Goal: Task Accomplishment & Management: Manage account settings

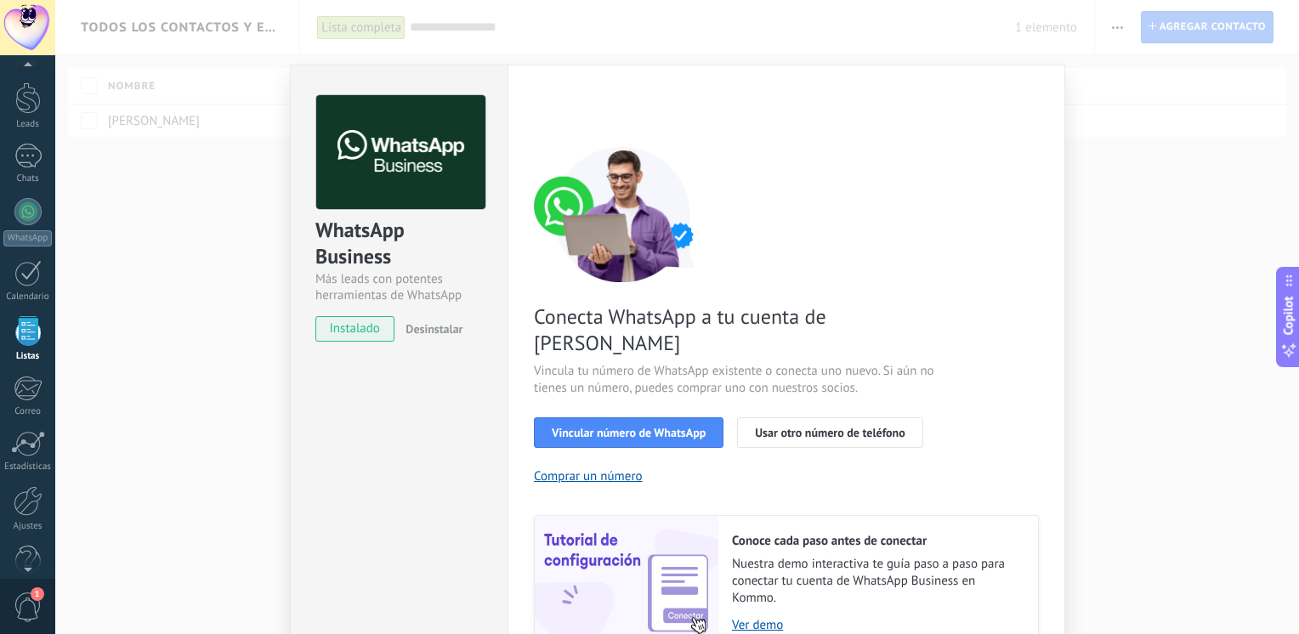
click at [361, 335] on span "instalado" at bounding box center [354, 328] width 77 height 25
click at [24, 210] on div at bounding box center [27, 211] width 27 height 27
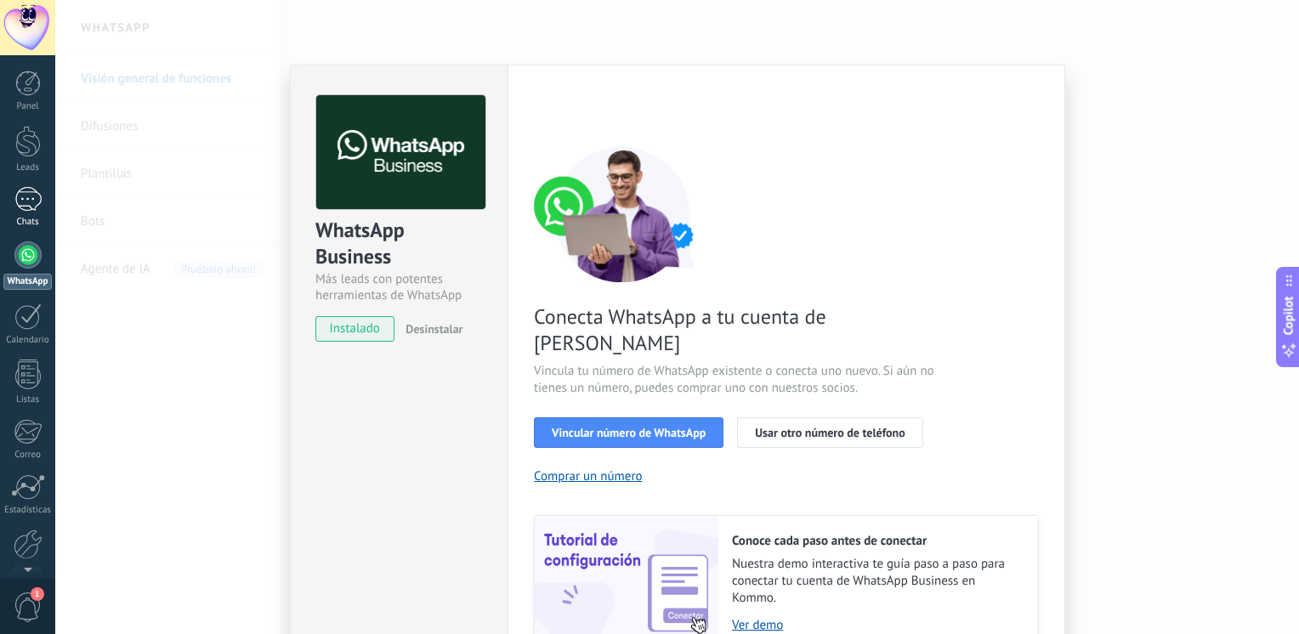
click at [20, 209] on div "1" at bounding box center [27, 199] width 27 height 25
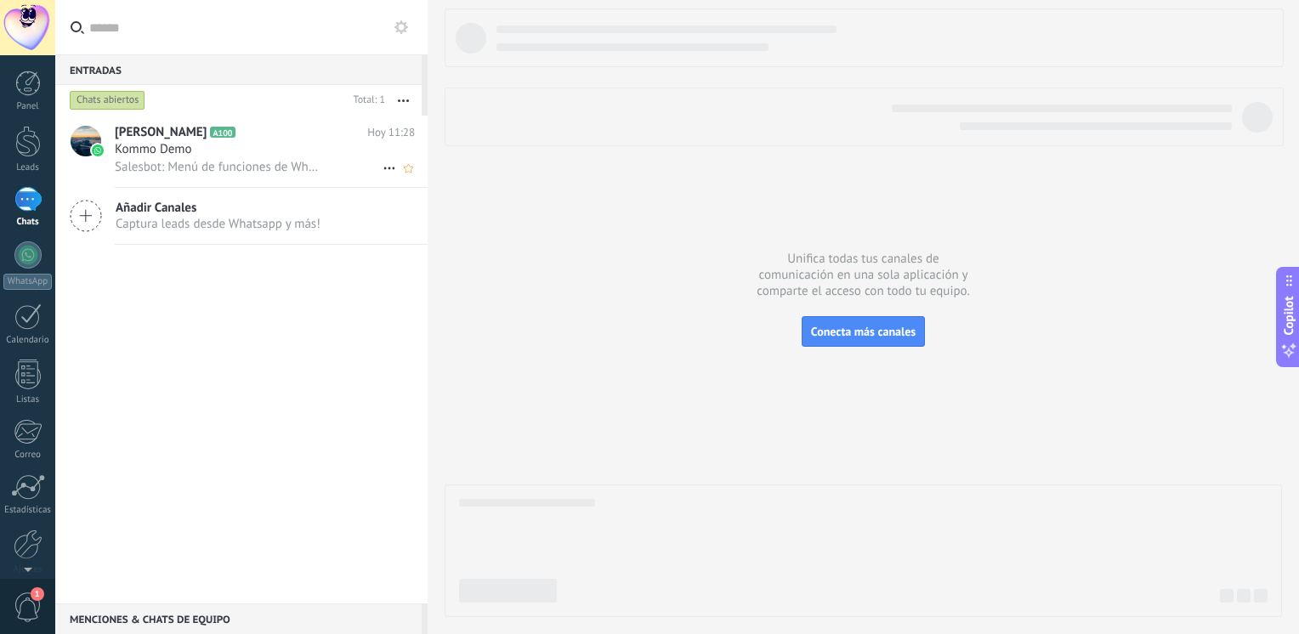
click at [241, 161] on span "Salesbot: Menú de funciones de WhatsApp ¡Desbloquea la mensajería mejorada en W…" at bounding box center [218, 167] width 207 height 16
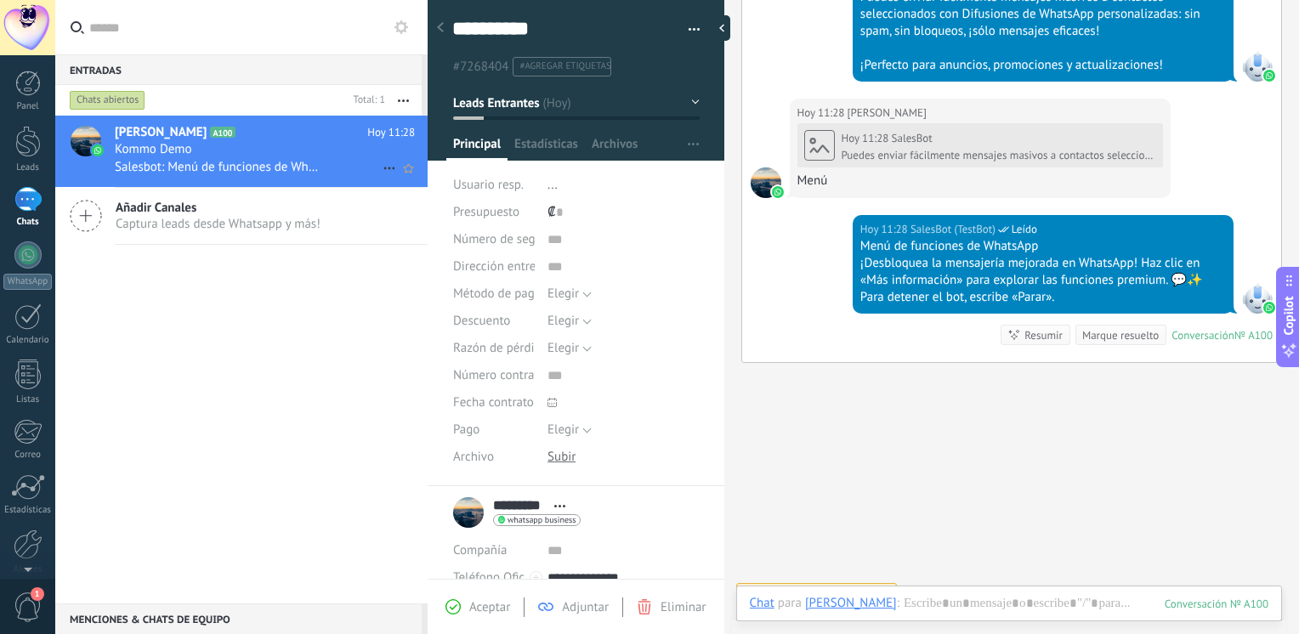
scroll to position [25, 0]
click at [17, 254] on div at bounding box center [27, 254] width 27 height 27
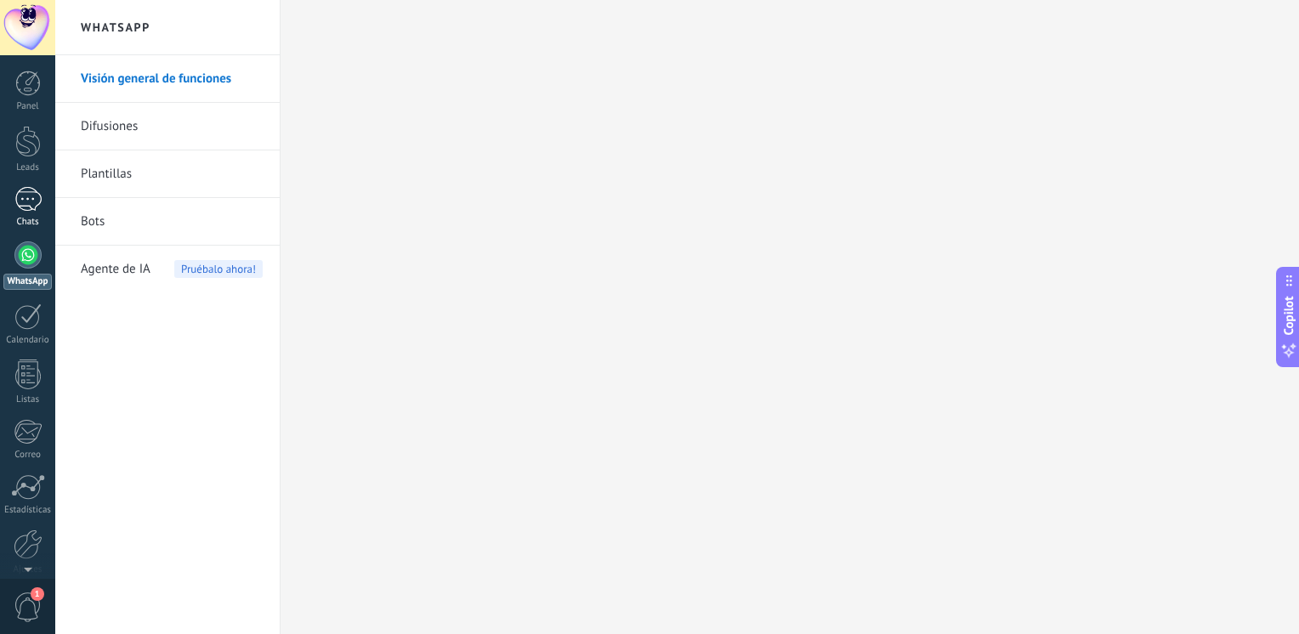
click at [23, 209] on div "1" at bounding box center [27, 199] width 27 height 25
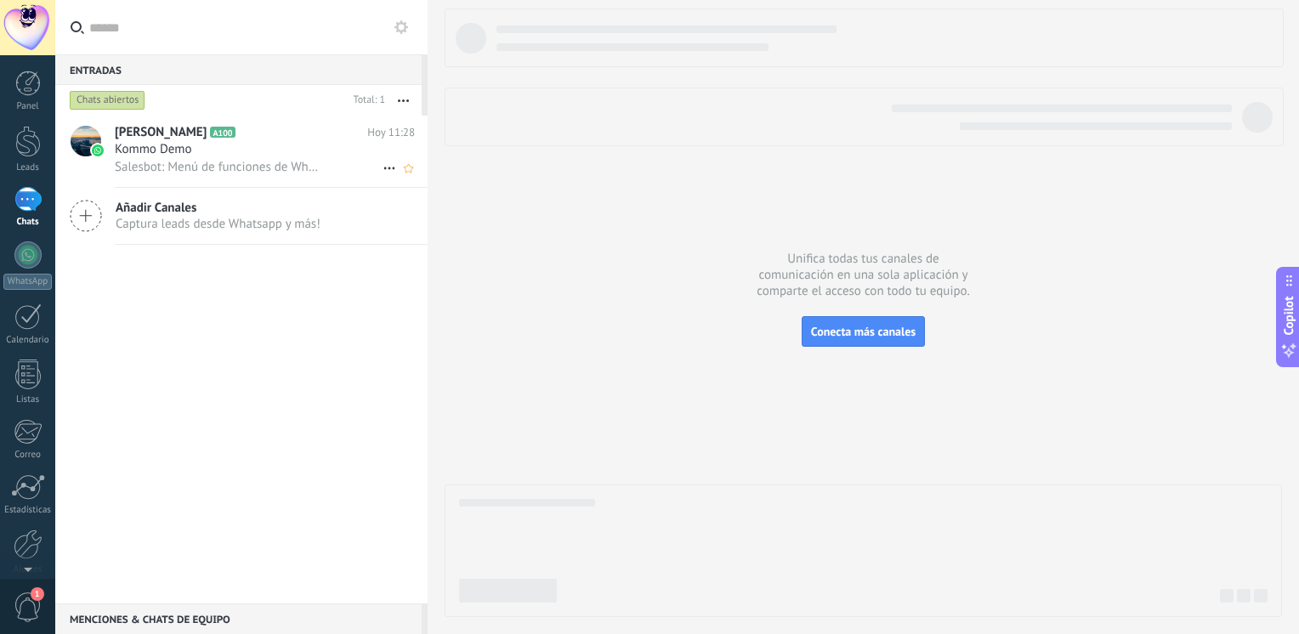
click at [194, 151] on h3 "Kommo Demo" at bounding box center [158, 149] width 86 height 17
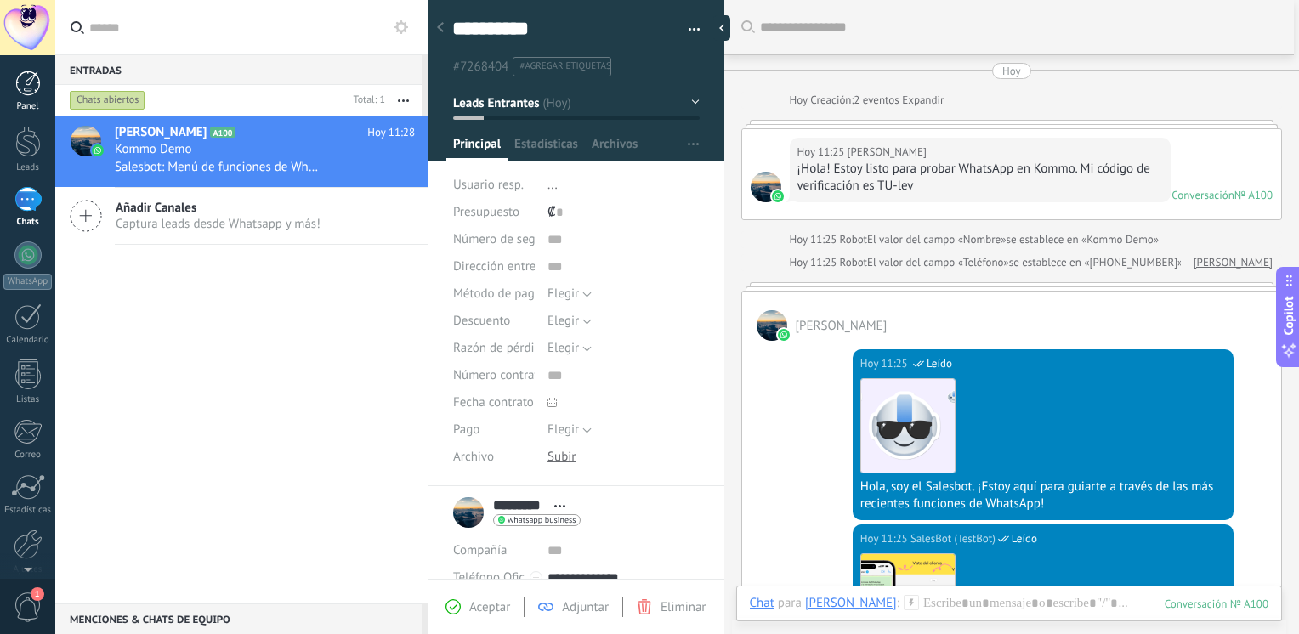
click at [36, 93] on div at bounding box center [27, 83] width 25 height 25
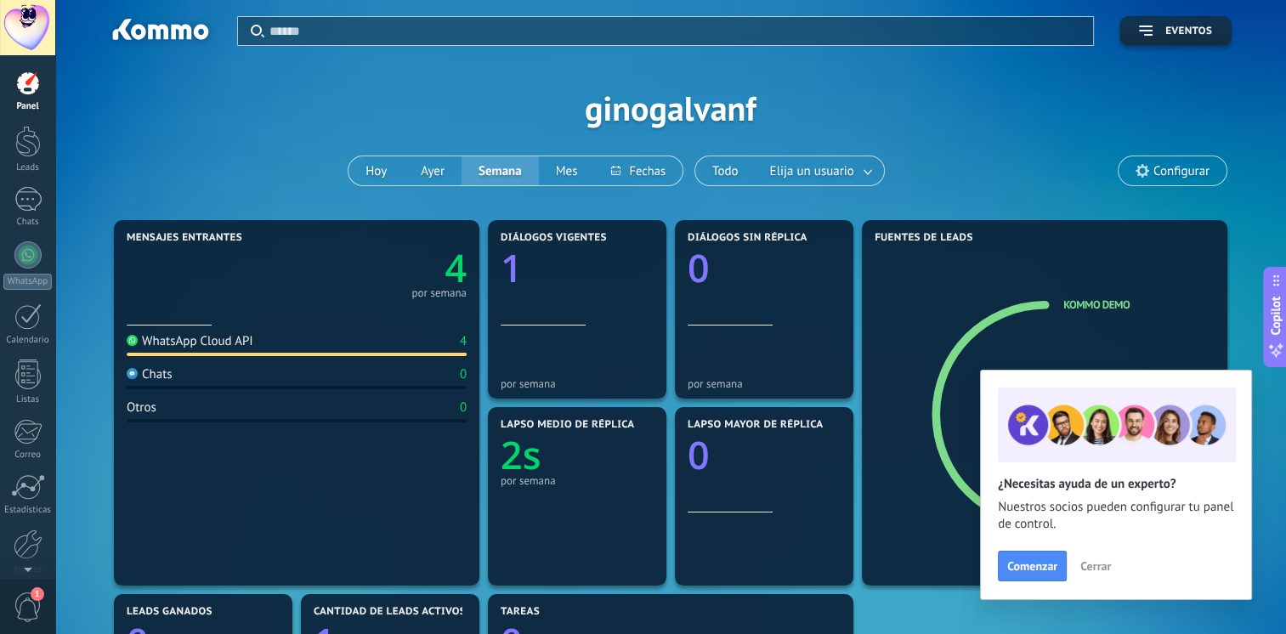
click at [1090, 567] on span "Cerrar" at bounding box center [1095, 566] width 31 height 12
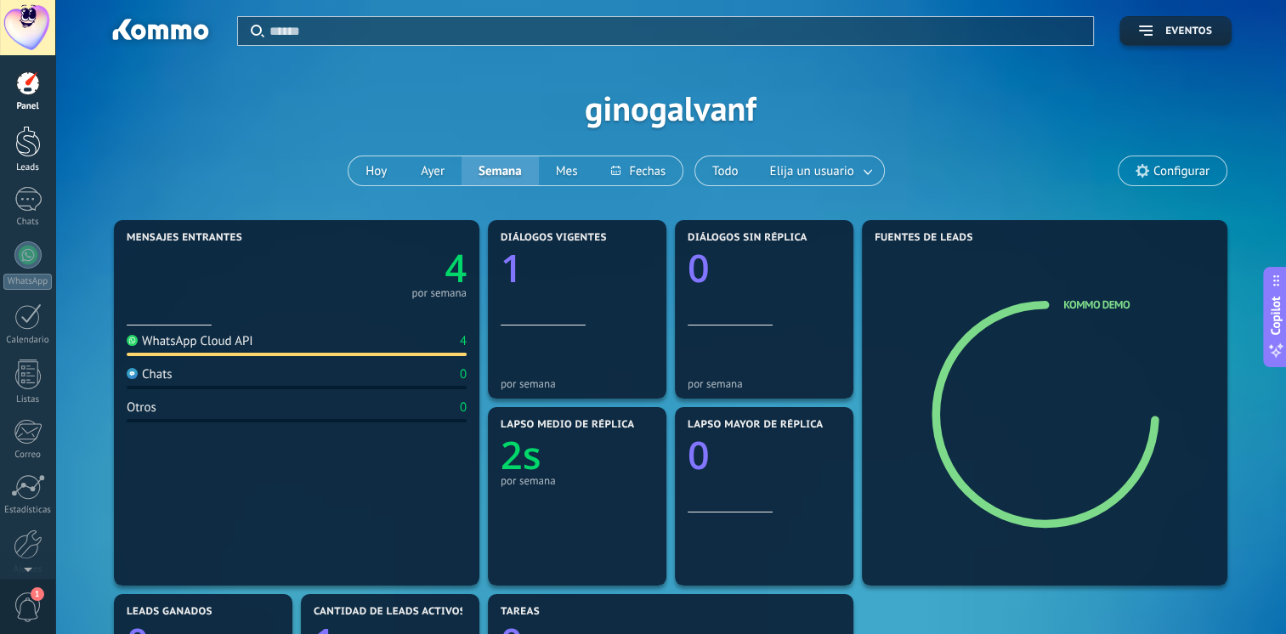
click at [26, 153] on div at bounding box center [27, 141] width 25 height 31
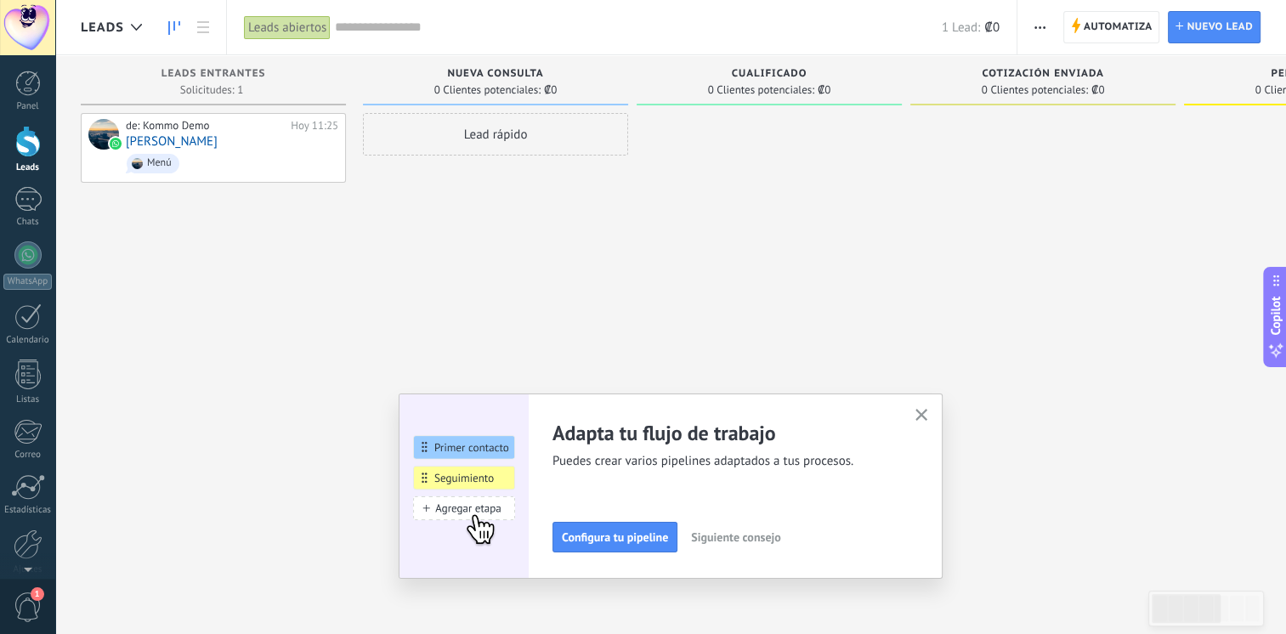
click at [918, 413] on button "button" at bounding box center [921, 416] width 21 height 23
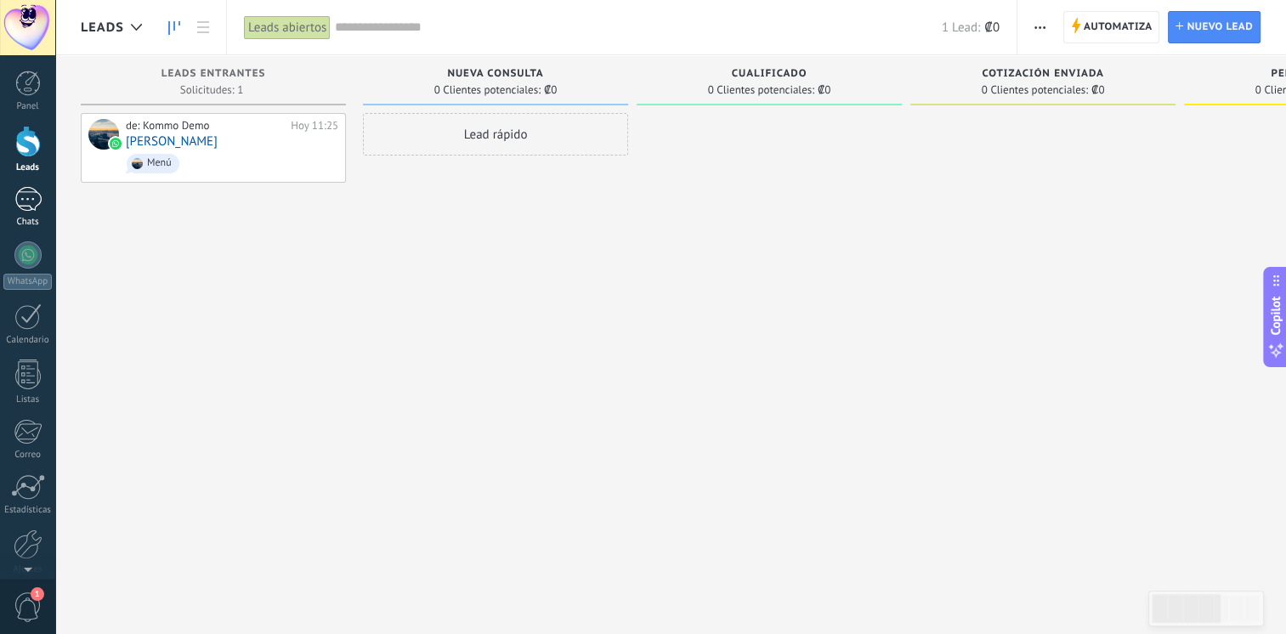
click at [42, 198] on link "1 Chats" at bounding box center [27, 207] width 55 height 41
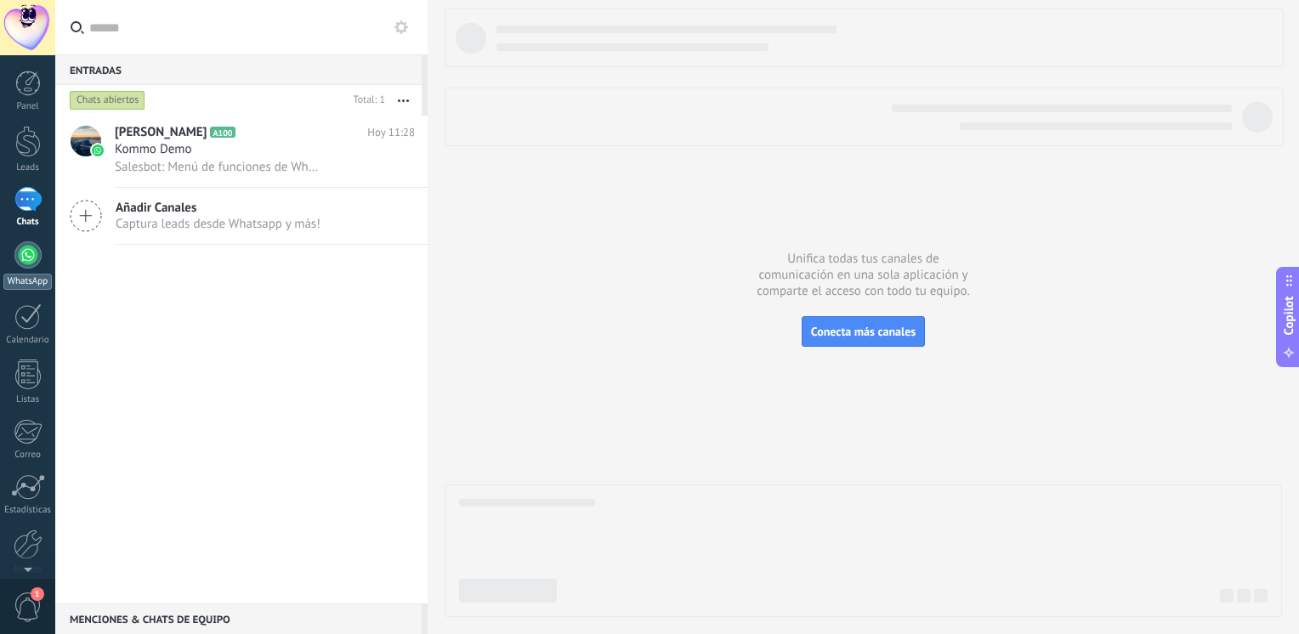
click at [31, 253] on div at bounding box center [27, 254] width 27 height 27
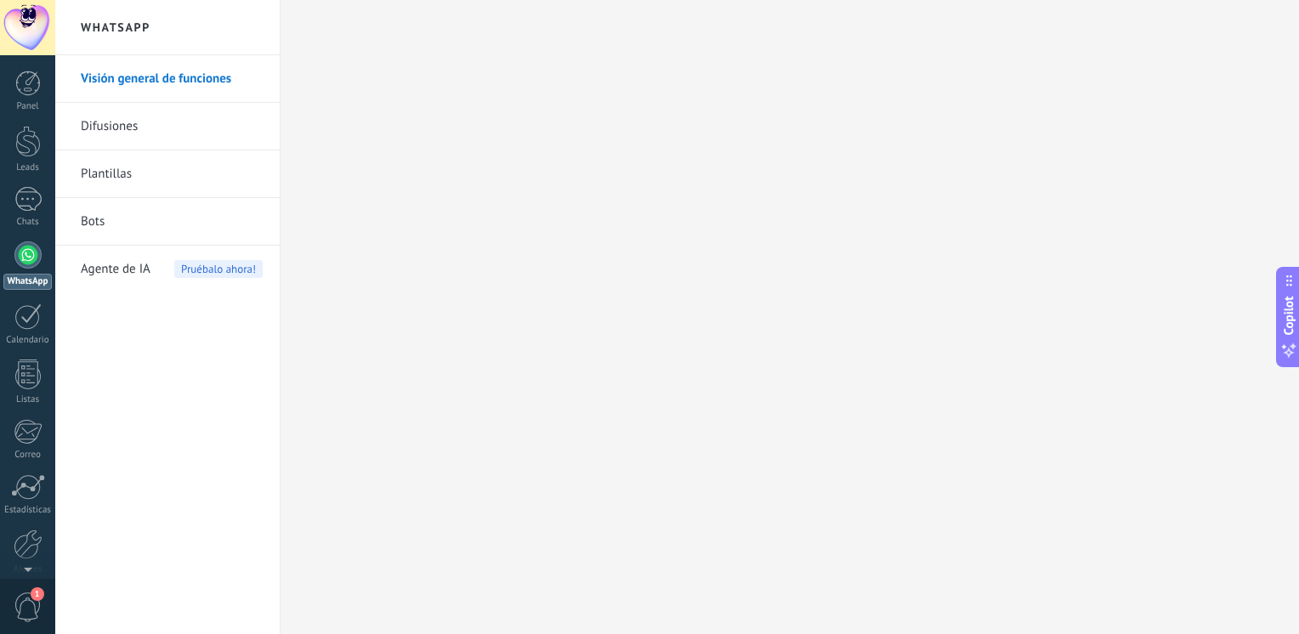
click at [141, 122] on link "Difusiones" at bounding box center [172, 127] width 182 height 48
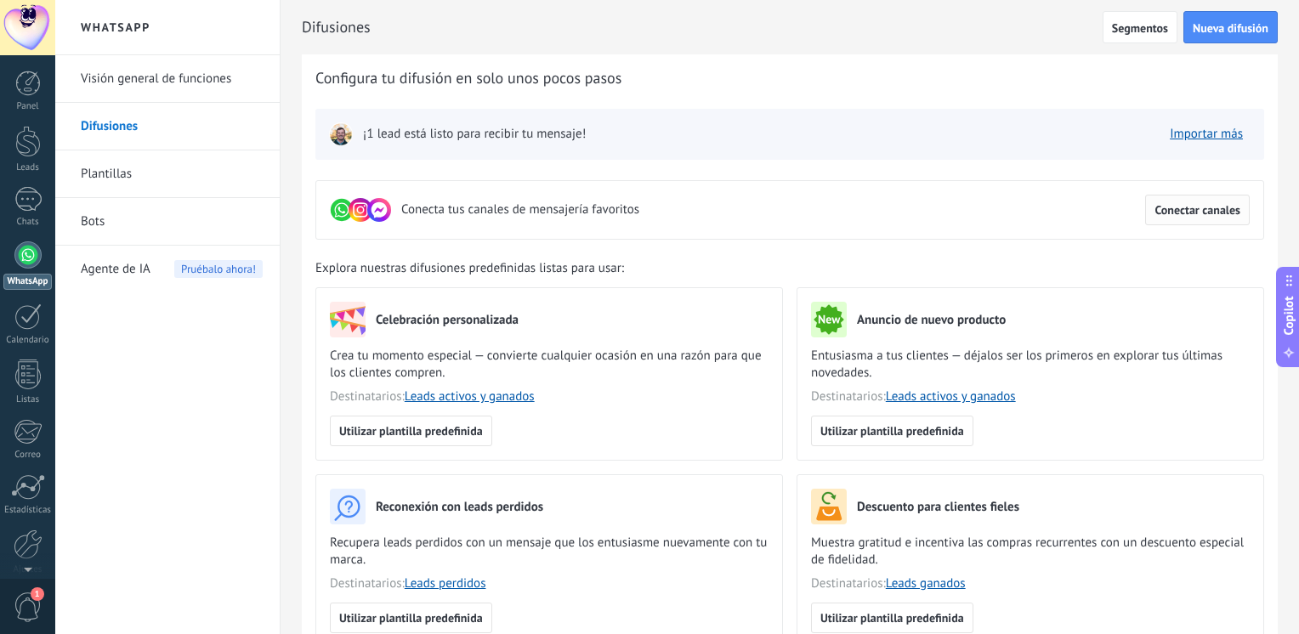
click at [1163, 209] on span "Conectar canales" at bounding box center [1197, 210] width 86 height 12
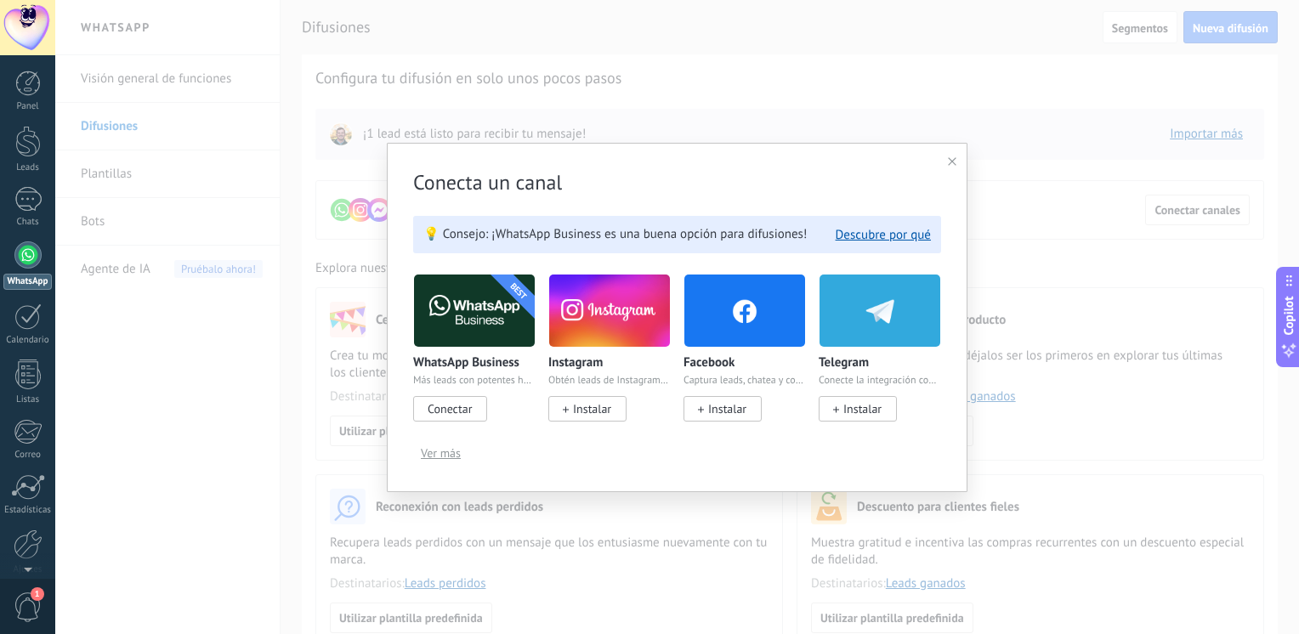
click at [599, 327] on img at bounding box center [609, 311] width 121 height 82
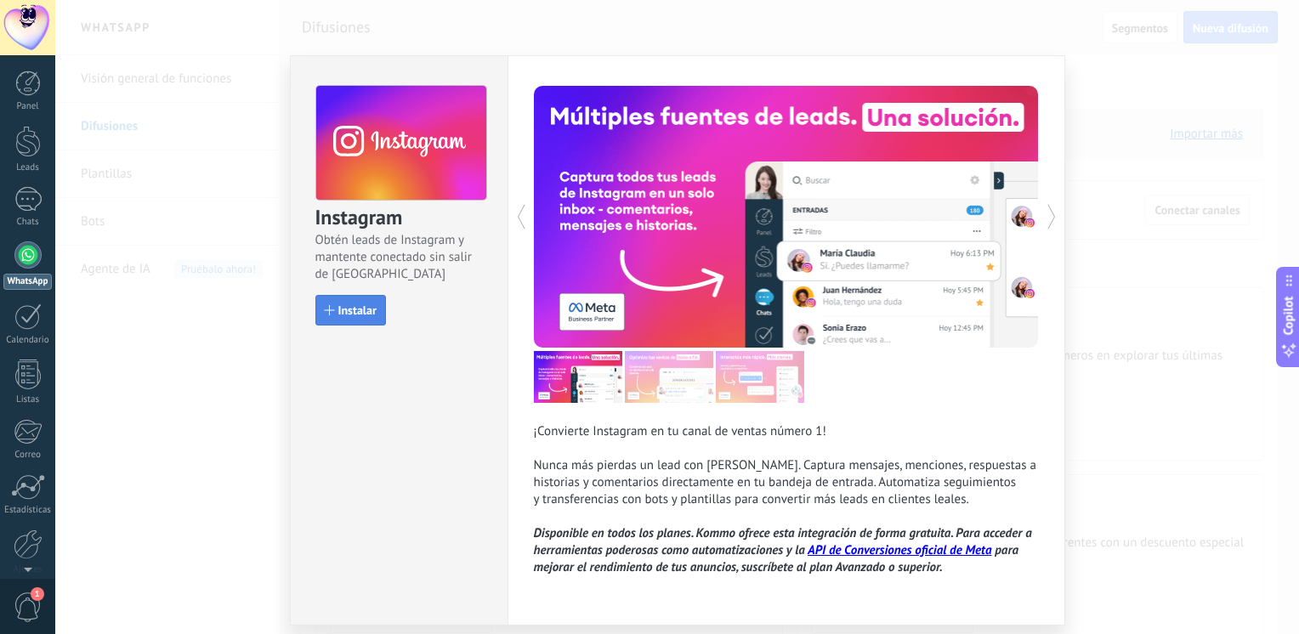
click at [348, 310] on span "Instalar" at bounding box center [357, 310] width 38 height 12
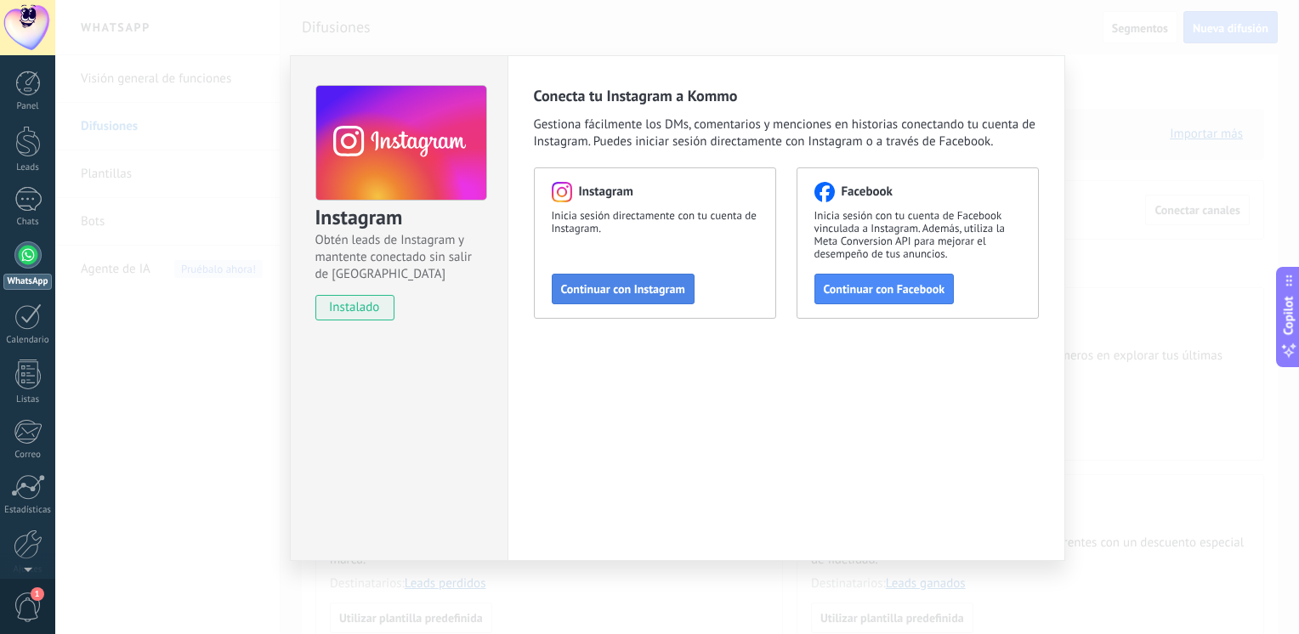
click at [598, 286] on span "Continuar con Instagram" at bounding box center [623, 289] width 124 height 12
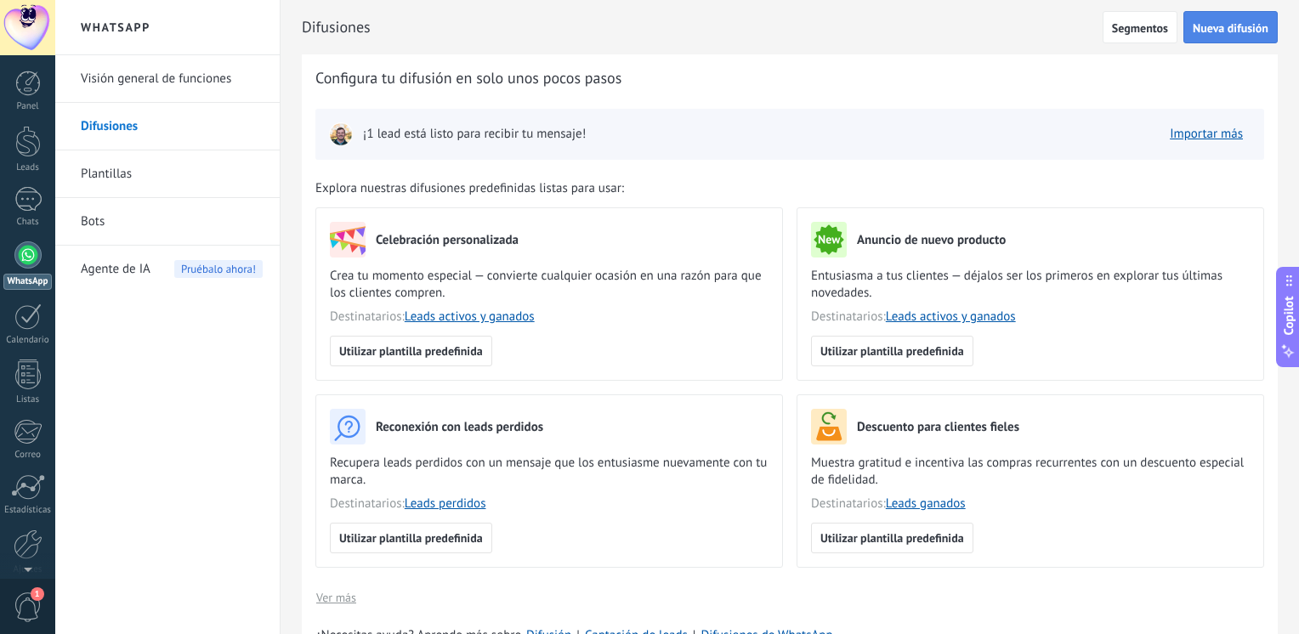
click at [1212, 29] on span "Nueva difusión" at bounding box center [1230, 28] width 76 height 12
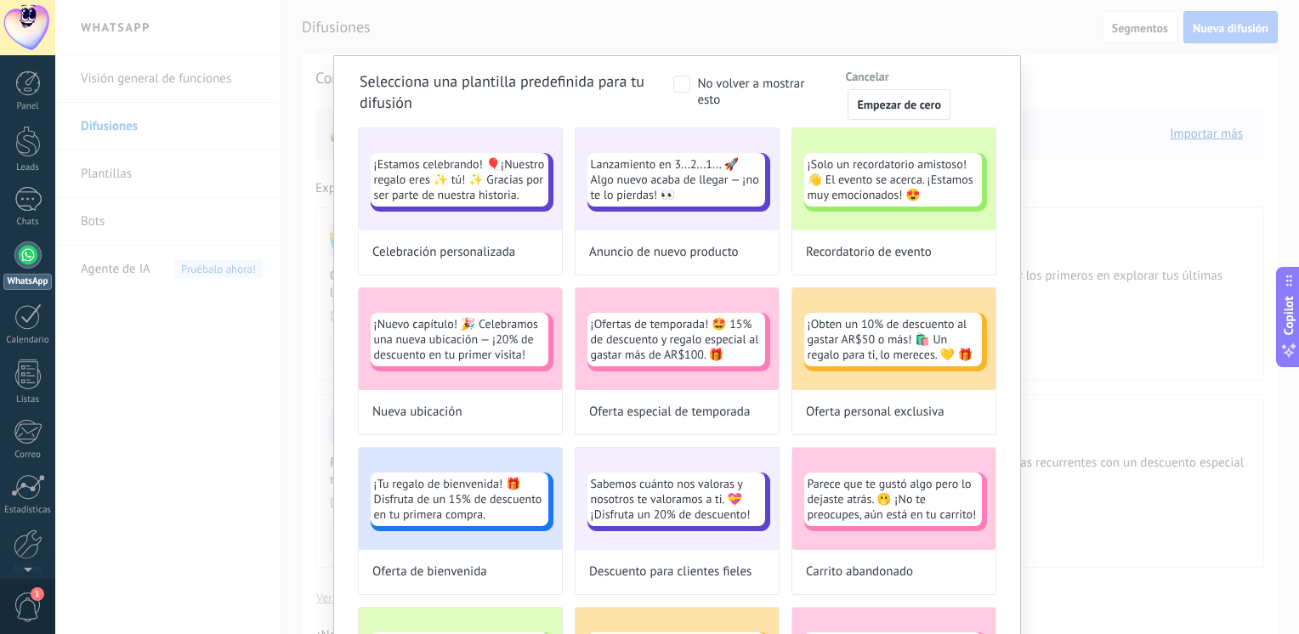
click at [874, 72] on span "Cancelar" at bounding box center [866, 77] width 43 height 12
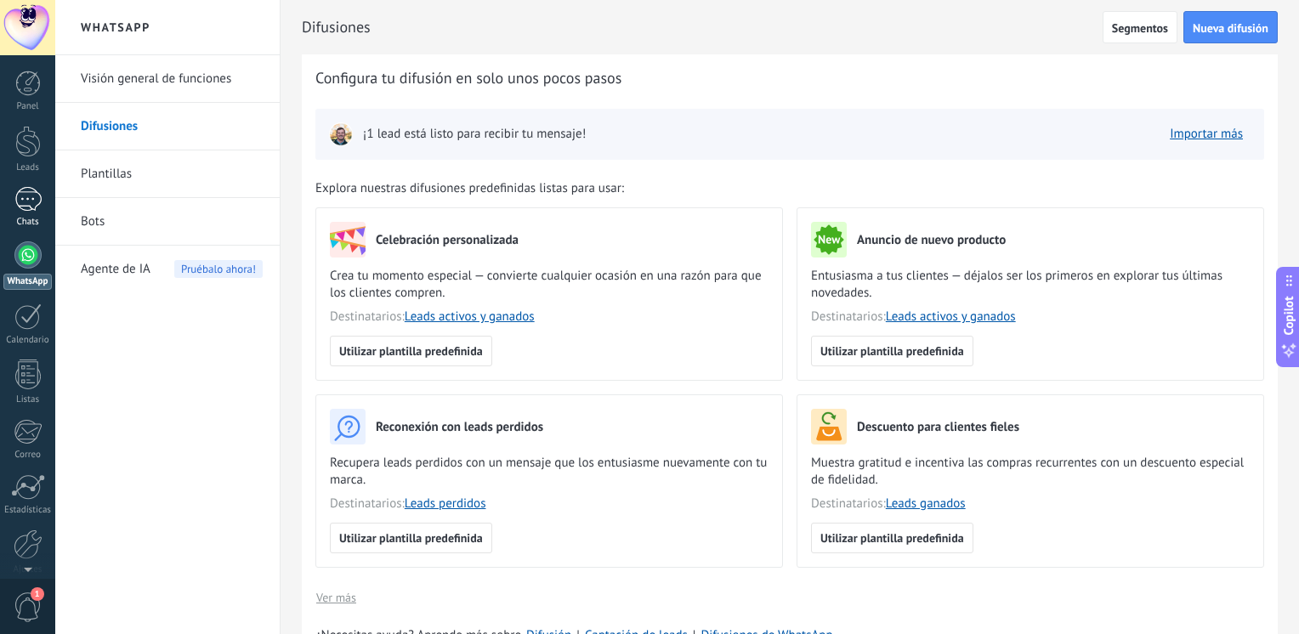
click at [34, 202] on div "1" at bounding box center [27, 199] width 27 height 25
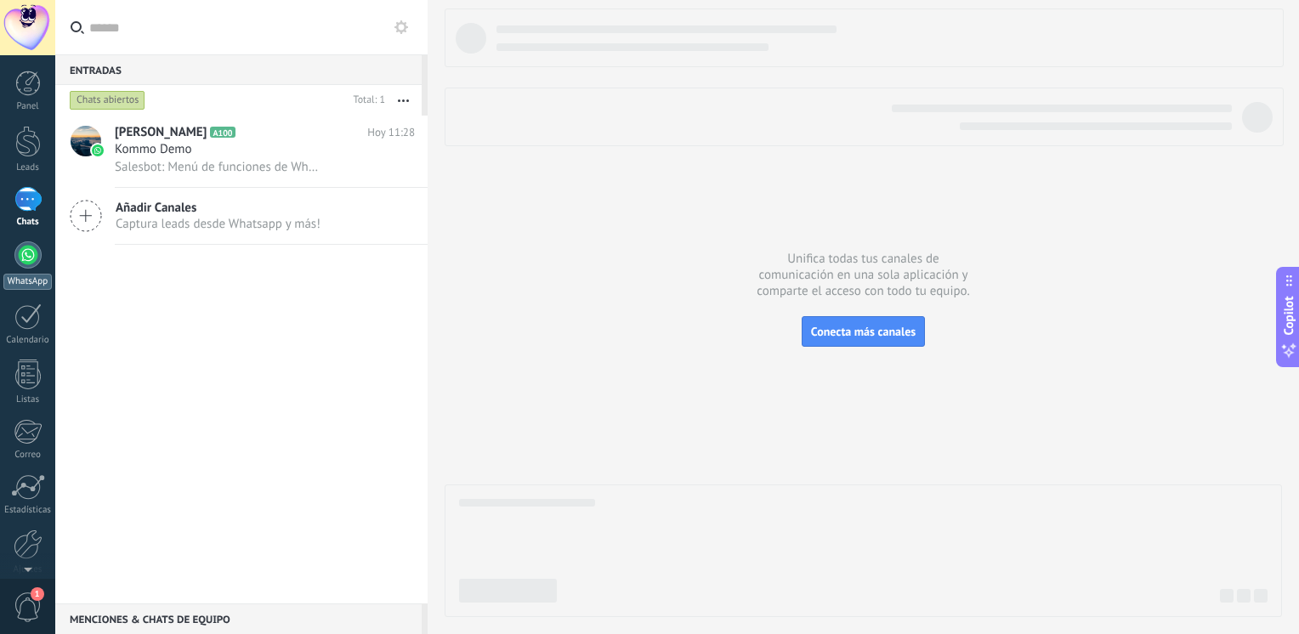
click at [21, 267] on div at bounding box center [27, 254] width 27 height 27
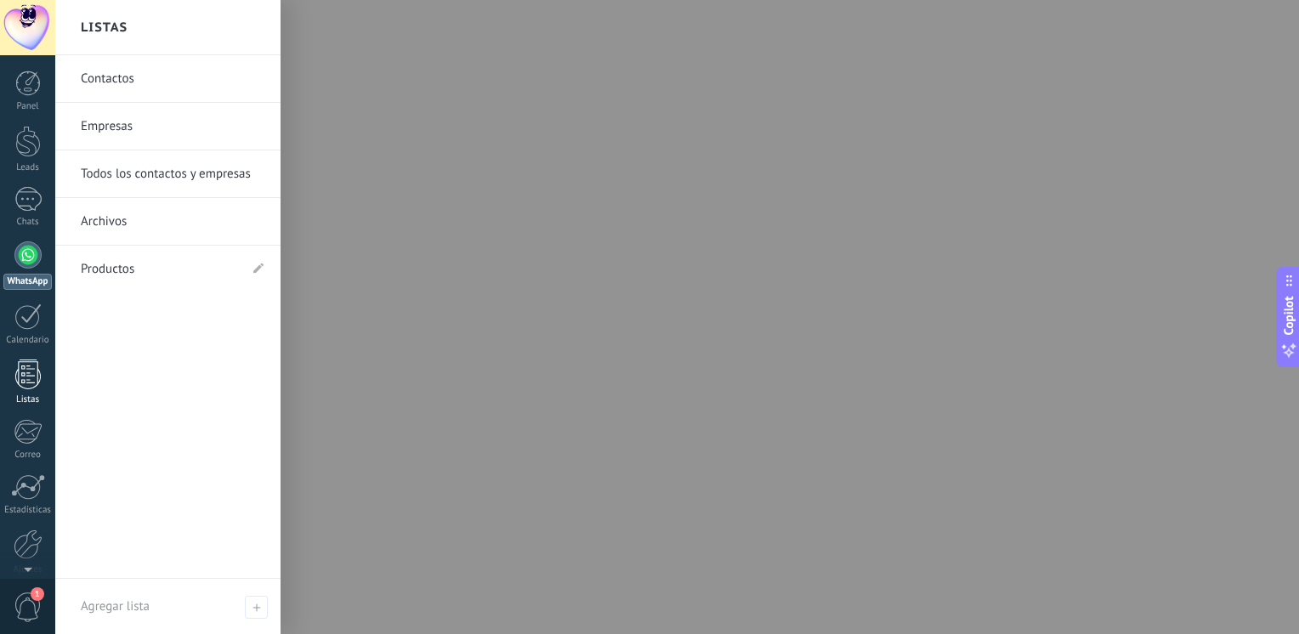
click at [29, 383] on div at bounding box center [27, 375] width 25 height 30
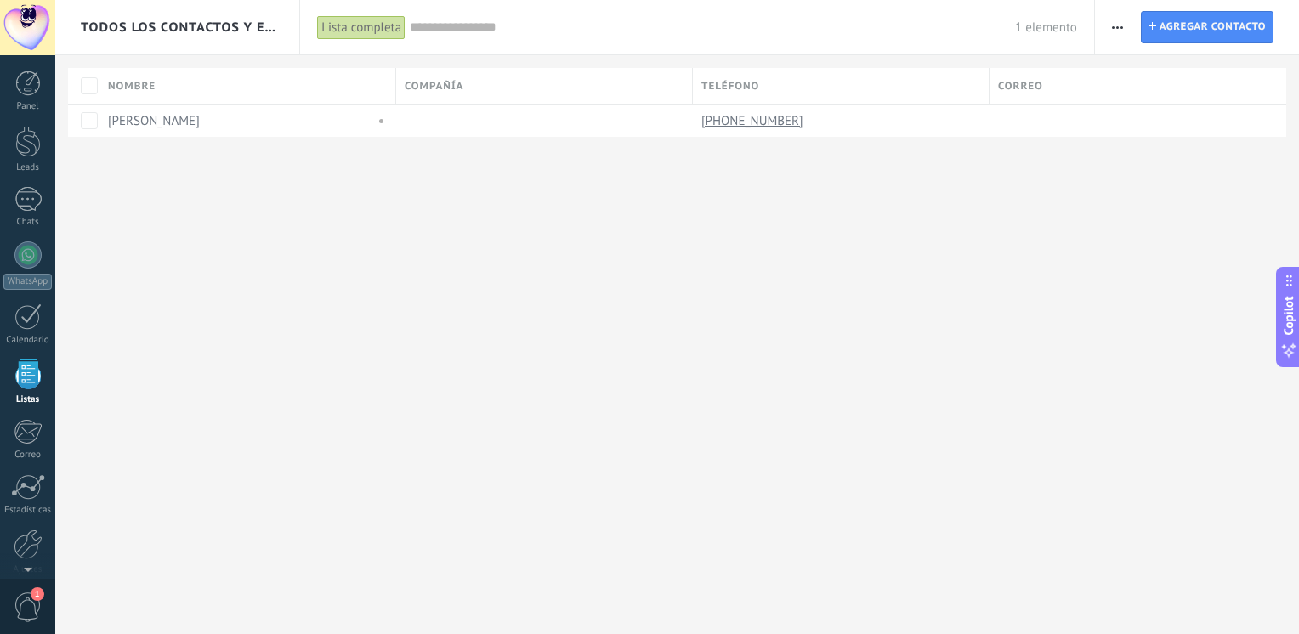
scroll to position [43, 0]
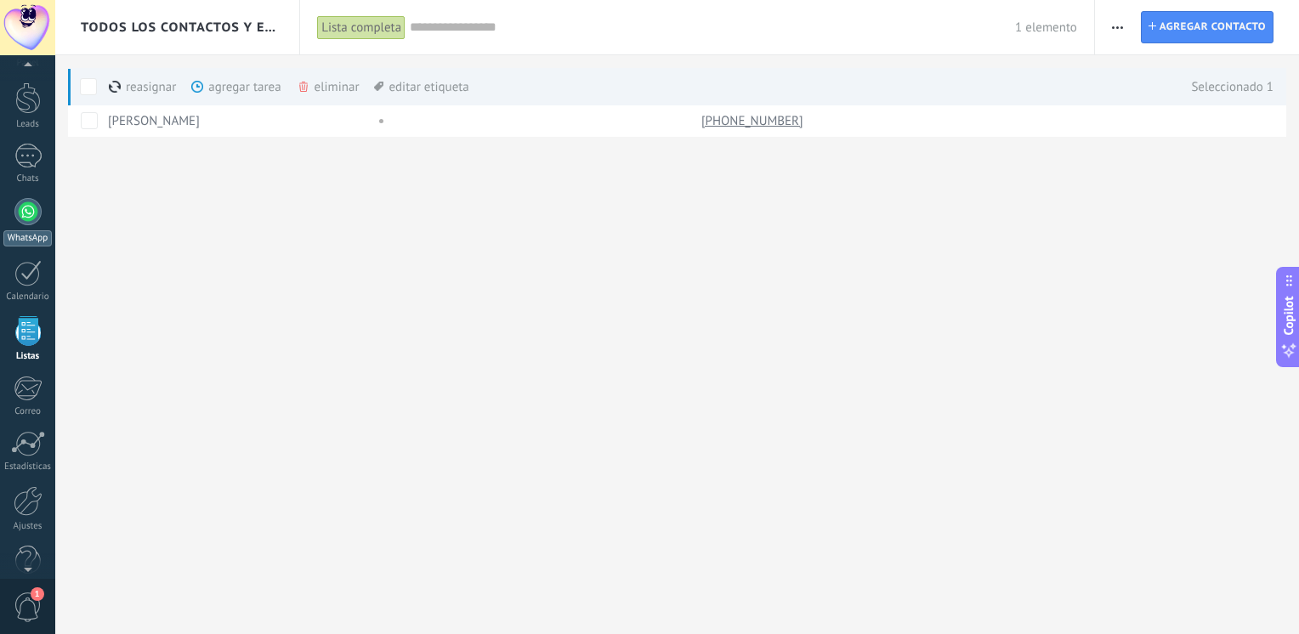
click at [27, 210] on div at bounding box center [27, 211] width 27 height 27
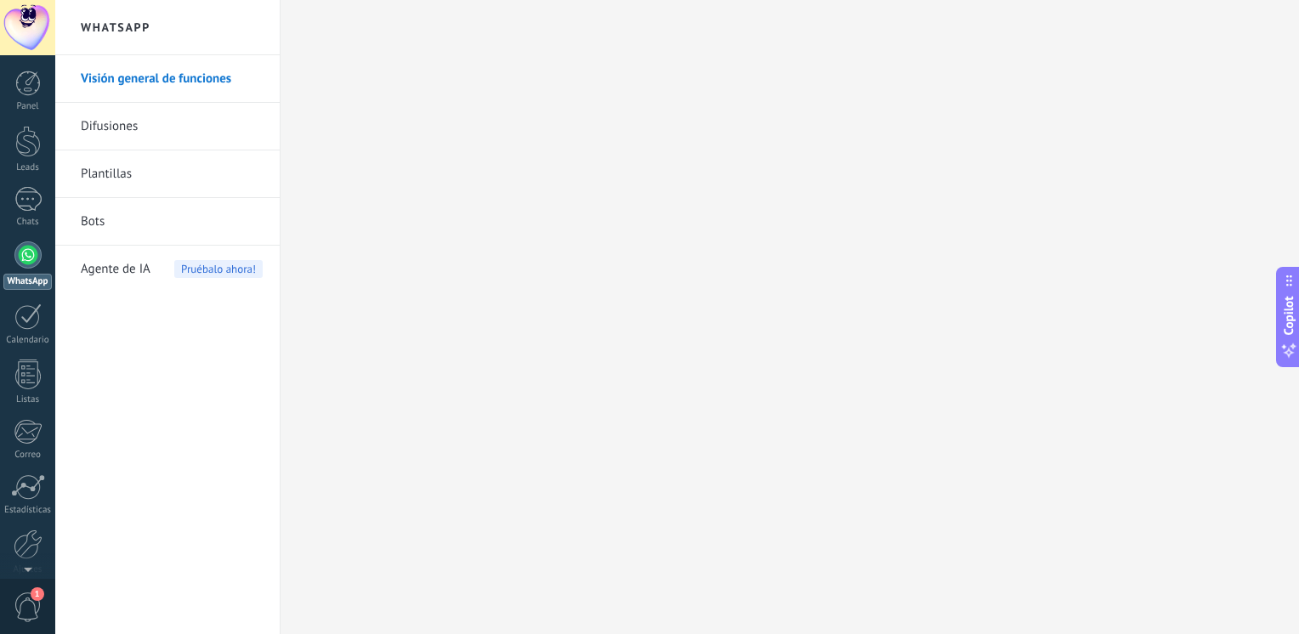
click at [118, 120] on link "Difusiones" at bounding box center [172, 127] width 182 height 48
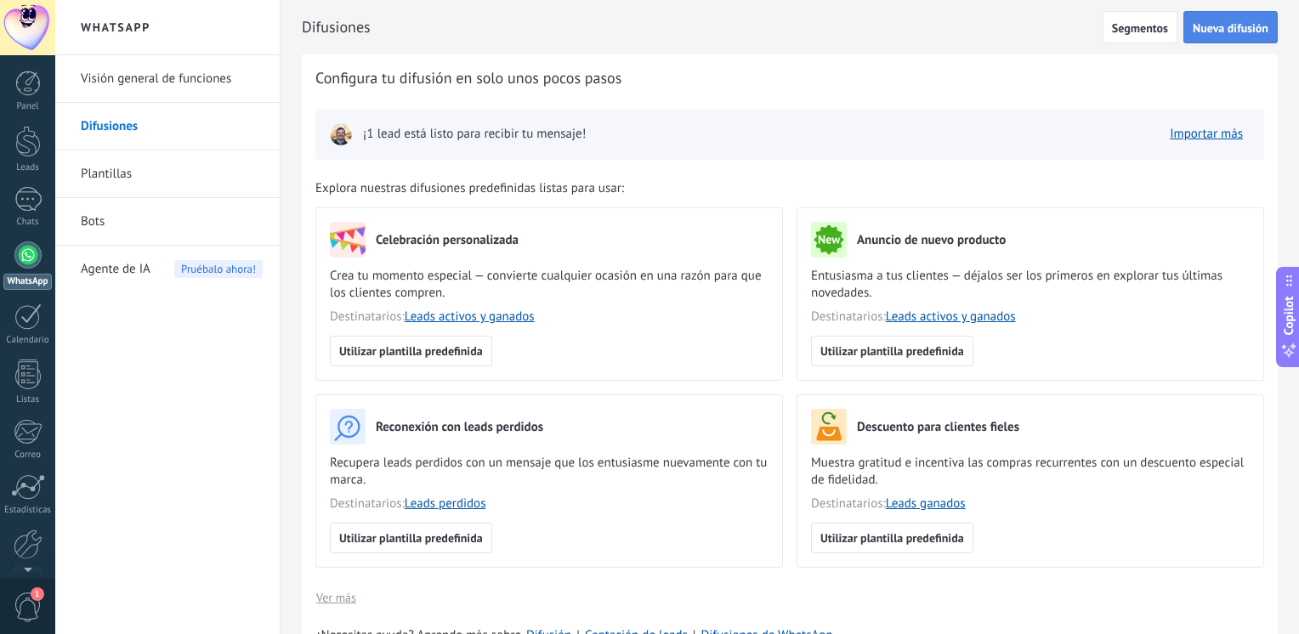
click at [1209, 25] on span "Nueva difusión" at bounding box center [1230, 28] width 76 height 12
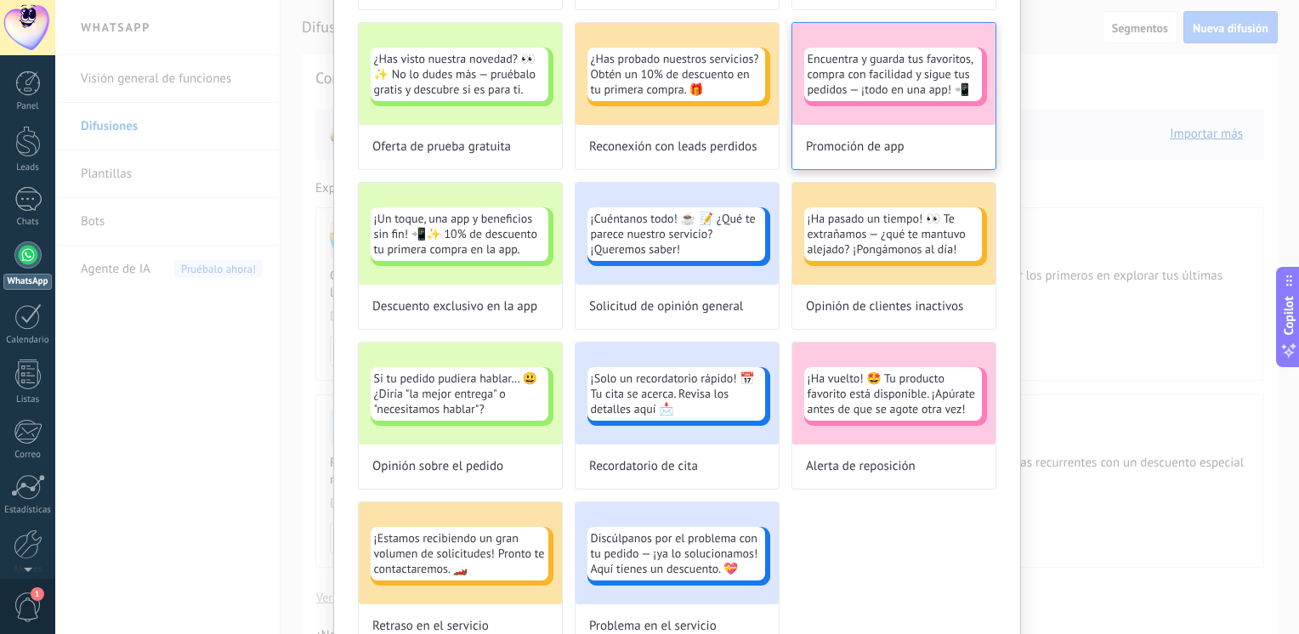
scroll to position [585, 0]
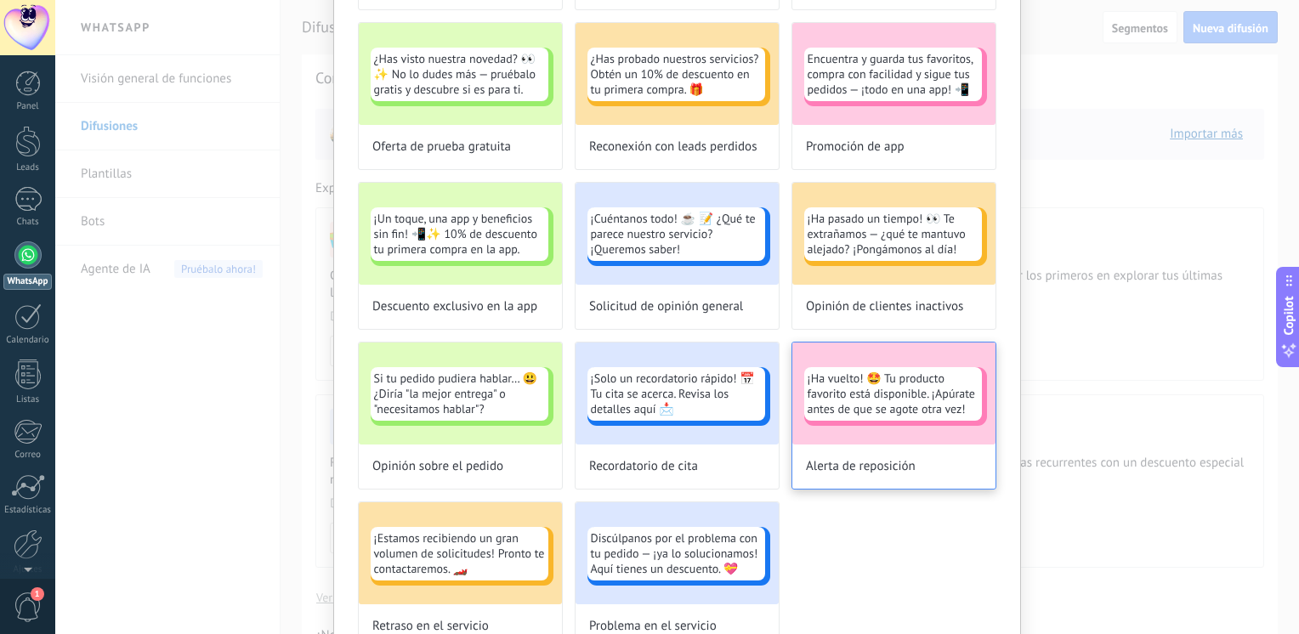
click at [848, 418] on div "¡Ha vuelto! 🤩 Tu producto favorito está disponible. ¡Apúrate antes de que se ag…" at bounding box center [893, 394] width 203 height 102
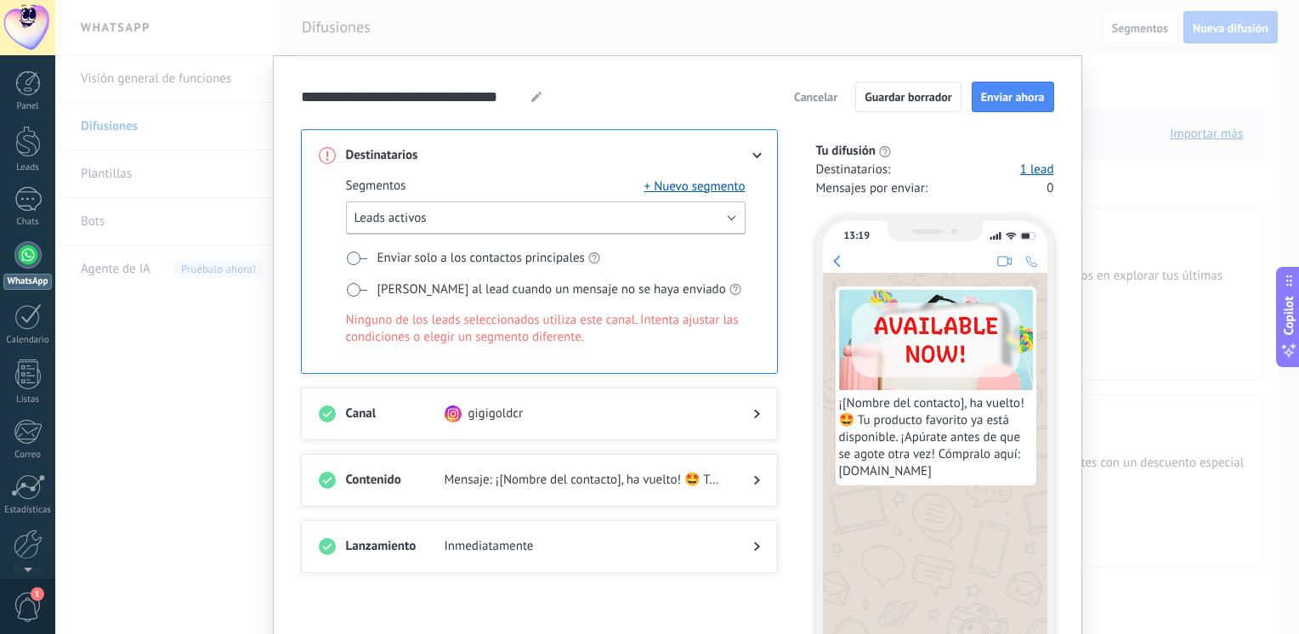
click at [731, 214] on button "Leads activos" at bounding box center [545, 217] width 399 height 33
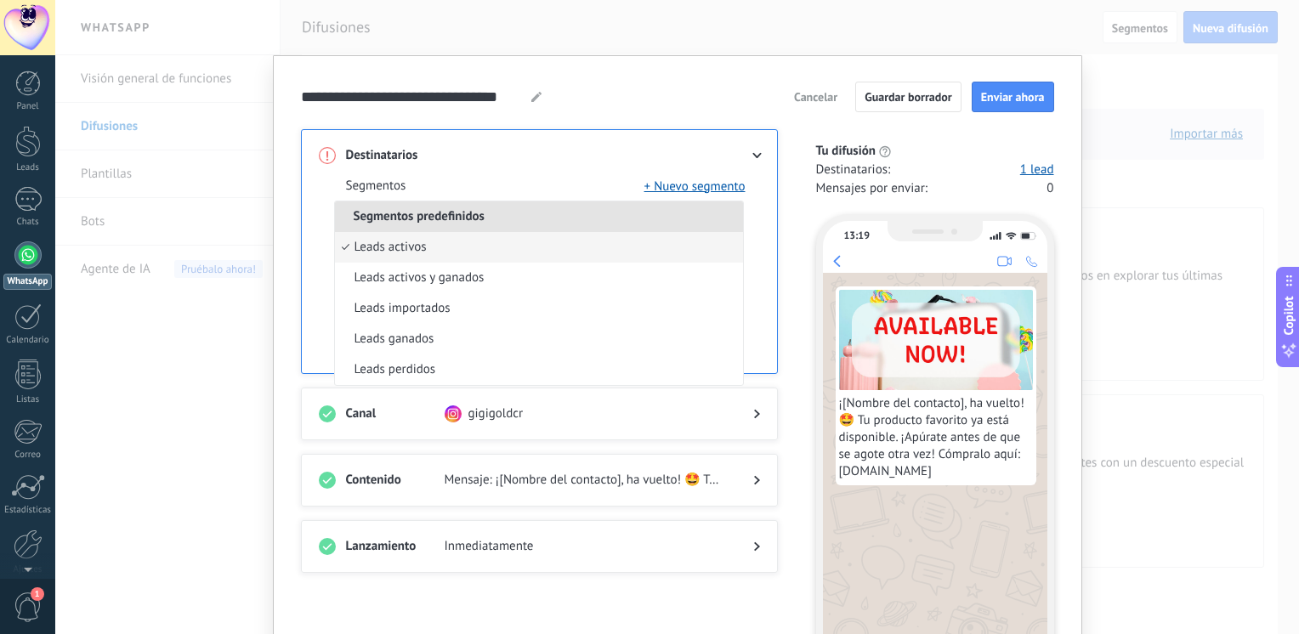
click at [731, 214] on li "Segmentos predefinidos" at bounding box center [539, 216] width 408 height 31
click at [628, 158] on span at bounding box center [584, 155] width 281 height 17
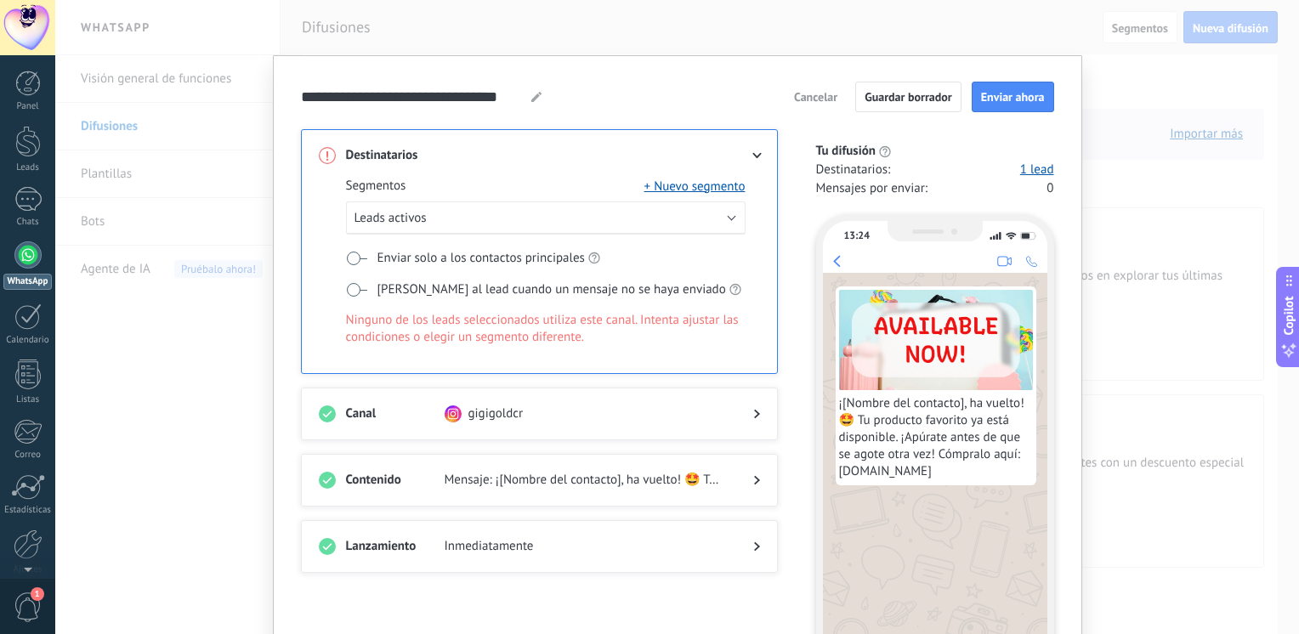
click at [814, 95] on span "Cancelar" at bounding box center [815, 97] width 43 height 12
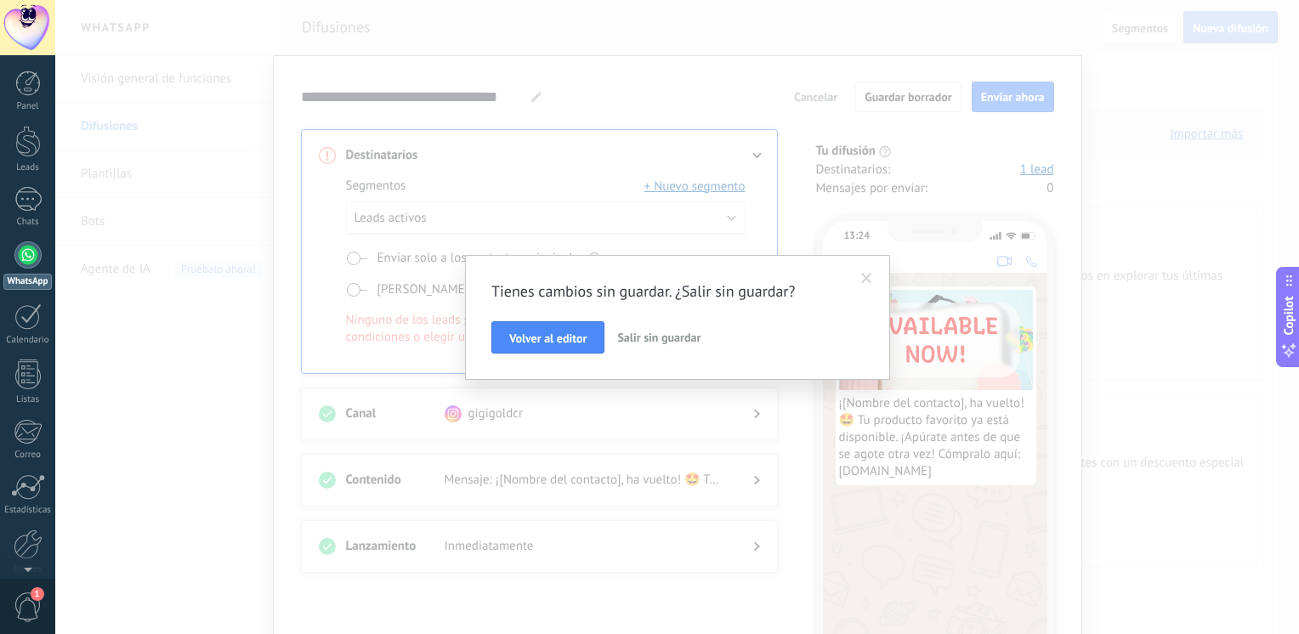
click at [638, 342] on span "Salir sin guardar" at bounding box center [658, 337] width 83 height 15
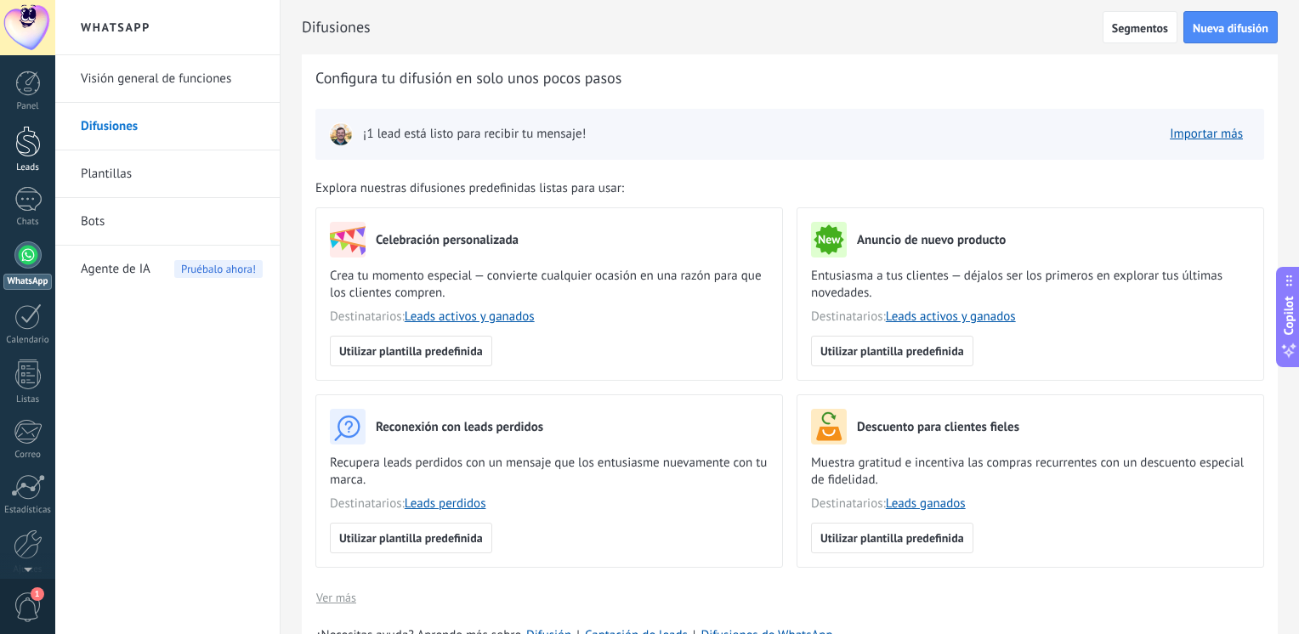
click at [24, 145] on div at bounding box center [27, 141] width 25 height 31
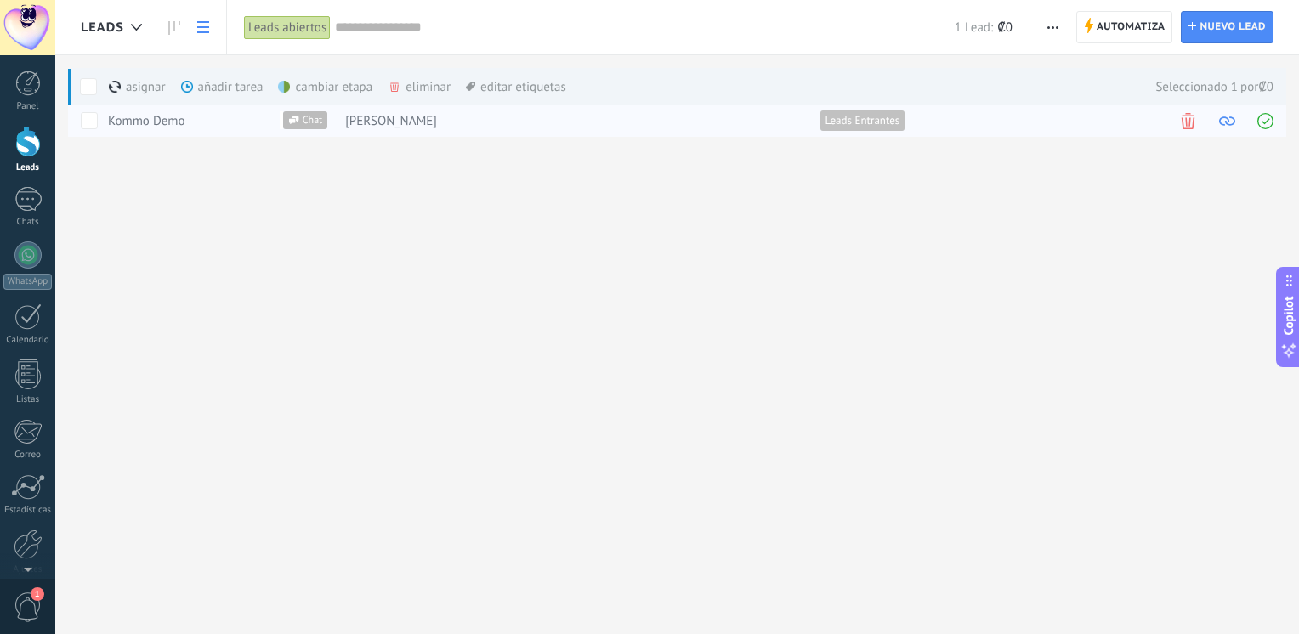
click at [1225, 119] on span at bounding box center [1227, 121] width 16 height 16
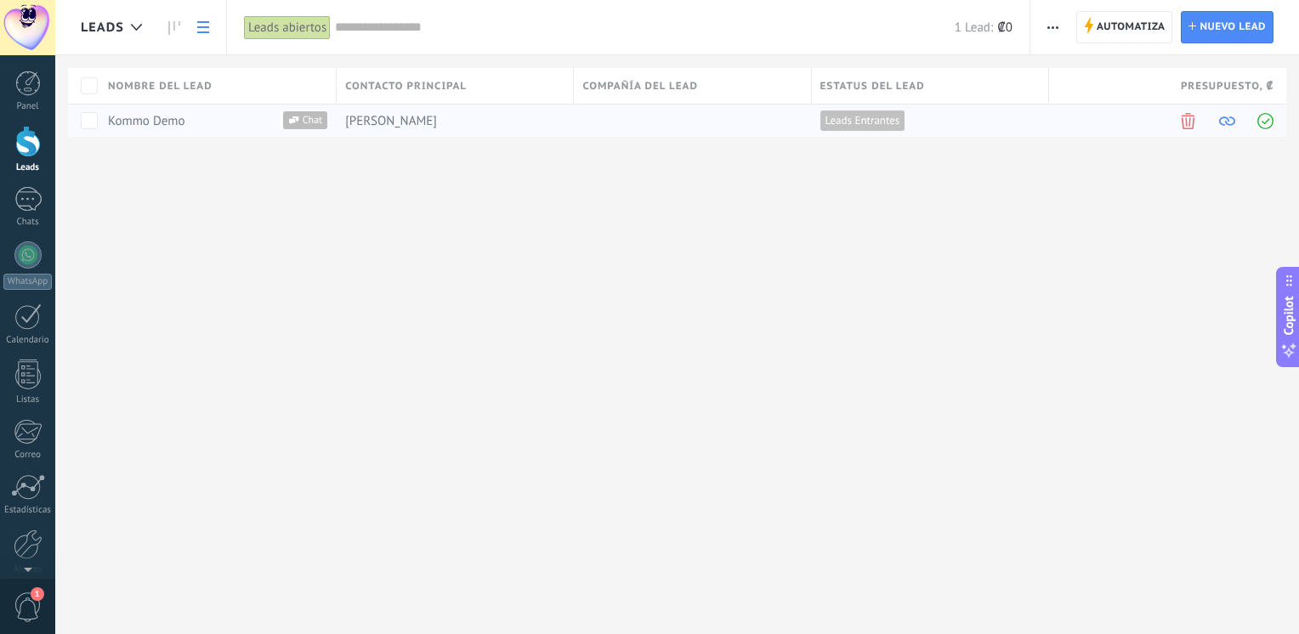
click at [1225, 119] on span at bounding box center [1227, 121] width 16 height 16
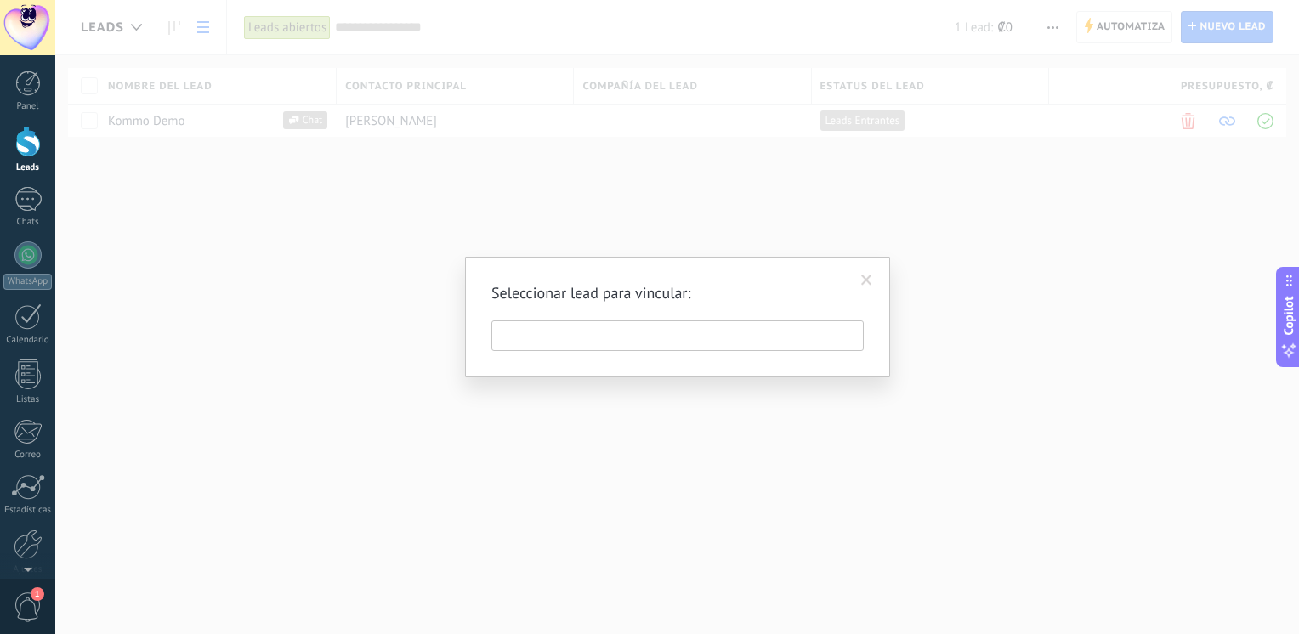
click at [865, 278] on span at bounding box center [866, 281] width 11 height 12
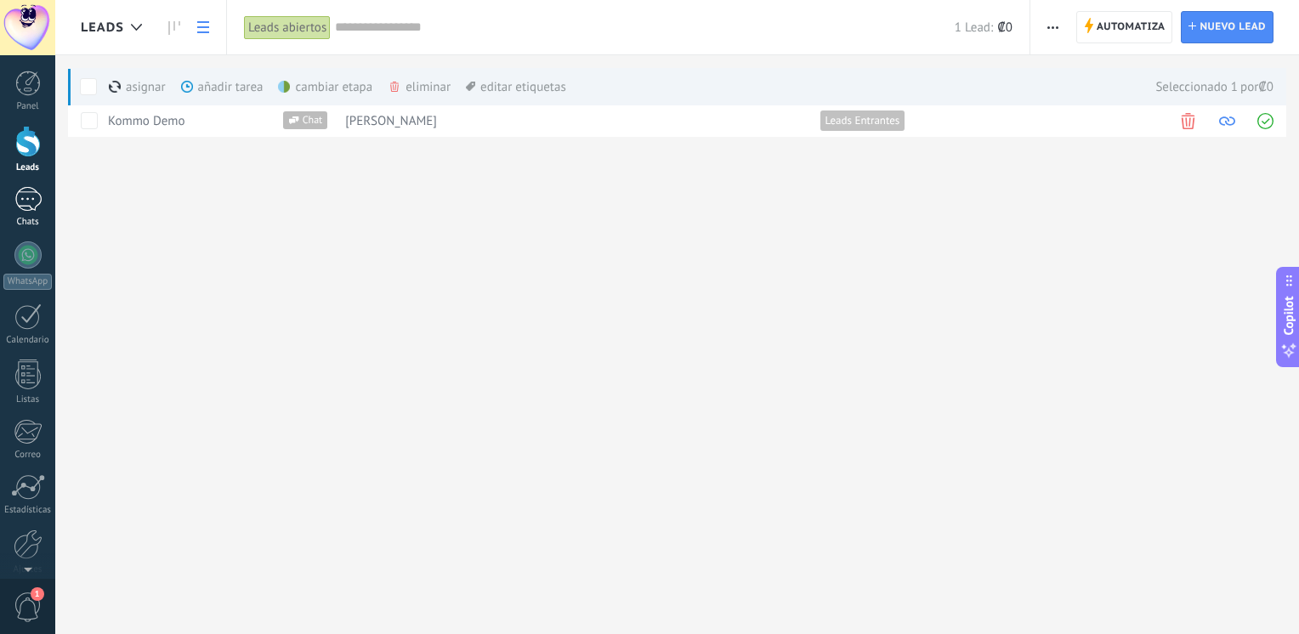
click at [19, 218] on div "Chats" at bounding box center [27, 222] width 49 height 11
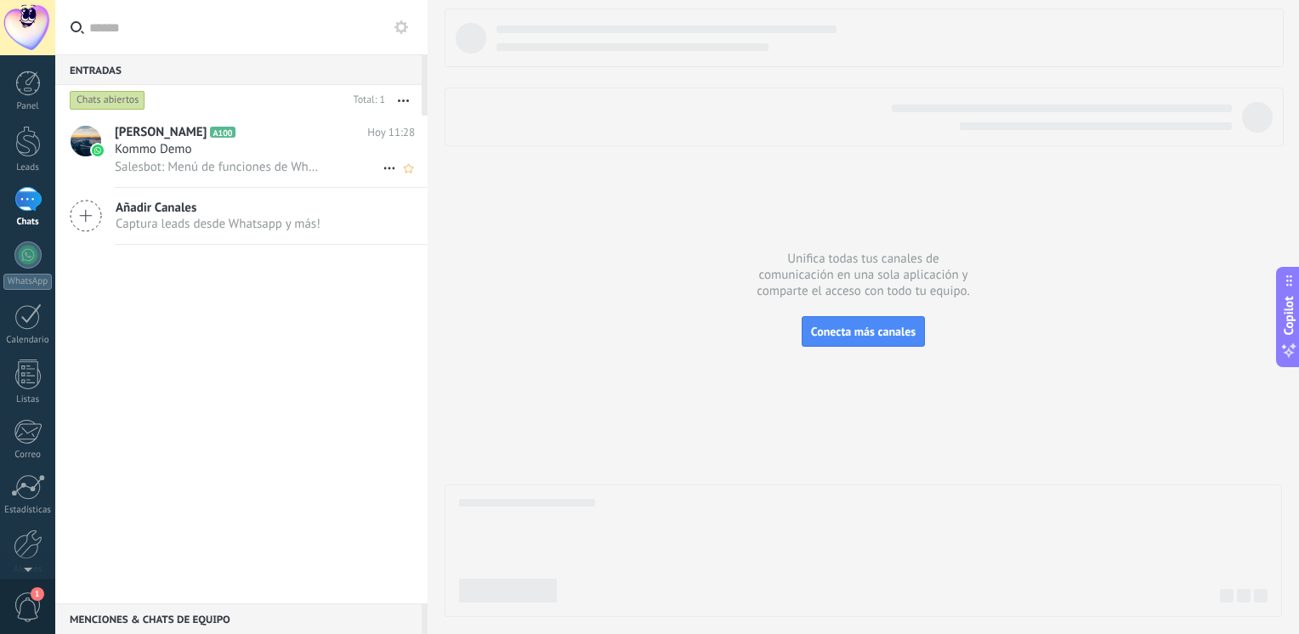
click at [240, 178] on div "[PERSON_NAME] Gold A100 [DATE] 11:28 Kommo Demo Salesbot: Menú de funciones de …" at bounding box center [271, 151] width 313 height 71
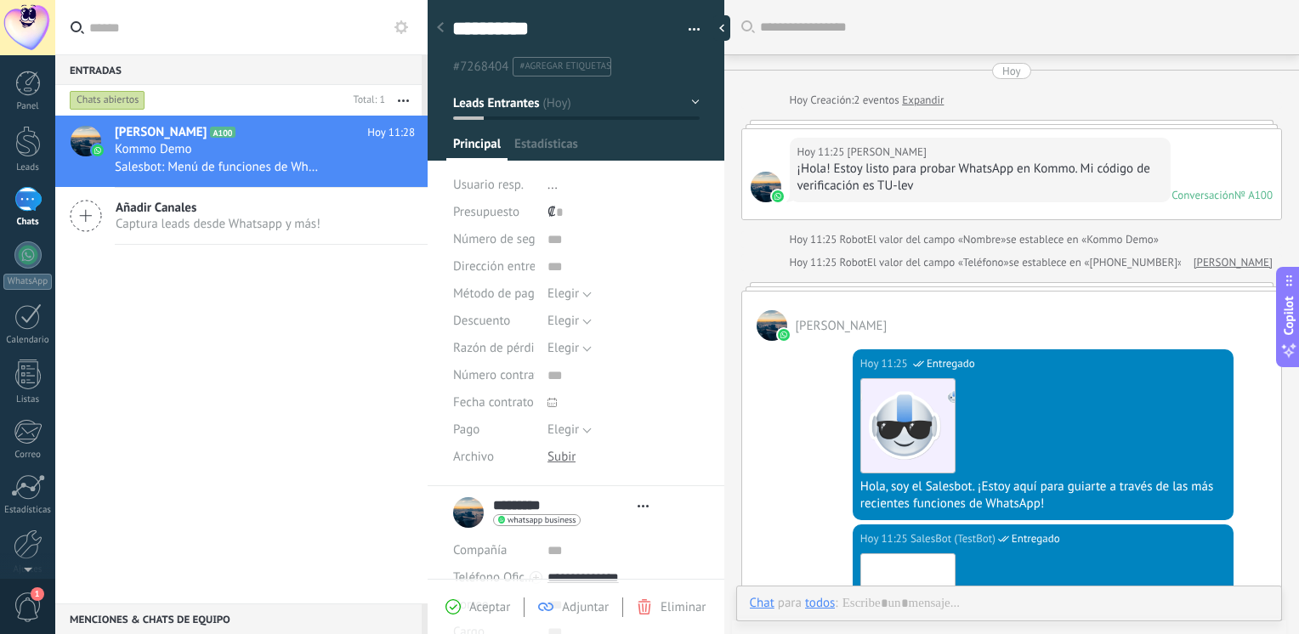
type textarea "**********"
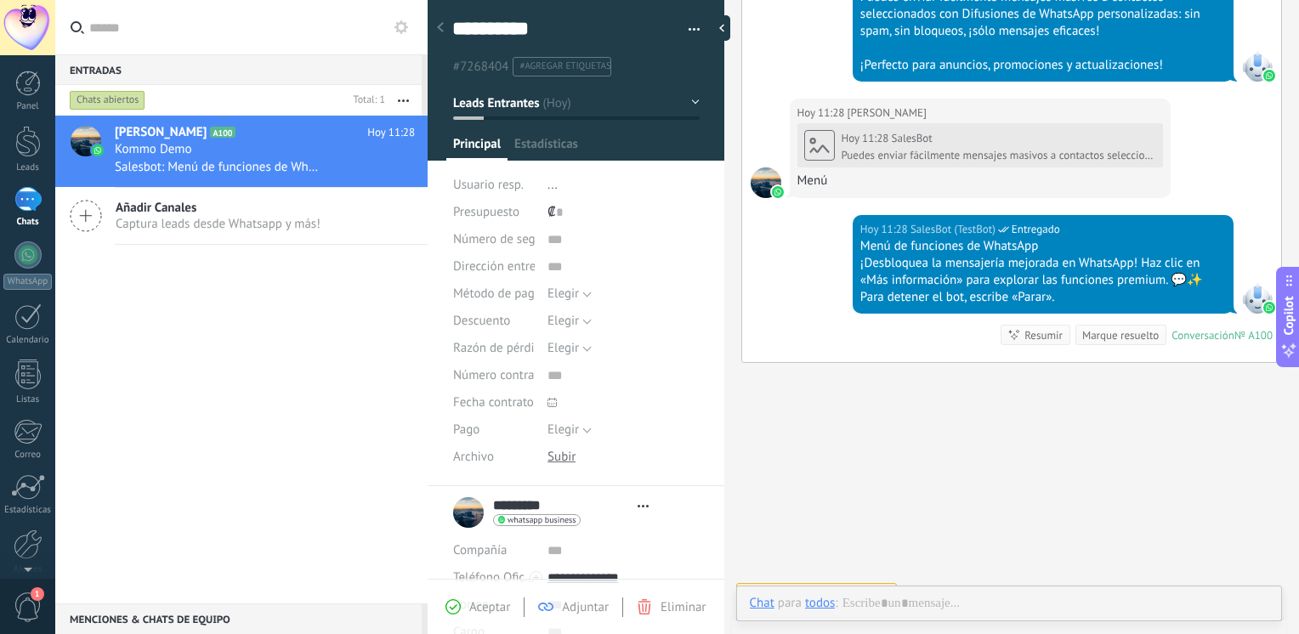
scroll to position [25, 0]
click at [922, 600] on div at bounding box center [1009, 620] width 519 height 51
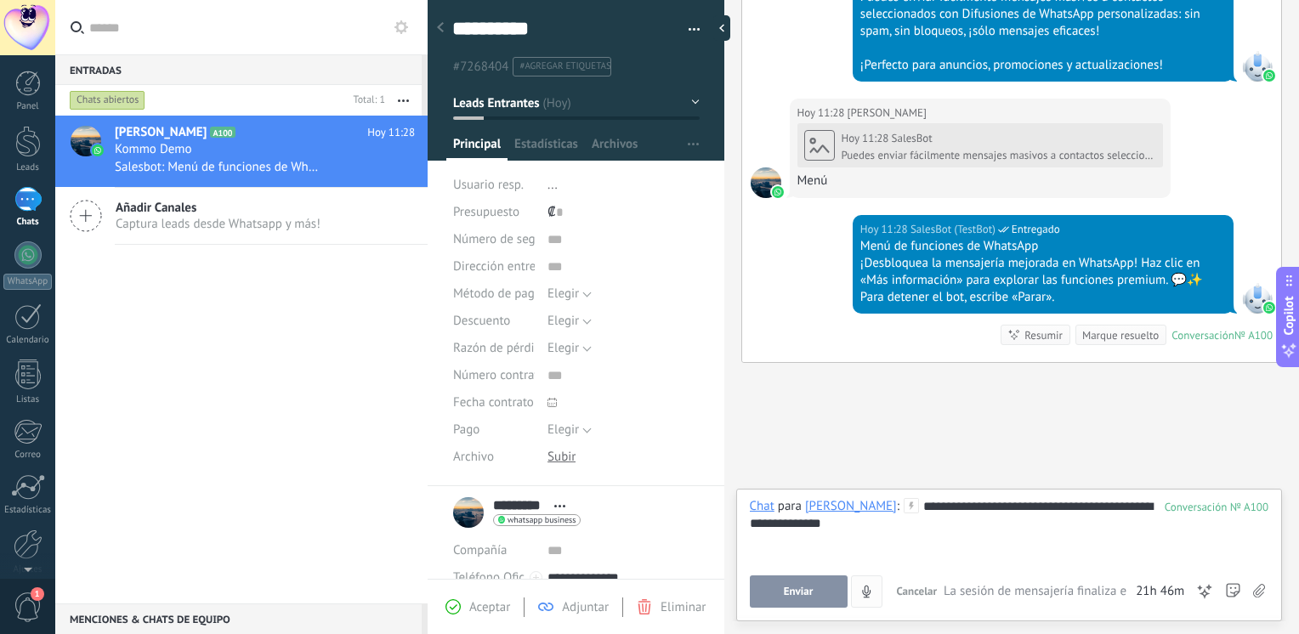
click at [799, 598] on button "Enviar" at bounding box center [799, 591] width 98 height 32
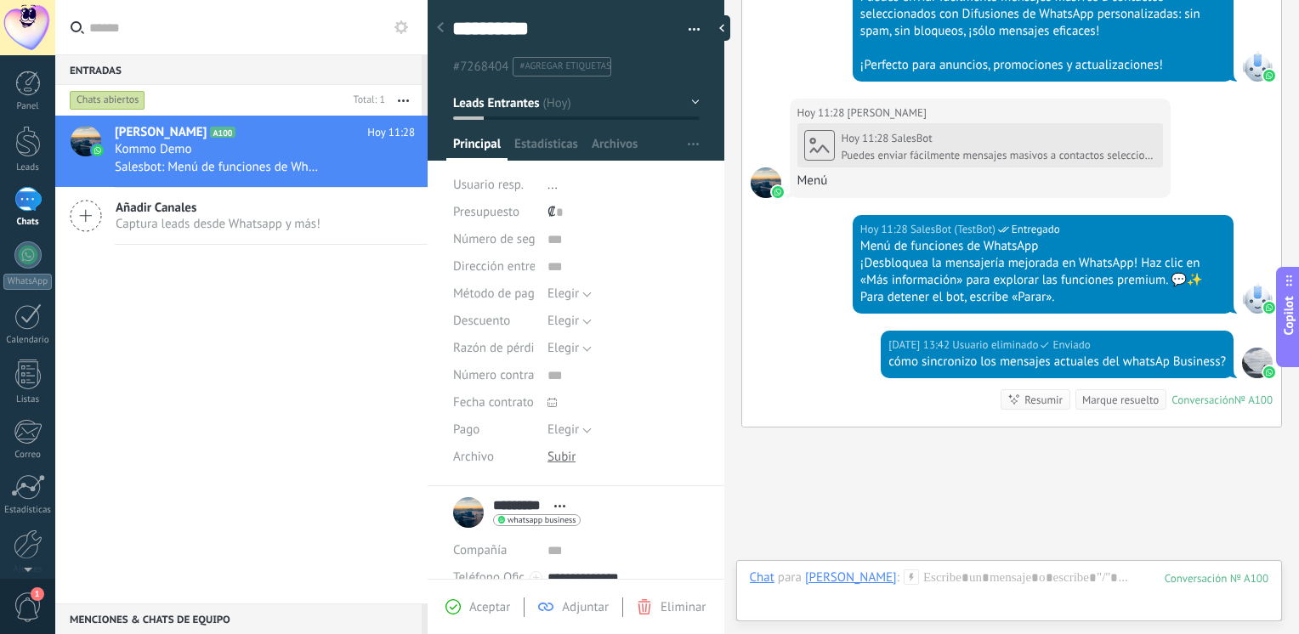
scroll to position [1505, 0]
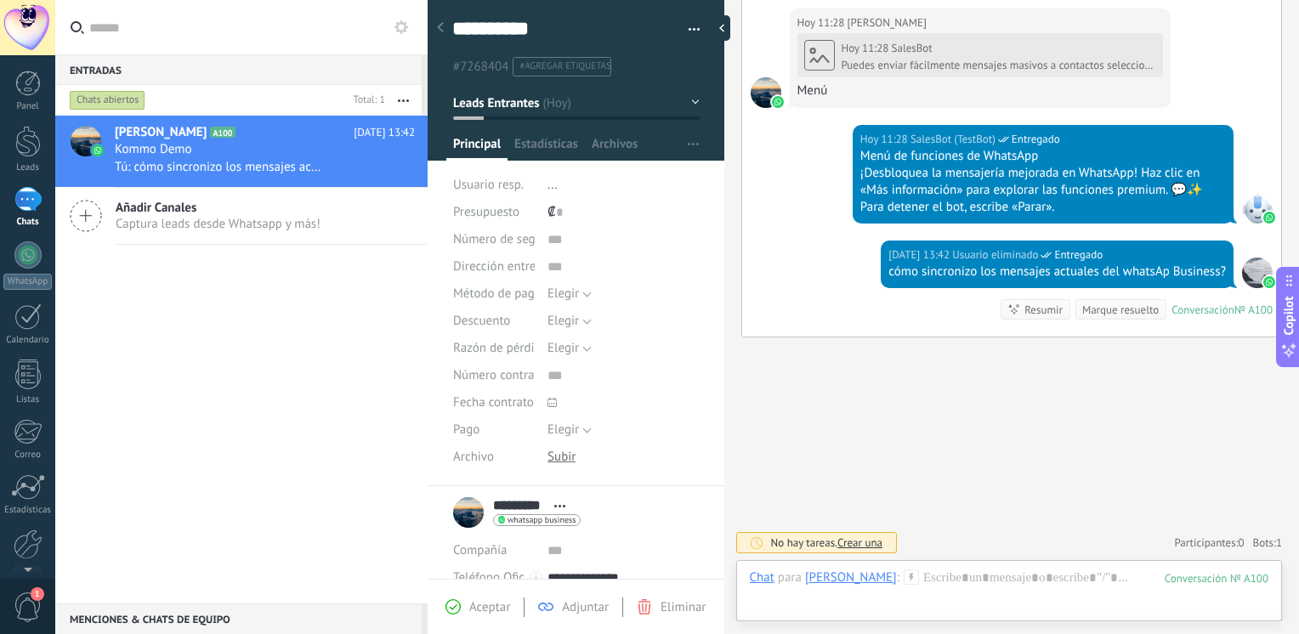
click at [156, 213] on span "Añadir Canales" at bounding box center [218, 208] width 205 height 16
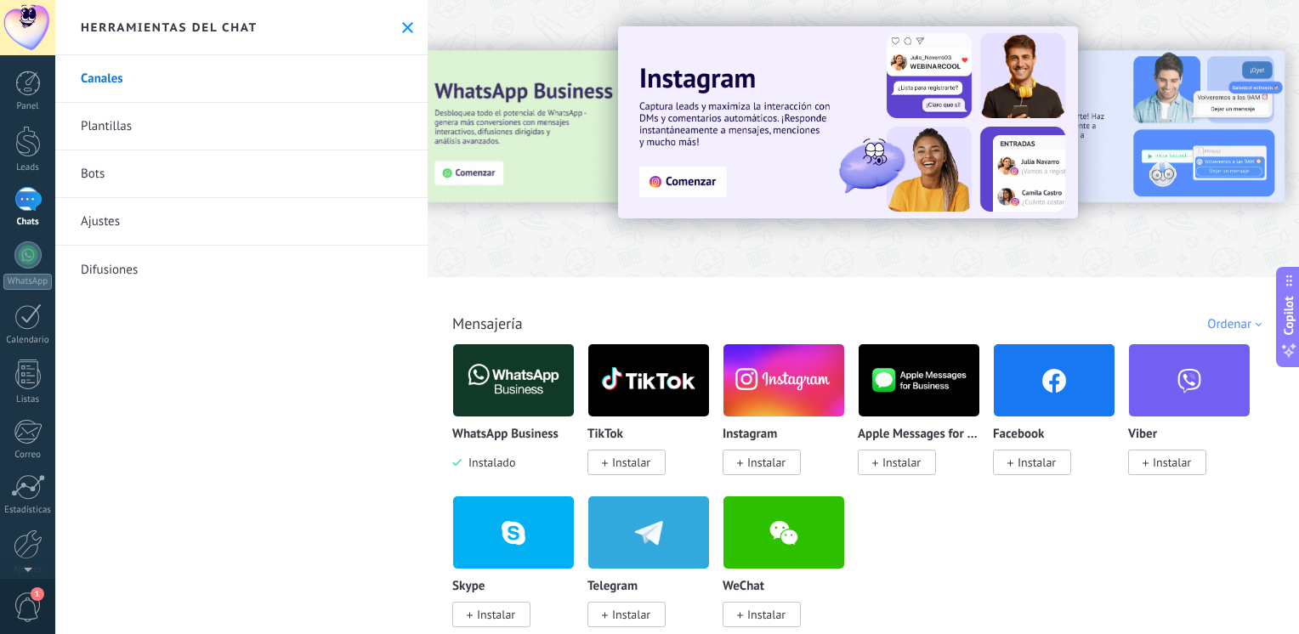
click at [519, 394] on img at bounding box center [513, 380] width 121 height 82
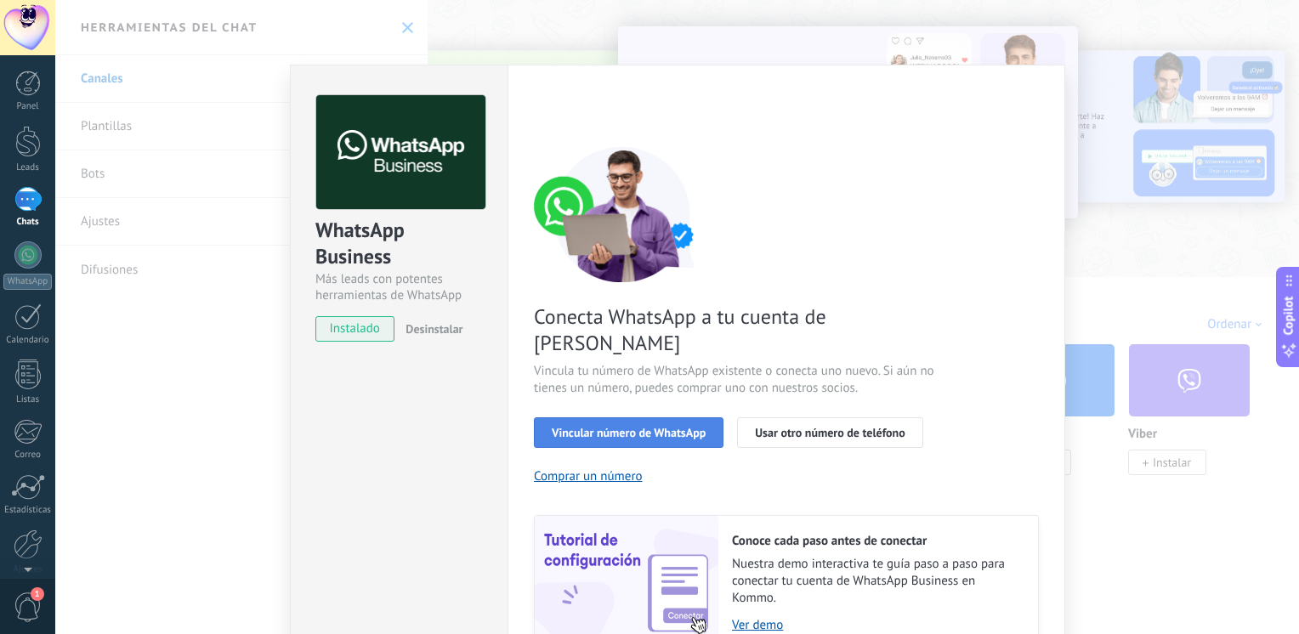
click at [657, 427] on span "Vincular número de WhatsApp" at bounding box center [629, 433] width 154 height 12
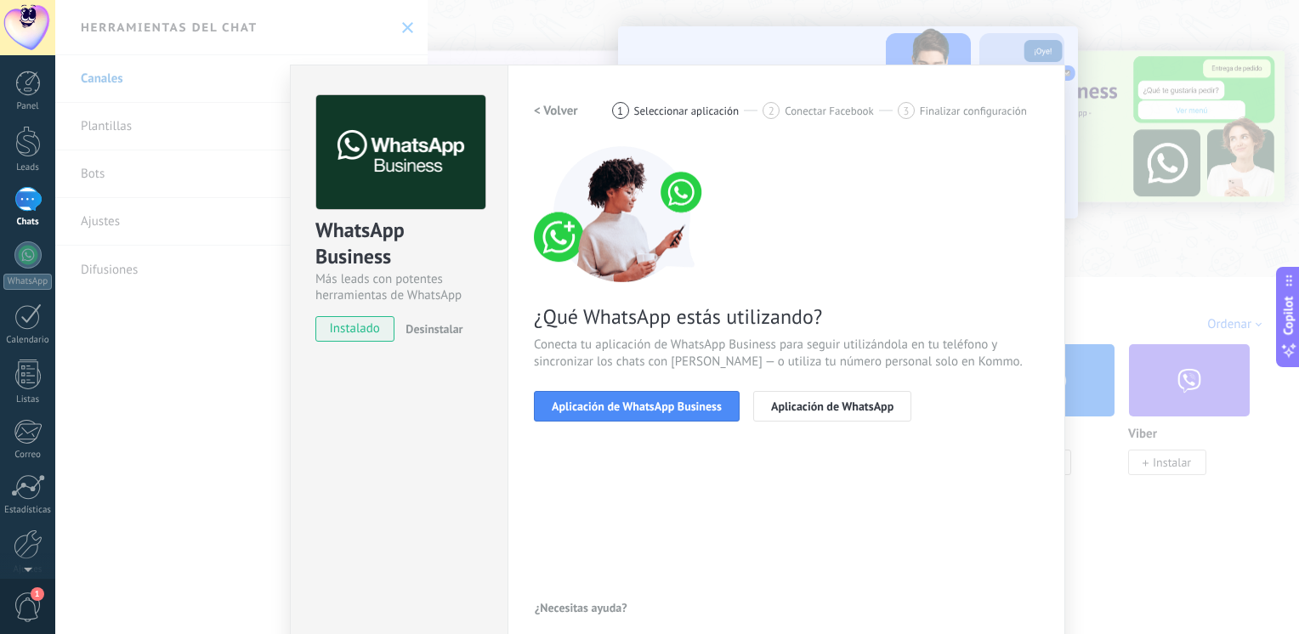
click at [657, 406] on span "Aplicación de WhatsApp Business" at bounding box center [637, 406] width 170 height 12
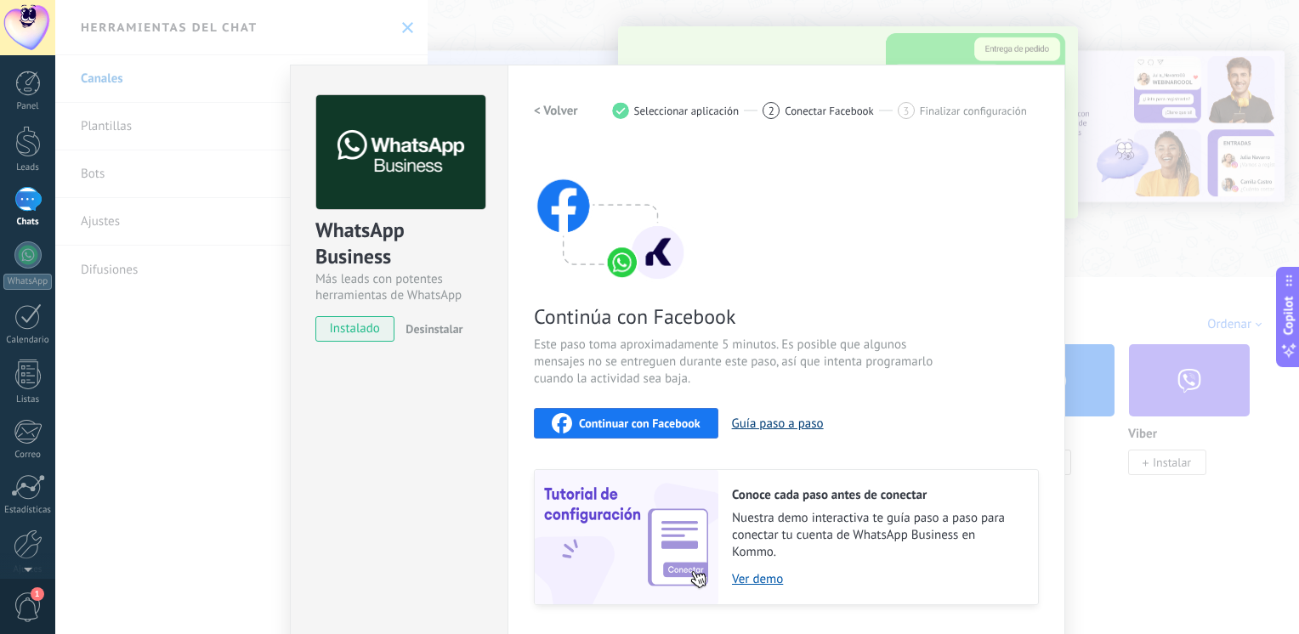
click at [760, 427] on button "Guía paso a paso" at bounding box center [778, 424] width 92 height 16
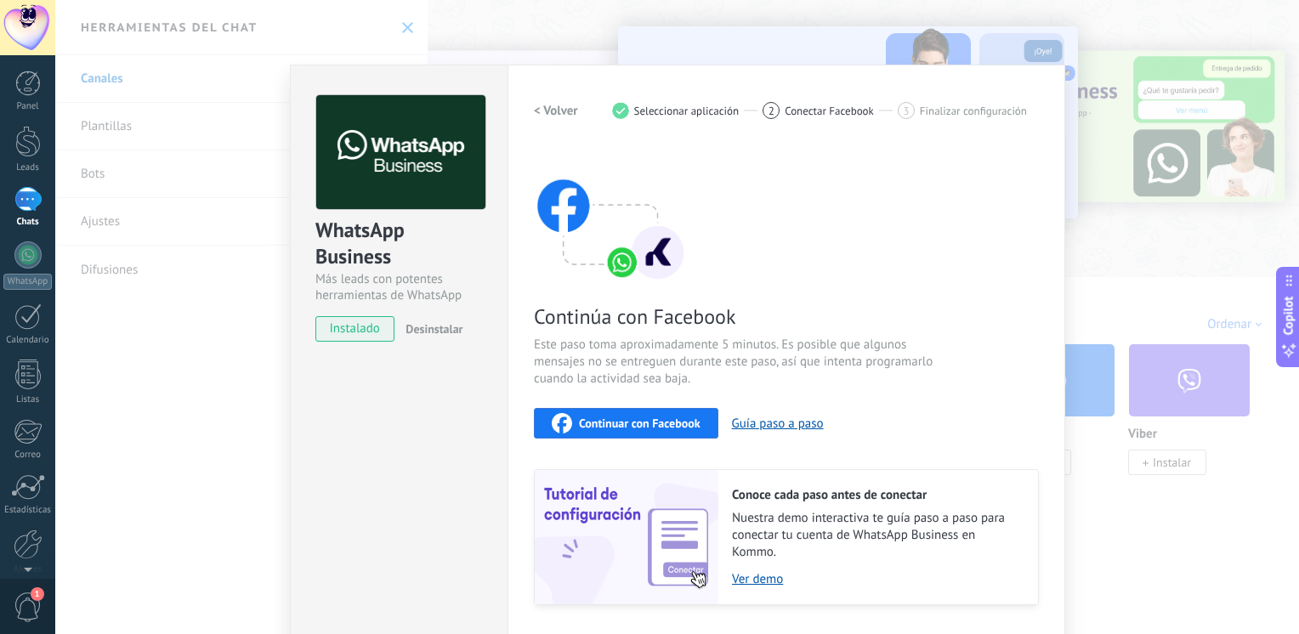
scroll to position [47, 0]
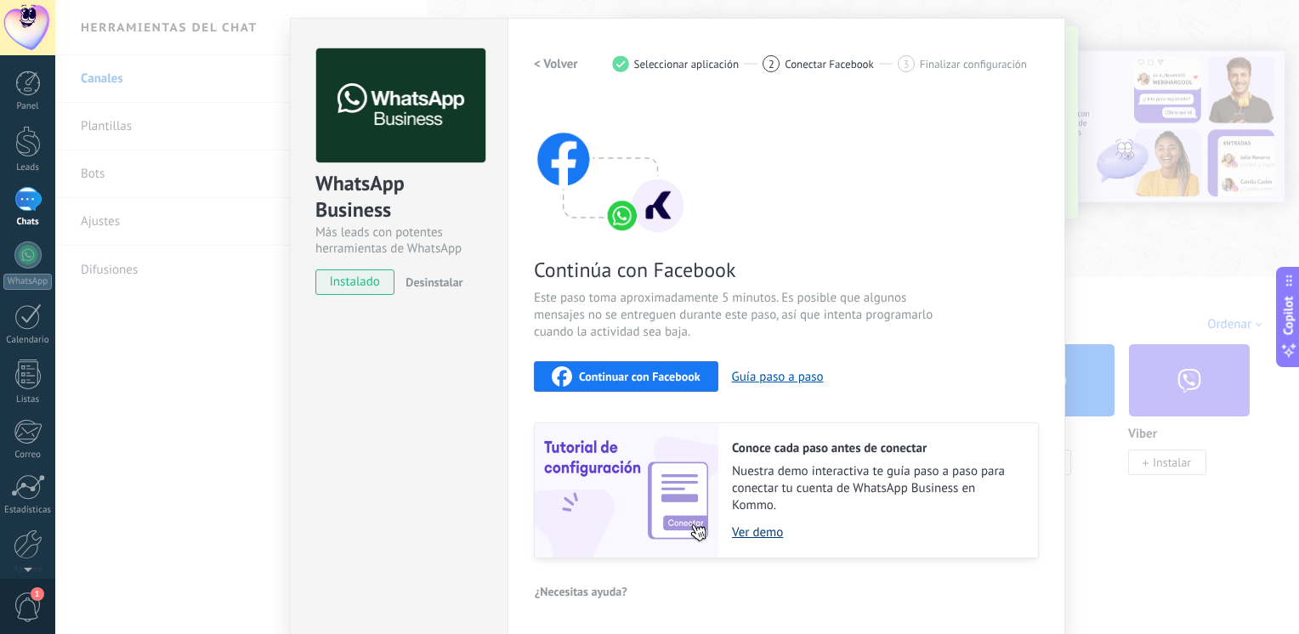
click at [762, 535] on link "Ver demo" at bounding box center [876, 532] width 289 height 16
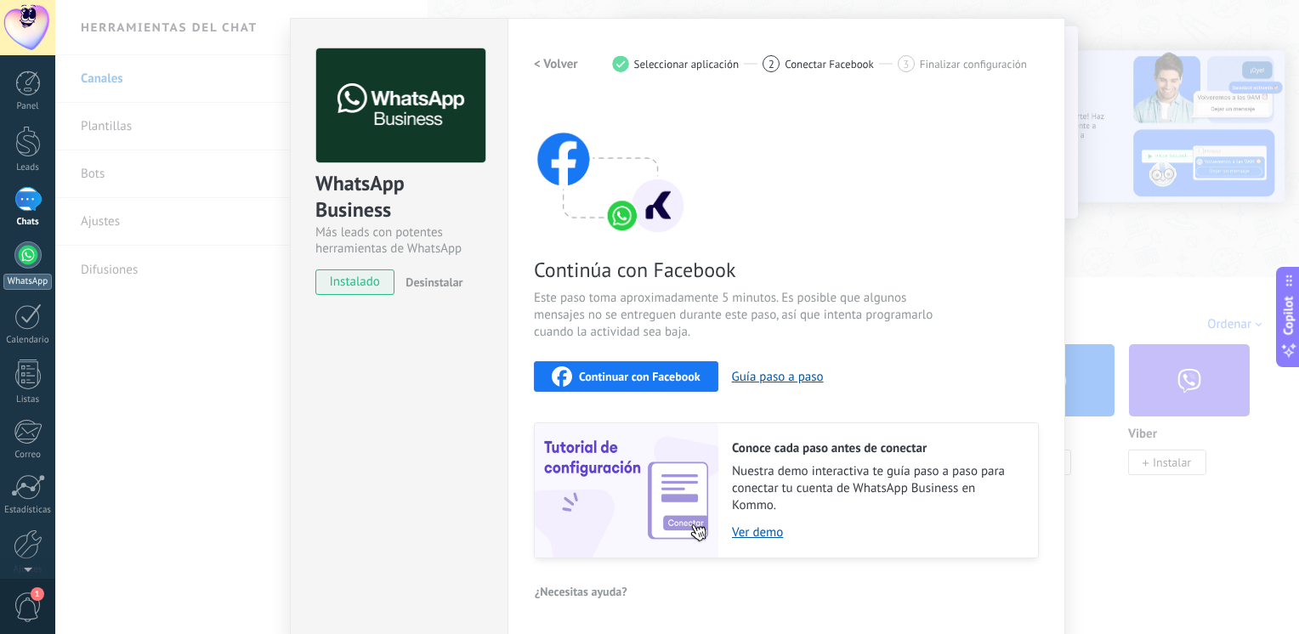
click at [31, 253] on div at bounding box center [27, 254] width 27 height 27
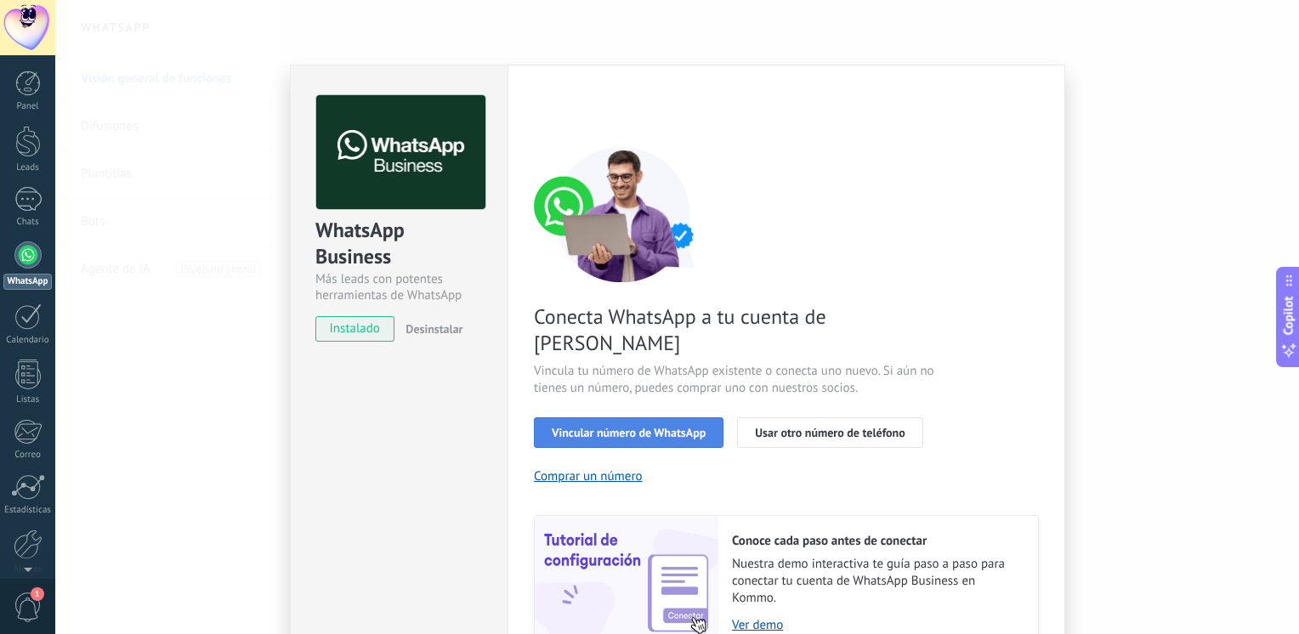
click at [670, 427] on span "Vincular número de WhatsApp" at bounding box center [629, 433] width 154 height 12
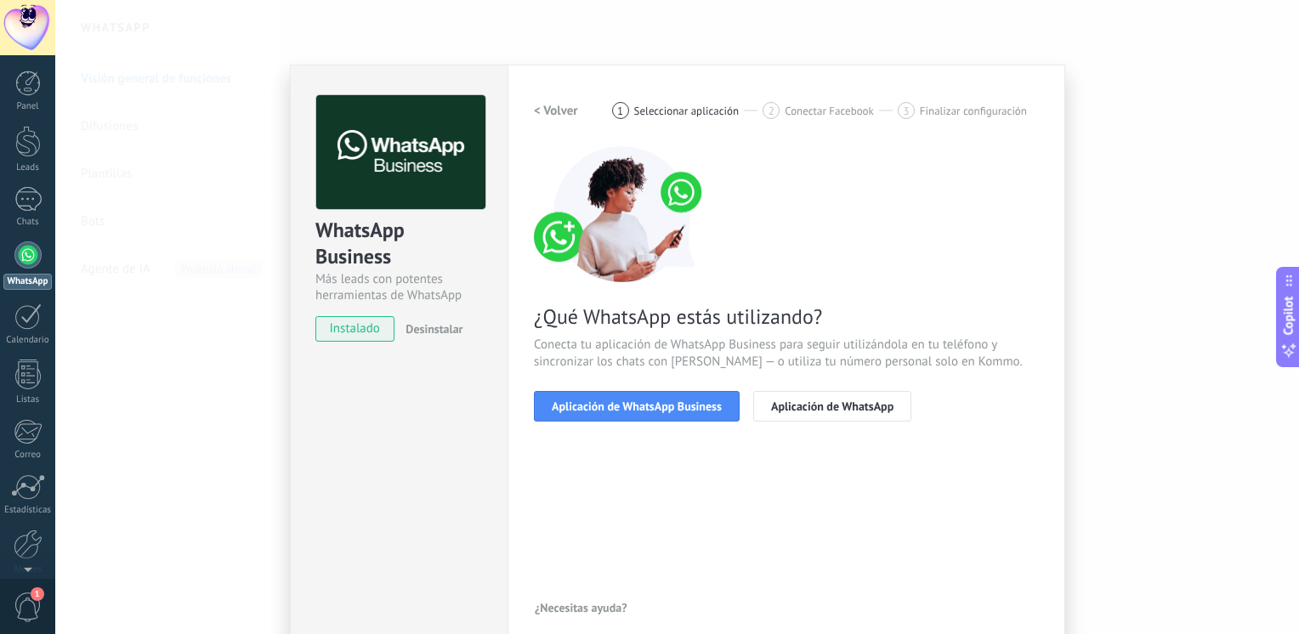
click at [670, 412] on span "Aplicación de WhatsApp Business" at bounding box center [637, 406] width 170 height 12
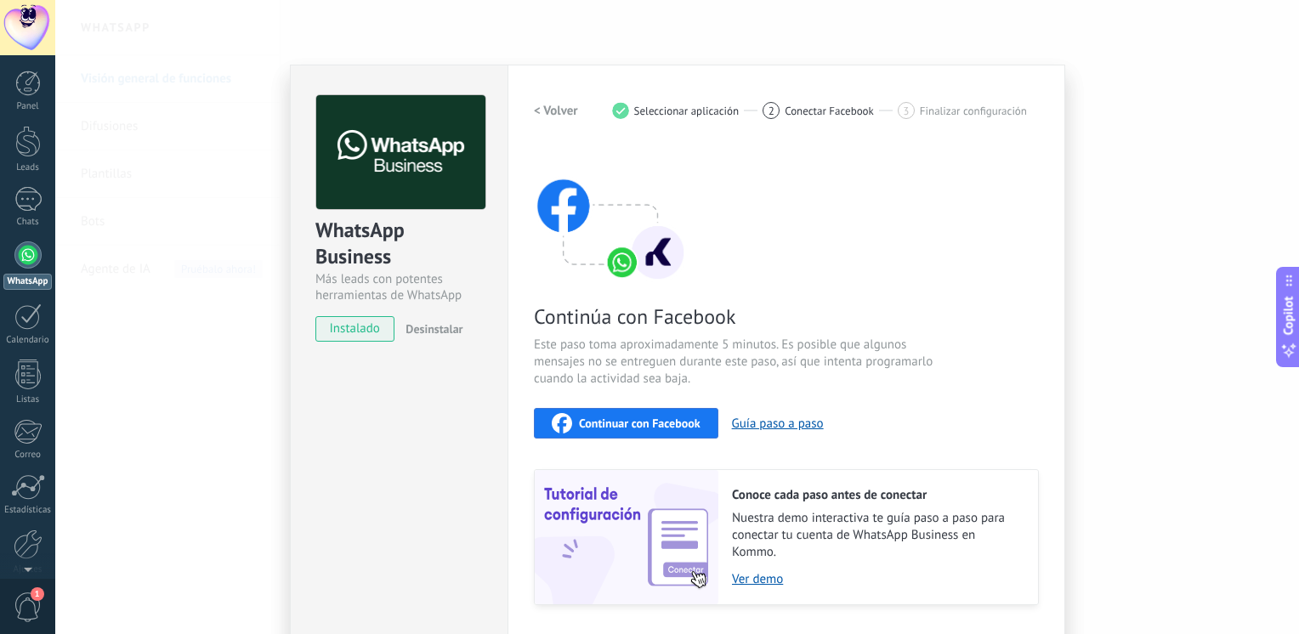
scroll to position [47, 0]
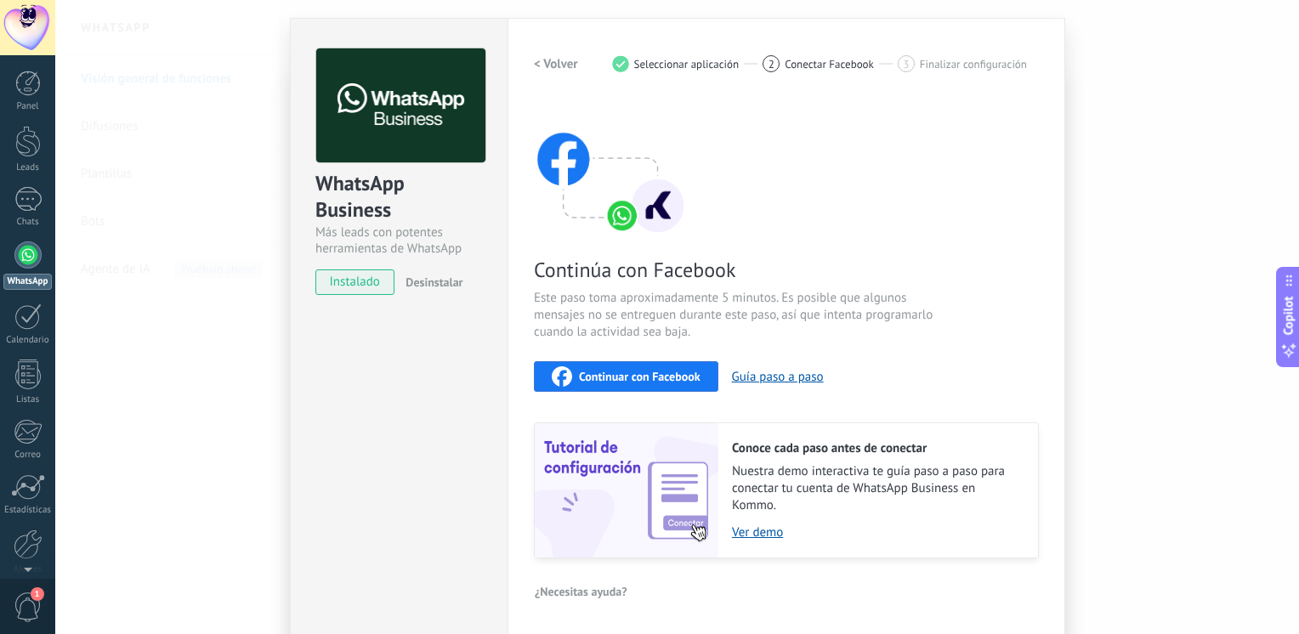
click at [371, 280] on span "instalado" at bounding box center [354, 281] width 77 height 25
click at [629, 381] on span "Continuar con Facebook" at bounding box center [640, 377] width 122 height 12
click at [224, 357] on div "WhatsApp Business Más leads con potentes herramientas de WhatsApp instalado Des…" at bounding box center [676, 317] width 1243 height 634
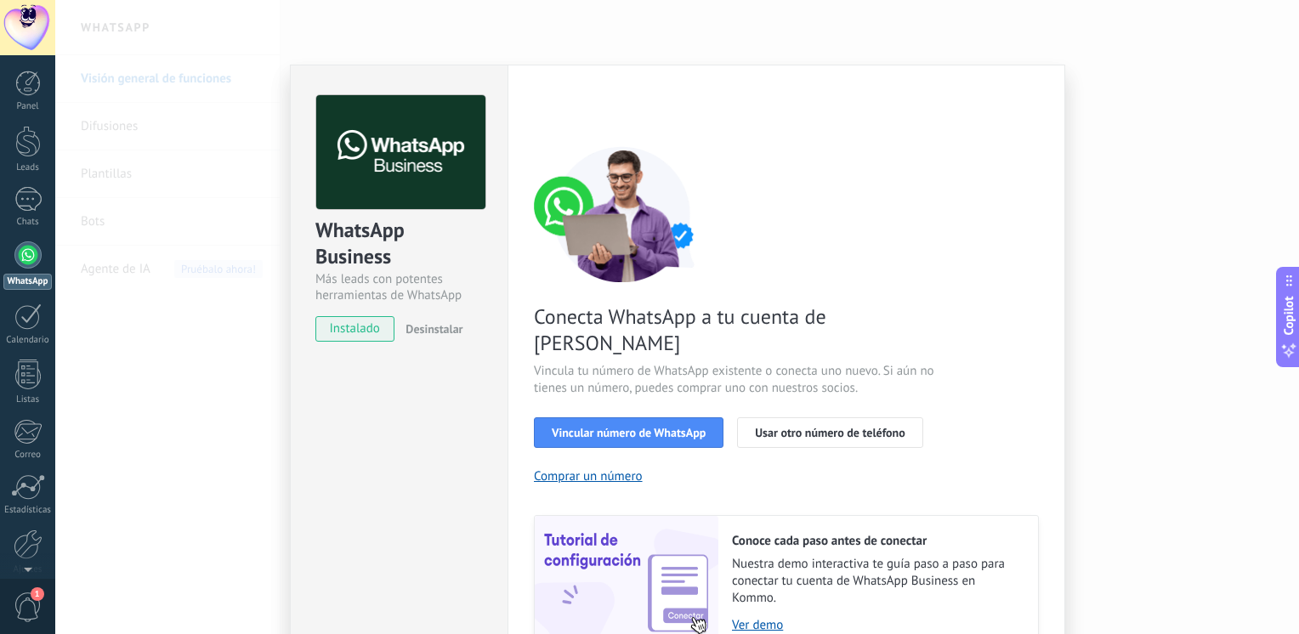
scroll to position [0, 0]
click at [224, 357] on div "WhatsApp Business Más leads con potentes herramientas de WhatsApp instalado Des…" at bounding box center [676, 317] width 1243 height 634
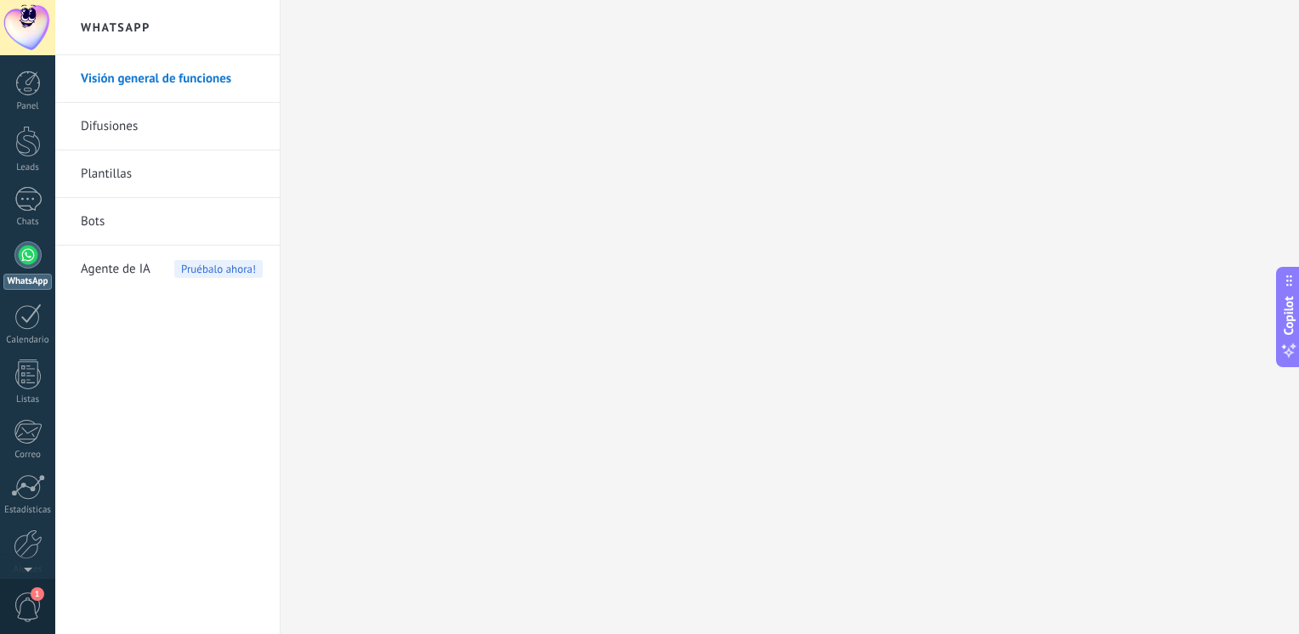
click at [27, 606] on span "1" at bounding box center [28, 607] width 29 height 30
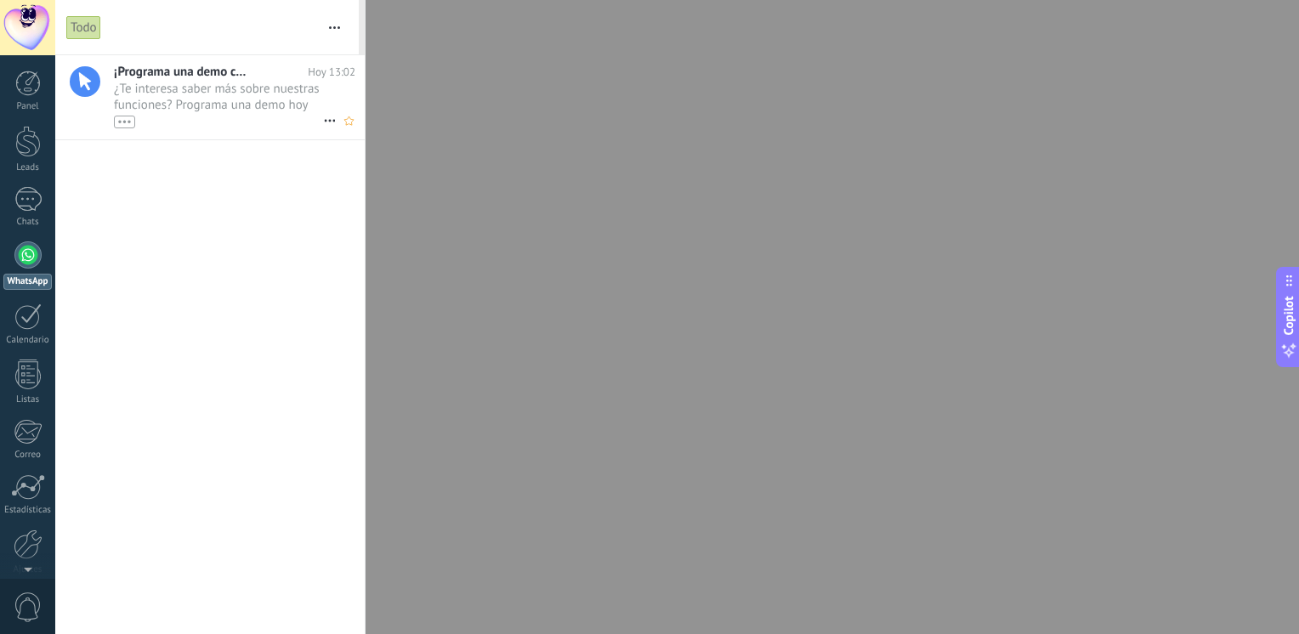
click at [197, 92] on span "¿Te interesa saber más sobre nuestras funciones? Programa una demo hoy mismo! •…" at bounding box center [218, 105] width 209 height 48
click at [28, 379] on div at bounding box center [27, 375] width 25 height 30
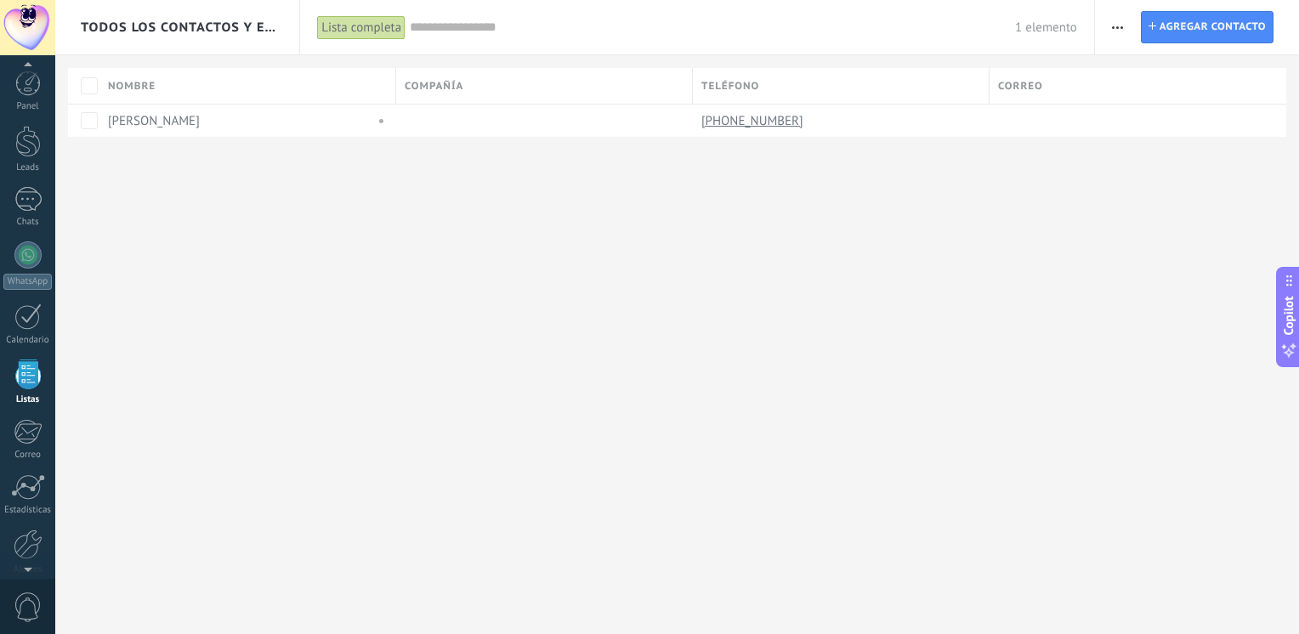
scroll to position [43, 0]
click at [377, 129] on div "[PERSON_NAME]" at bounding box center [243, 121] width 288 height 32
click at [37, 292] on div "Calendario" at bounding box center [27, 297] width 49 height 11
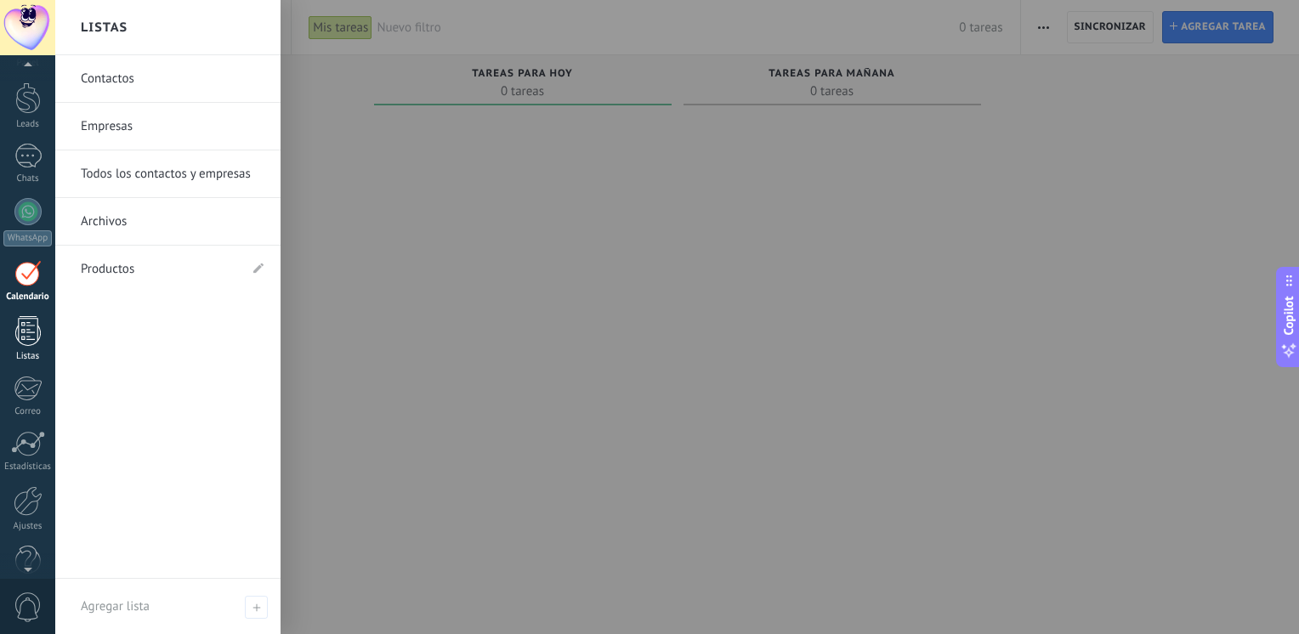
click at [27, 321] on div at bounding box center [27, 331] width 25 height 30
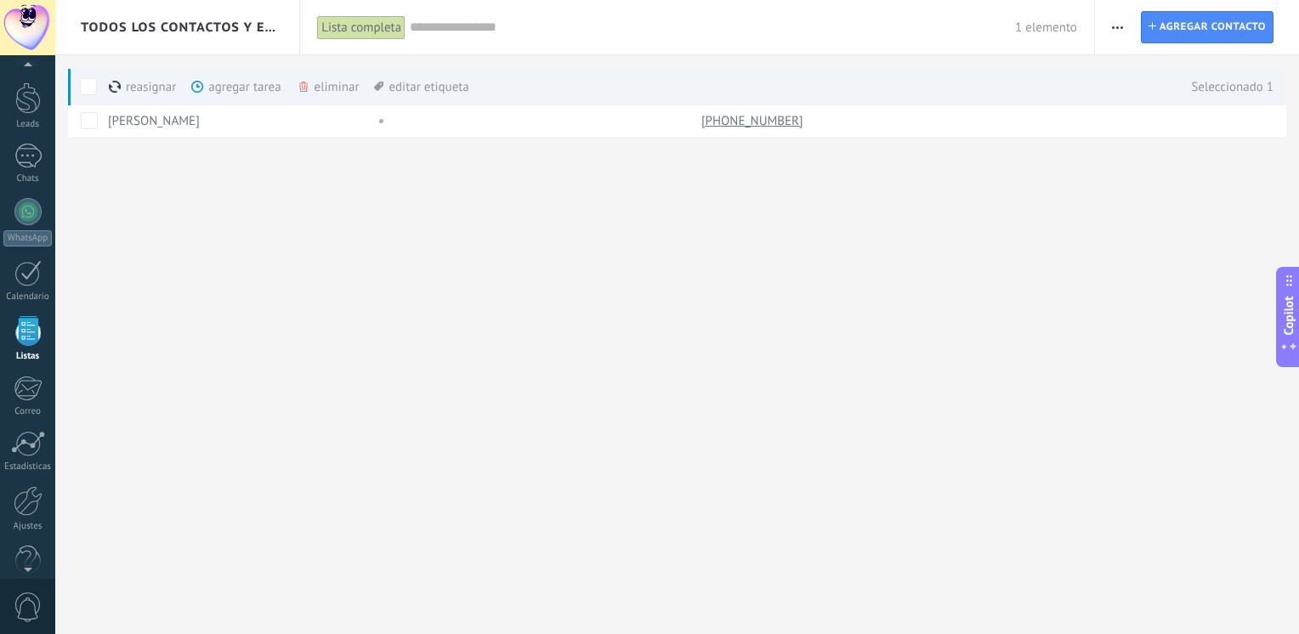
click at [224, 88] on div "agregar tarea màs" at bounding box center [264, 86] width 147 height 37
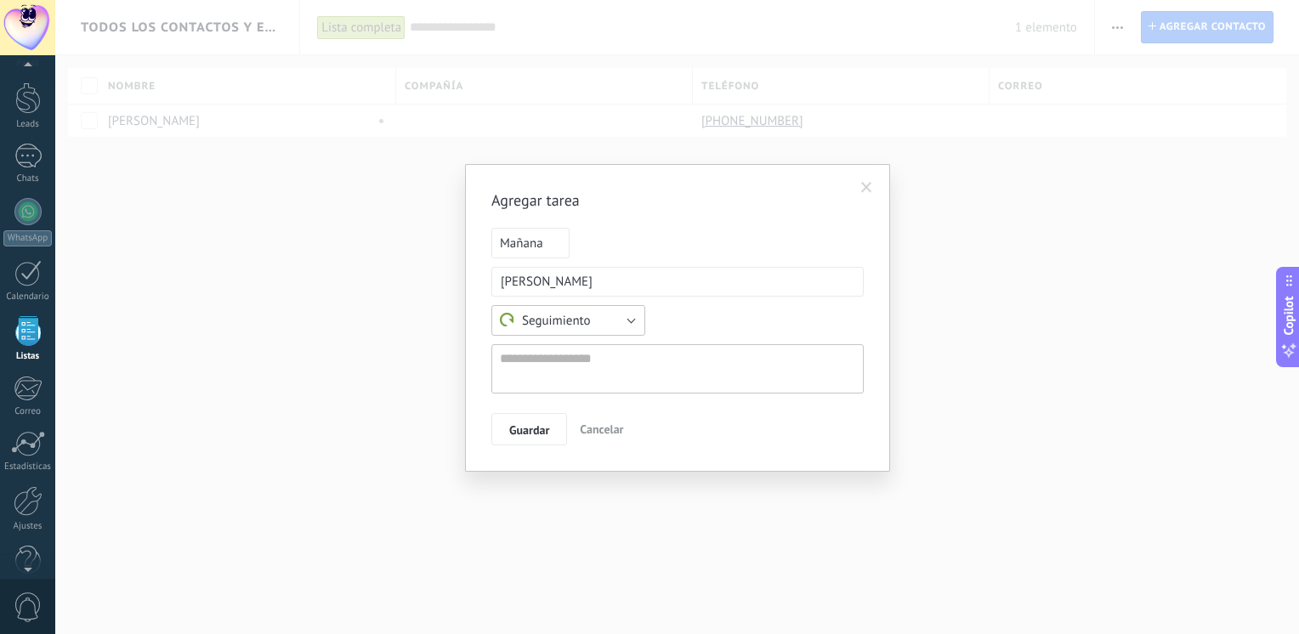
click at [633, 315] on button "Seguimiento" at bounding box center [568, 320] width 154 height 31
click at [633, 315] on span "Seguimiento" at bounding box center [560, 321] width 158 height 16
click at [855, 183] on span at bounding box center [866, 187] width 28 height 29
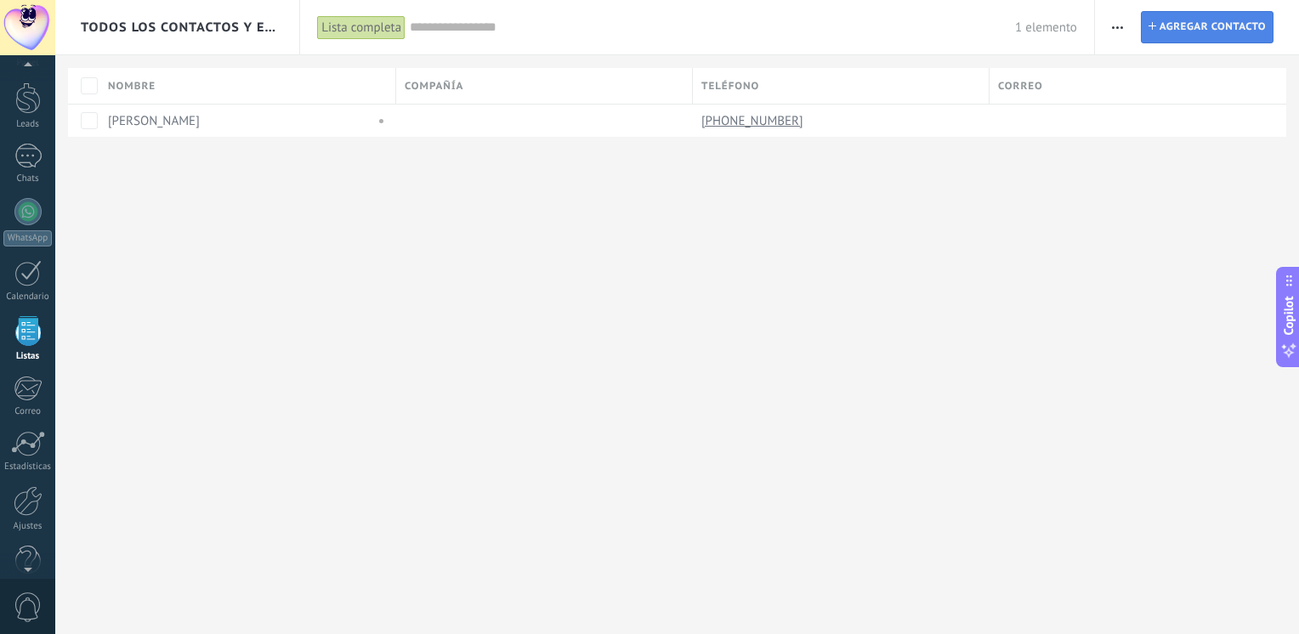
click at [1158, 22] on link "Contacto Agregar contacto" at bounding box center [1207, 27] width 133 height 32
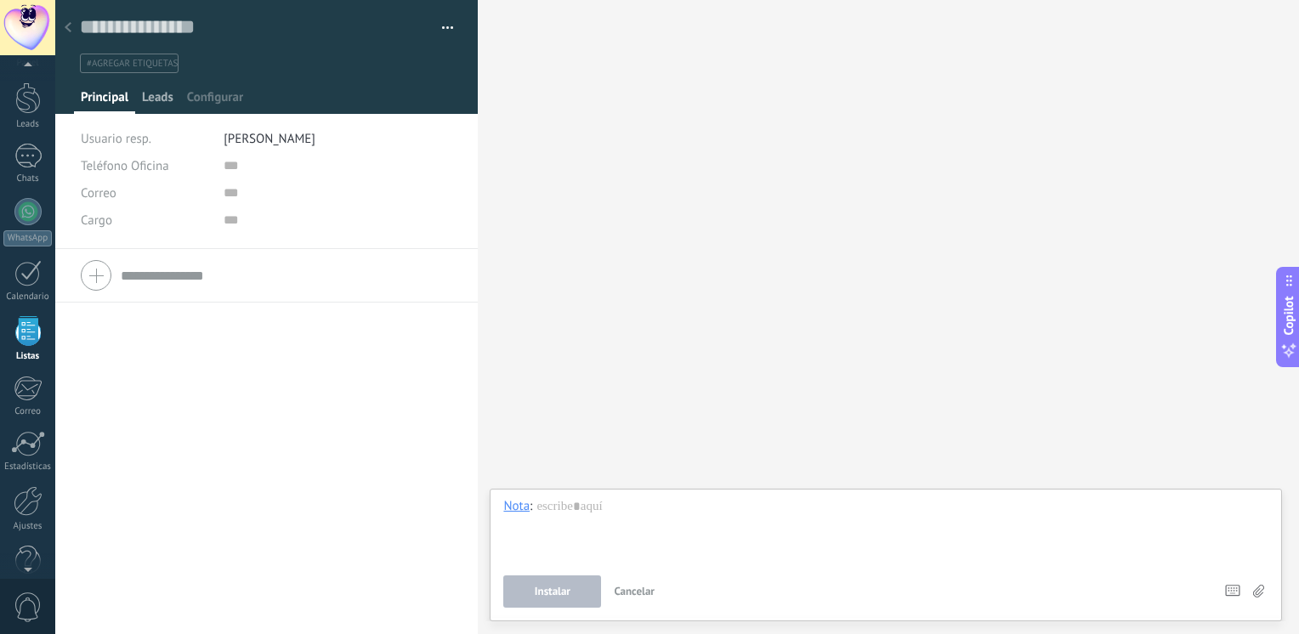
click at [160, 100] on span "Leads" at bounding box center [157, 101] width 31 height 25
click at [211, 84] on div at bounding box center [266, 57] width 423 height 114
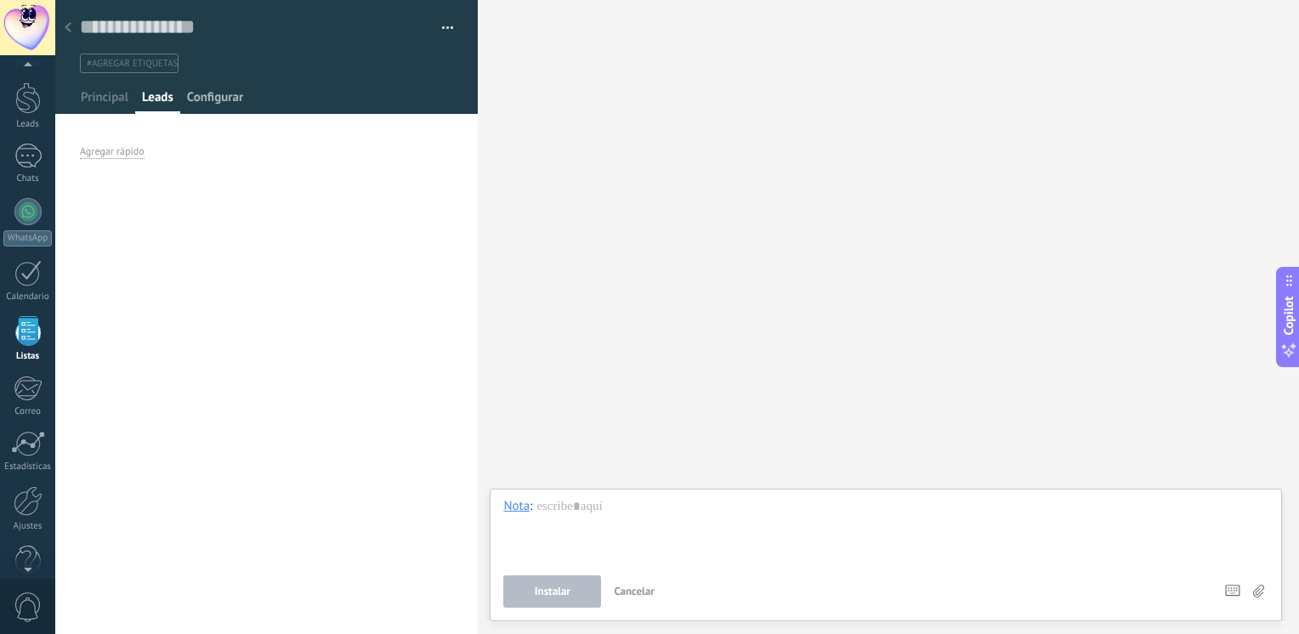
click at [207, 103] on span "Configurar" at bounding box center [215, 101] width 56 height 25
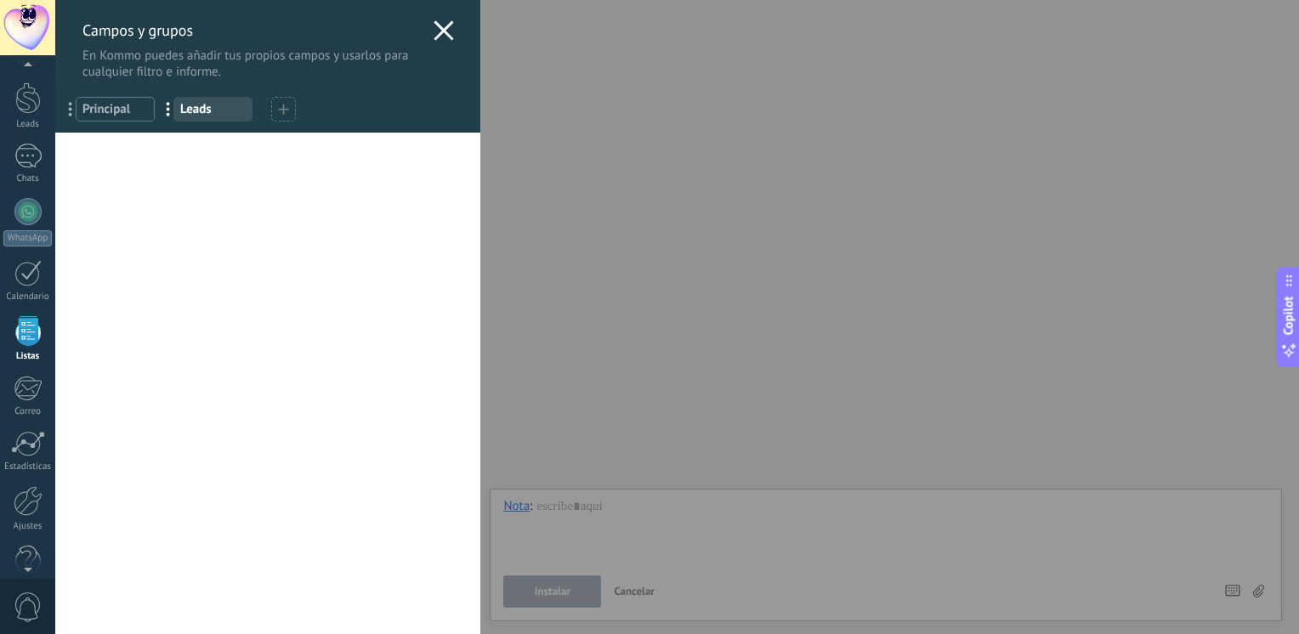
click at [282, 107] on use at bounding box center [283, 109] width 10 height 10
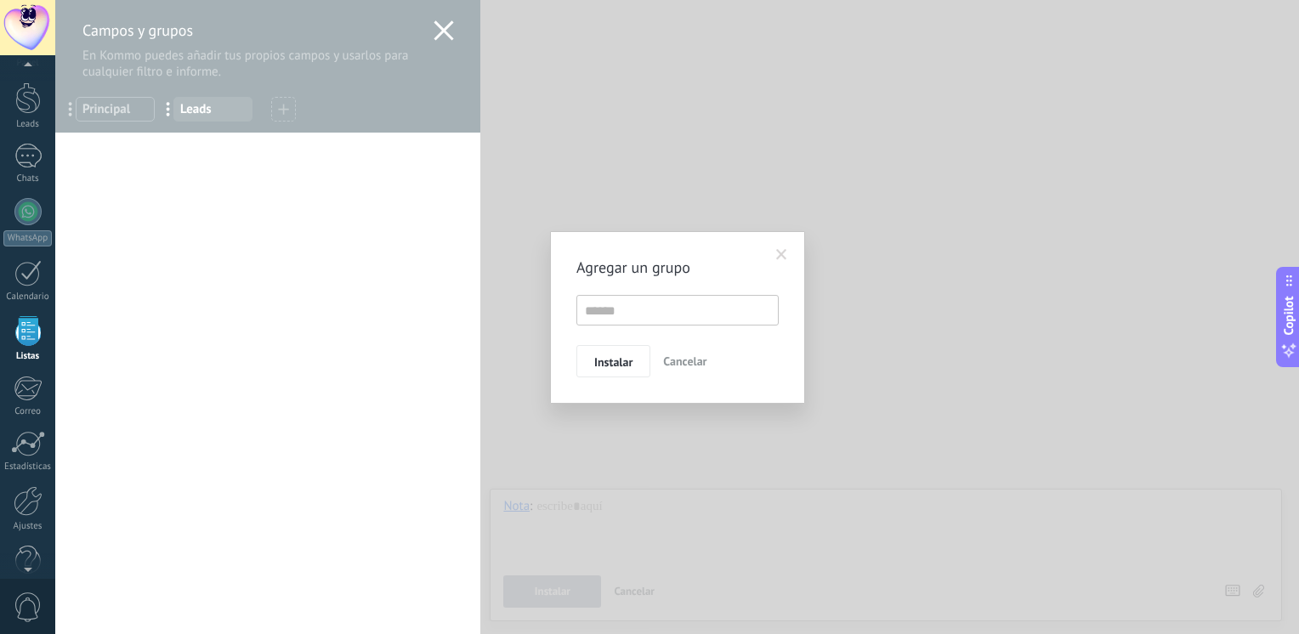
click at [782, 252] on span at bounding box center [781, 255] width 11 height 12
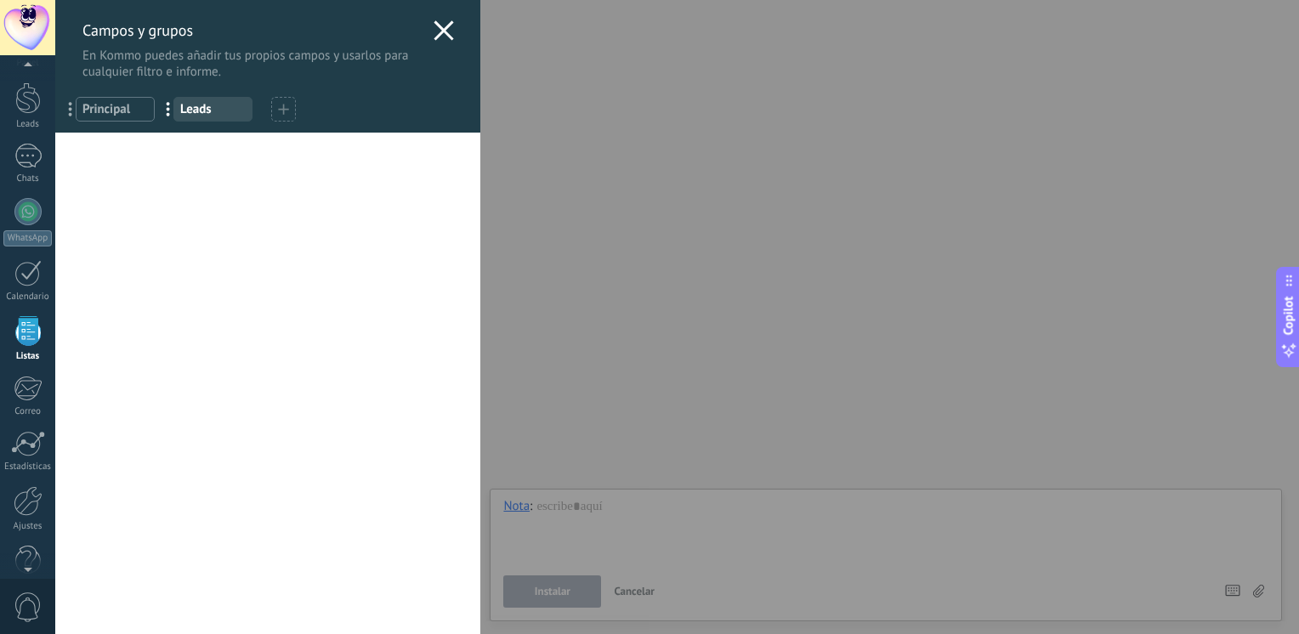
click at [446, 23] on use at bounding box center [443, 30] width 20 height 20
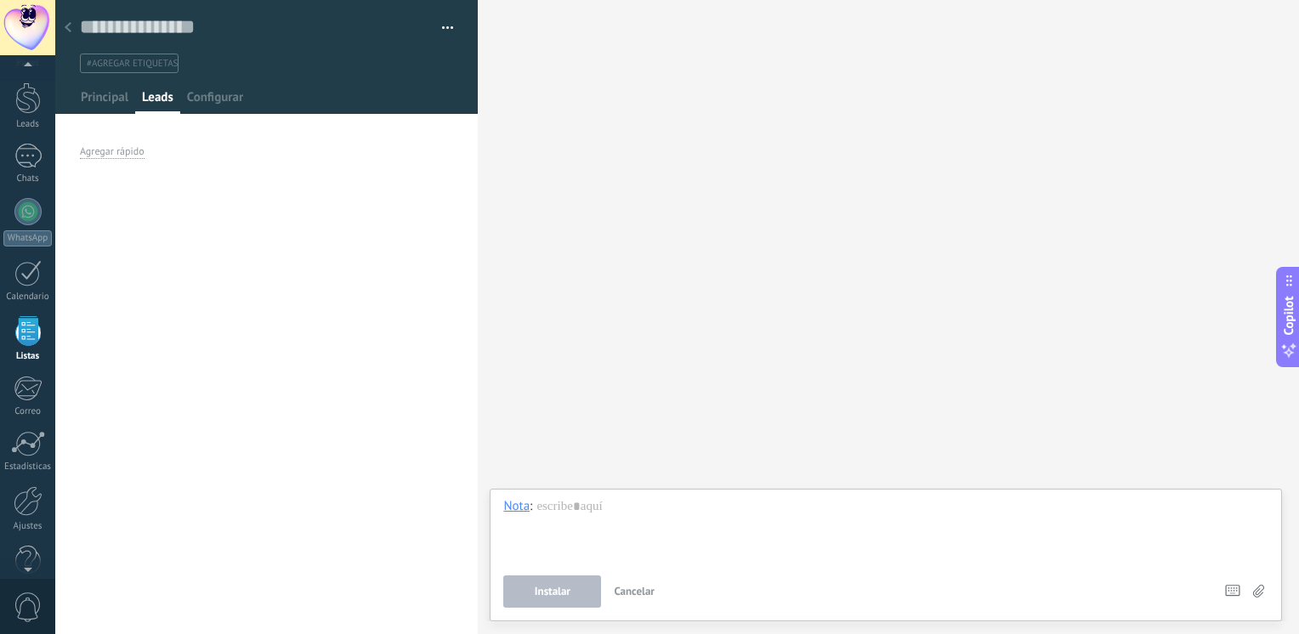
click at [442, 26] on button "button" at bounding box center [441, 27] width 25 height 25
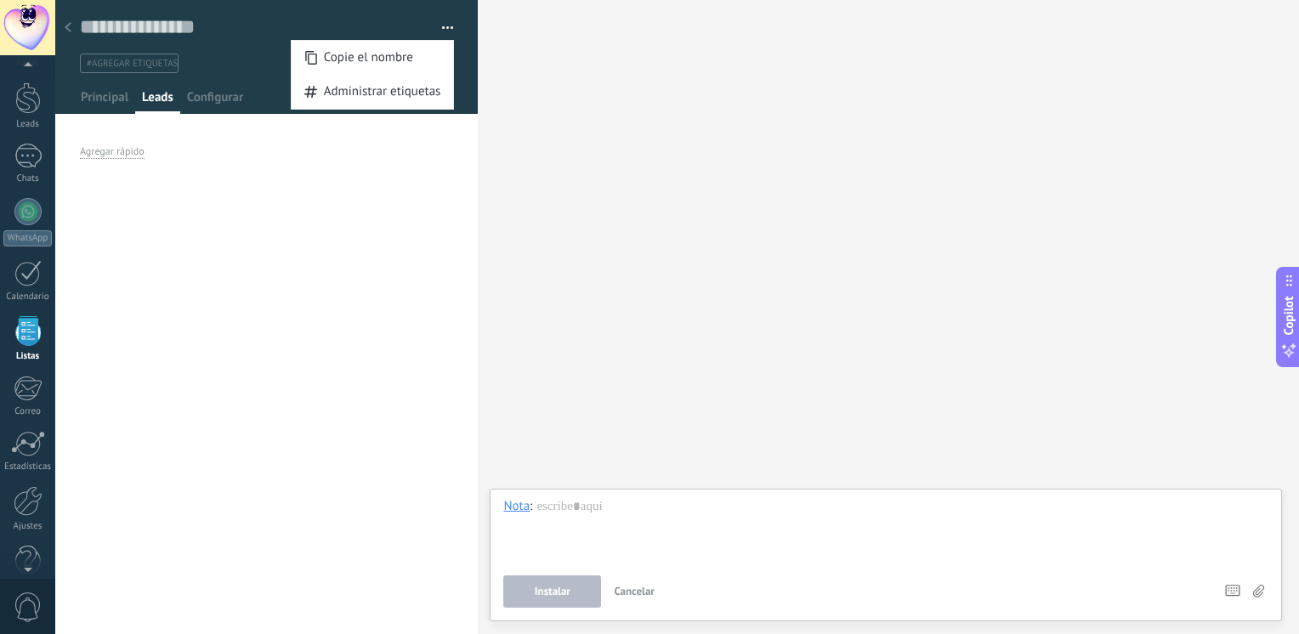
click at [66, 31] on icon at bounding box center [68, 27] width 7 height 10
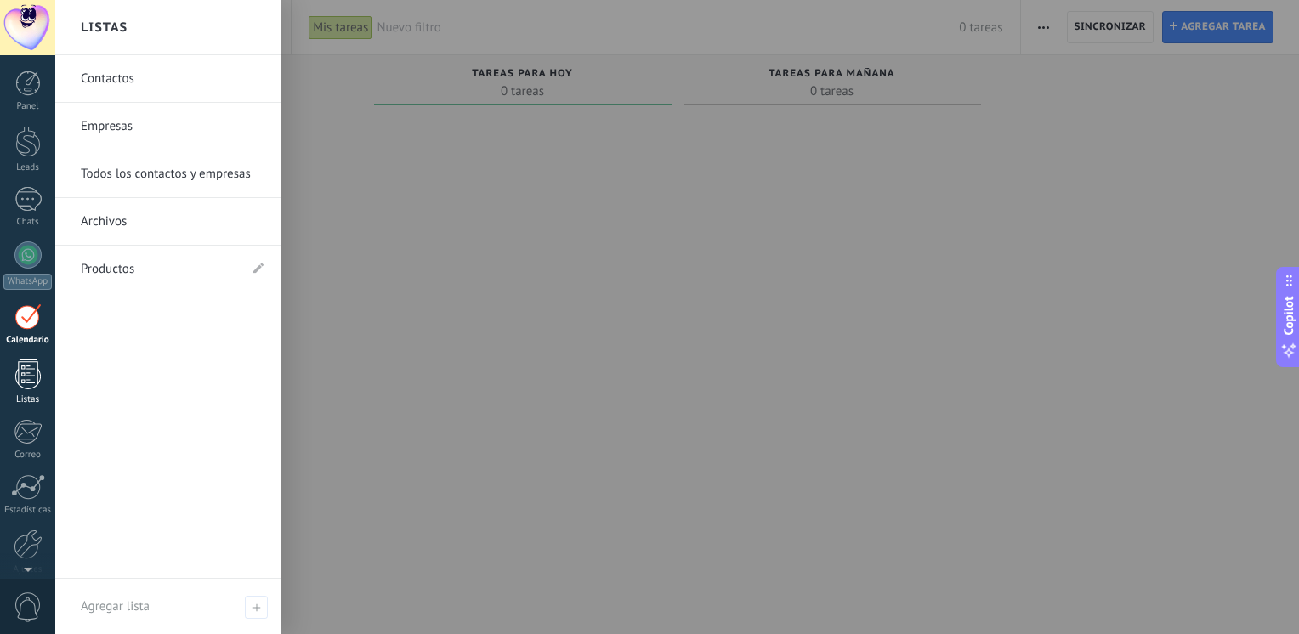
click at [29, 371] on div at bounding box center [27, 375] width 25 height 30
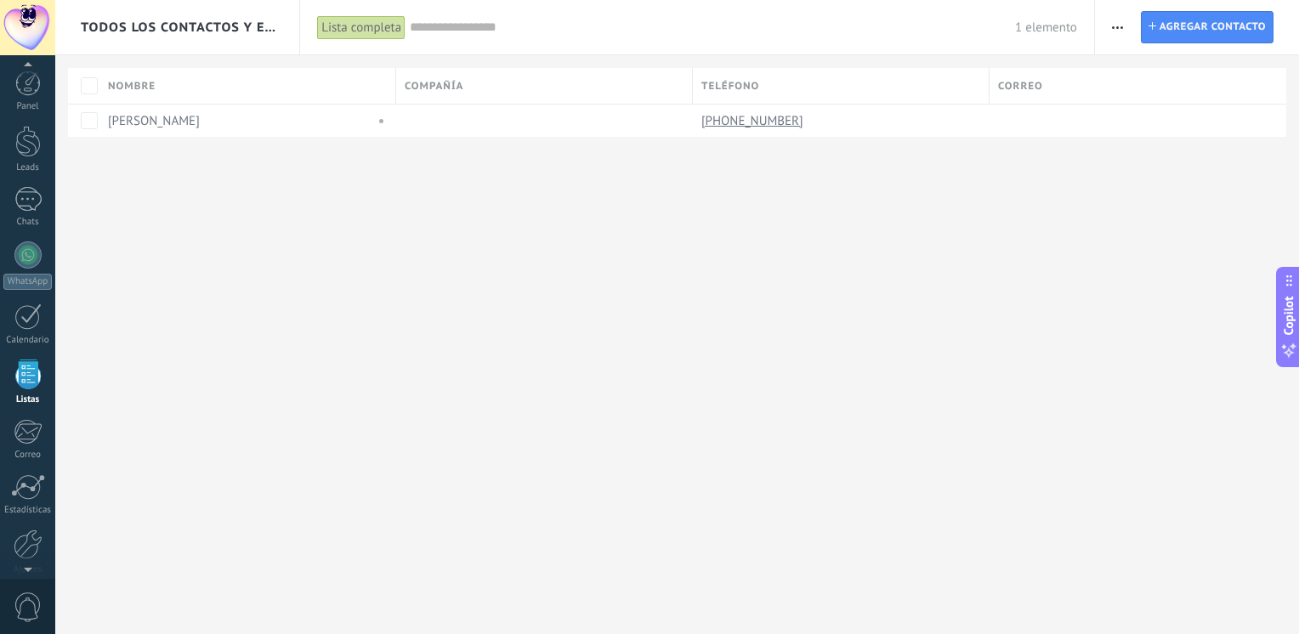
scroll to position [43, 0]
click at [367, 23] on div "Lista completa" at bounding box center [361, 27] width 88 height 25
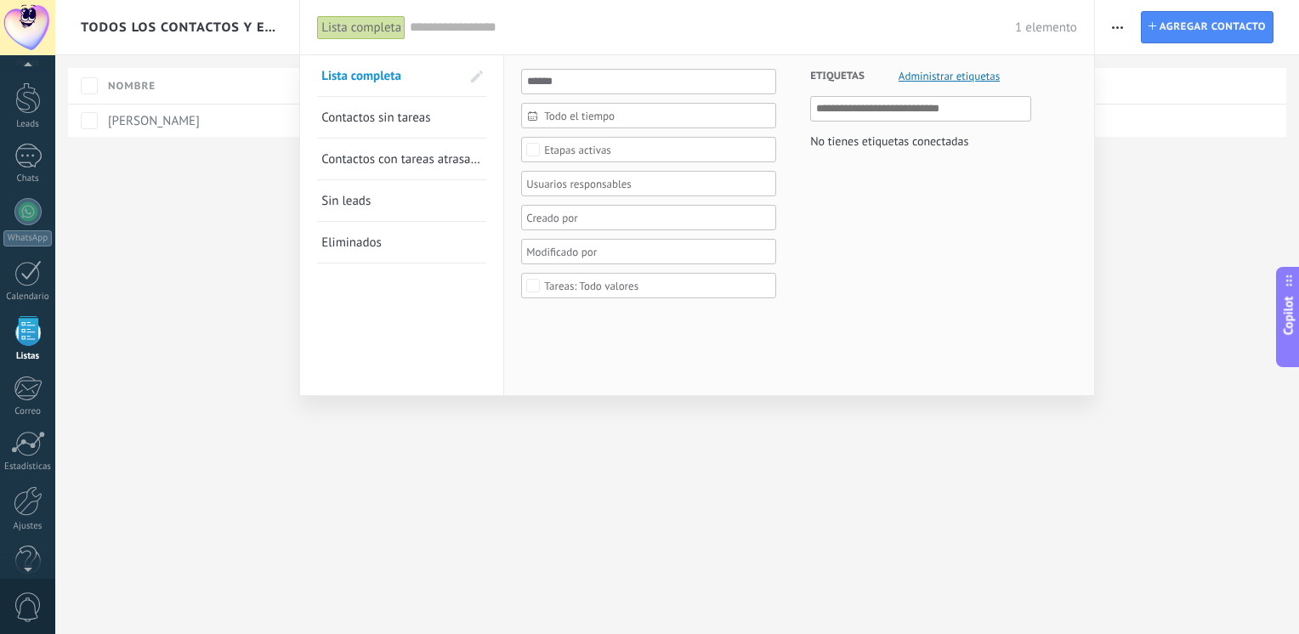
click at [478, 79] on span at bounding box center [477, 77] width 12 height 12
click at [478, 79] on span at bounding box center [474, 77] width 15 height 12
click at [434, 32] on input "text" at bounding box center [712, 28] width 605 height 18
click at [136, 336] on div at bounding box center [649, 317] width 1299 height 634
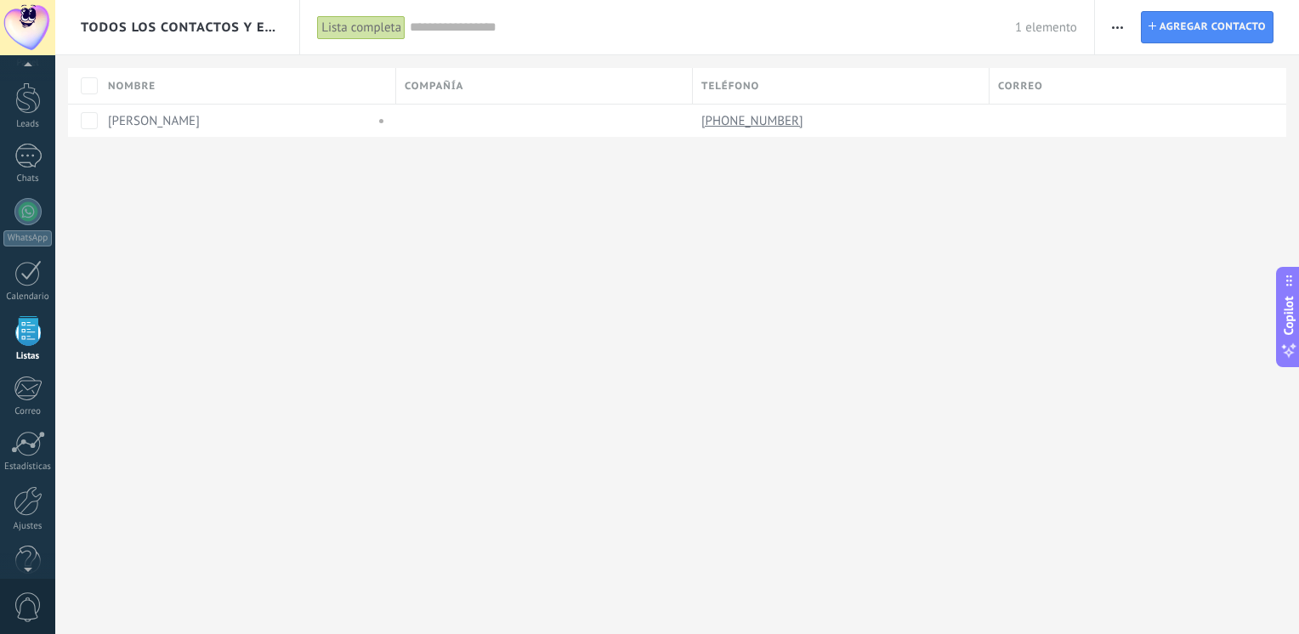
scroll to position [19, 0]
click at [17, 20] on div at bounding box center [27, 27] width 55 height 55
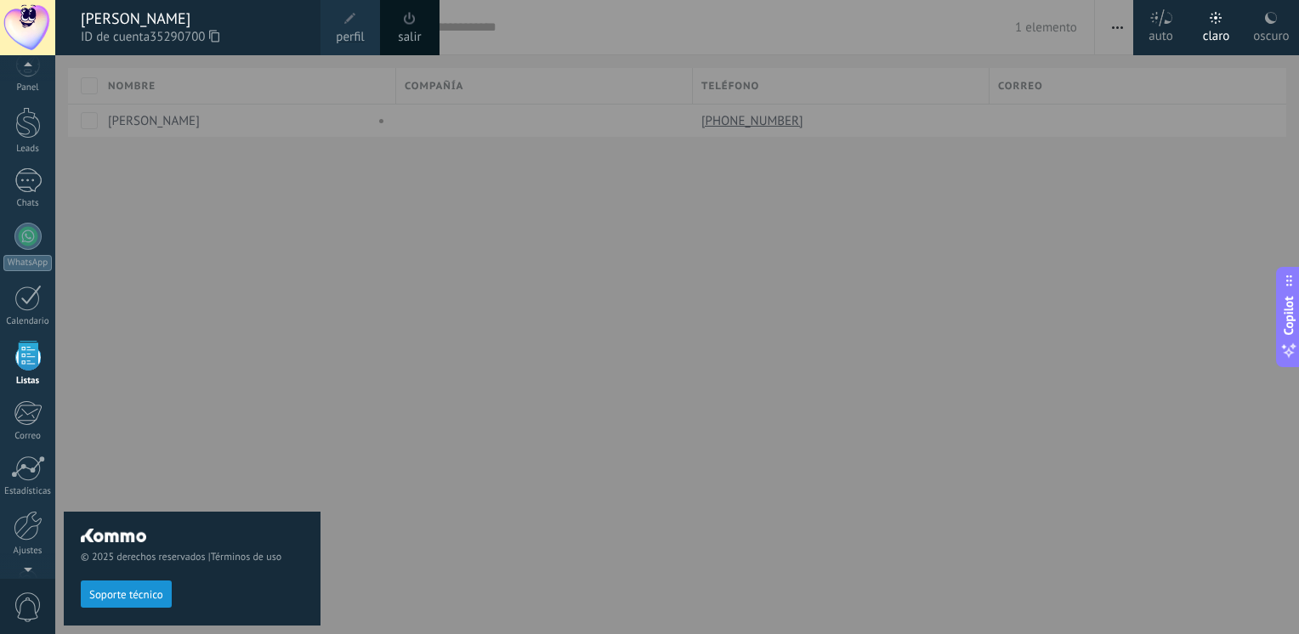
scroll to position [43, 0]
click at [357, 19] on span at bounding box center [350, 18] width 19 height 19
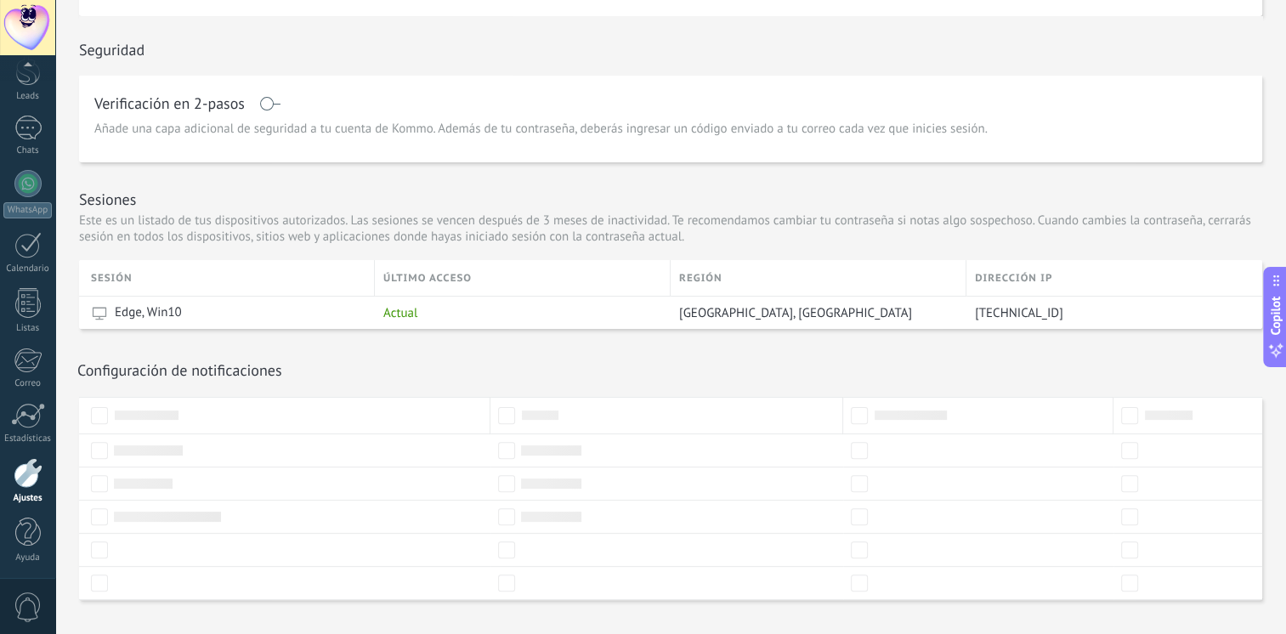
scroll to position [419, 0]
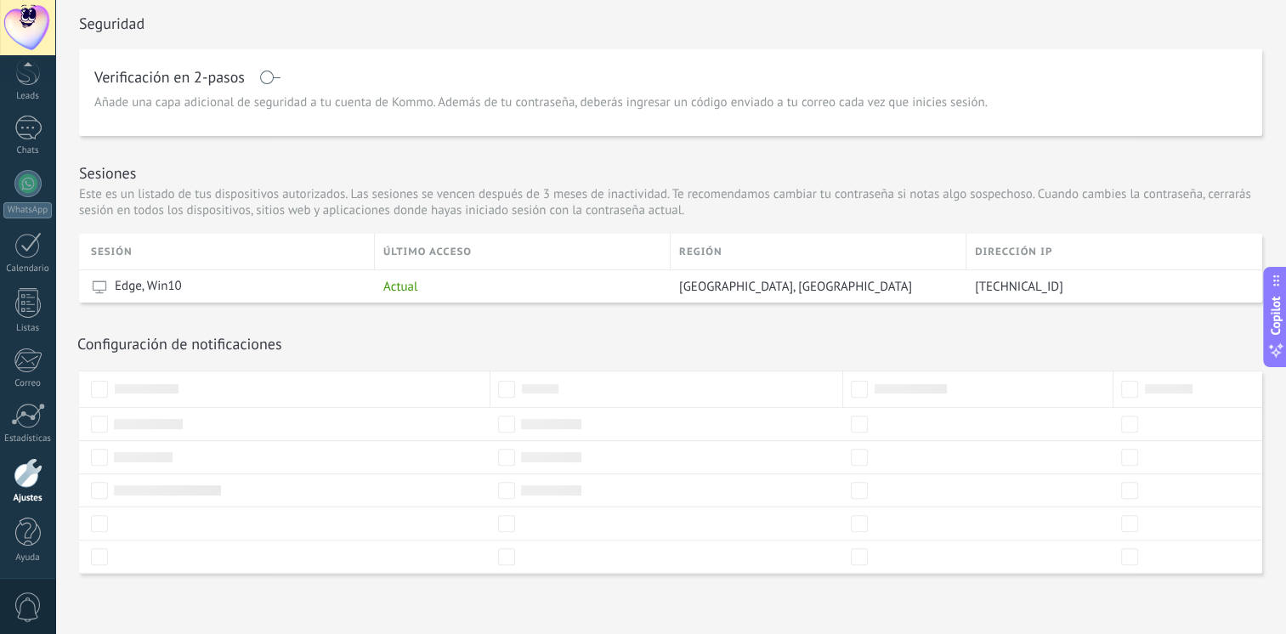
click at [97, 398] on div at bounding box center [284, 389] width 411 height 37
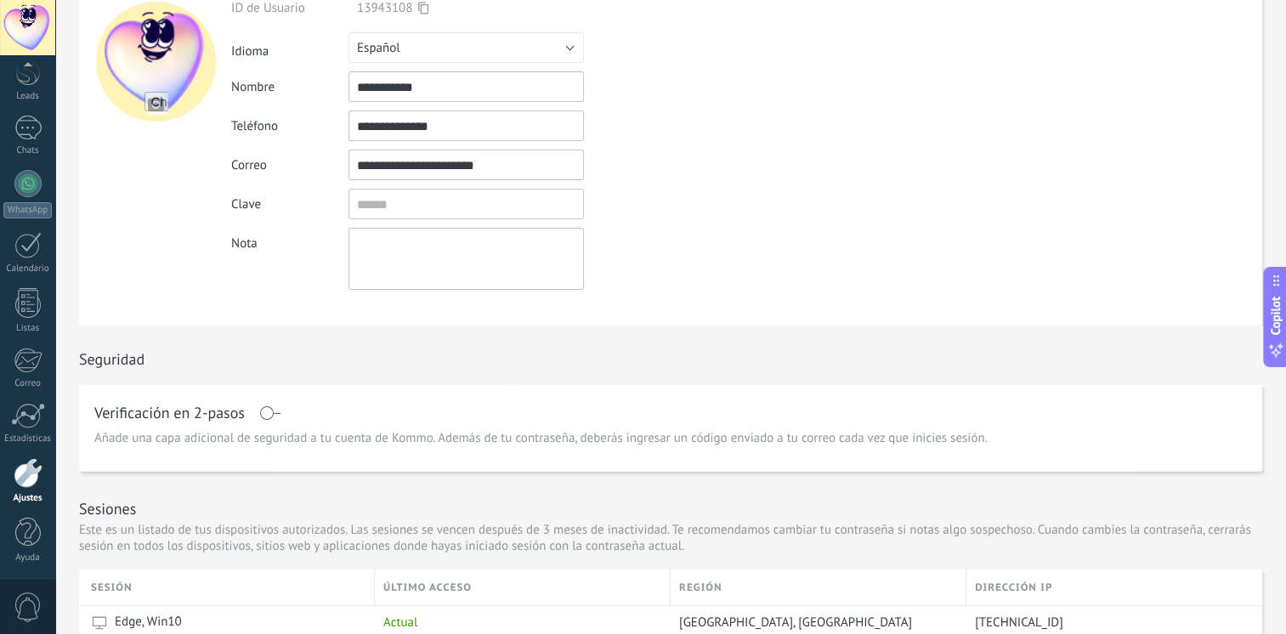
scroll to position [151, 0]
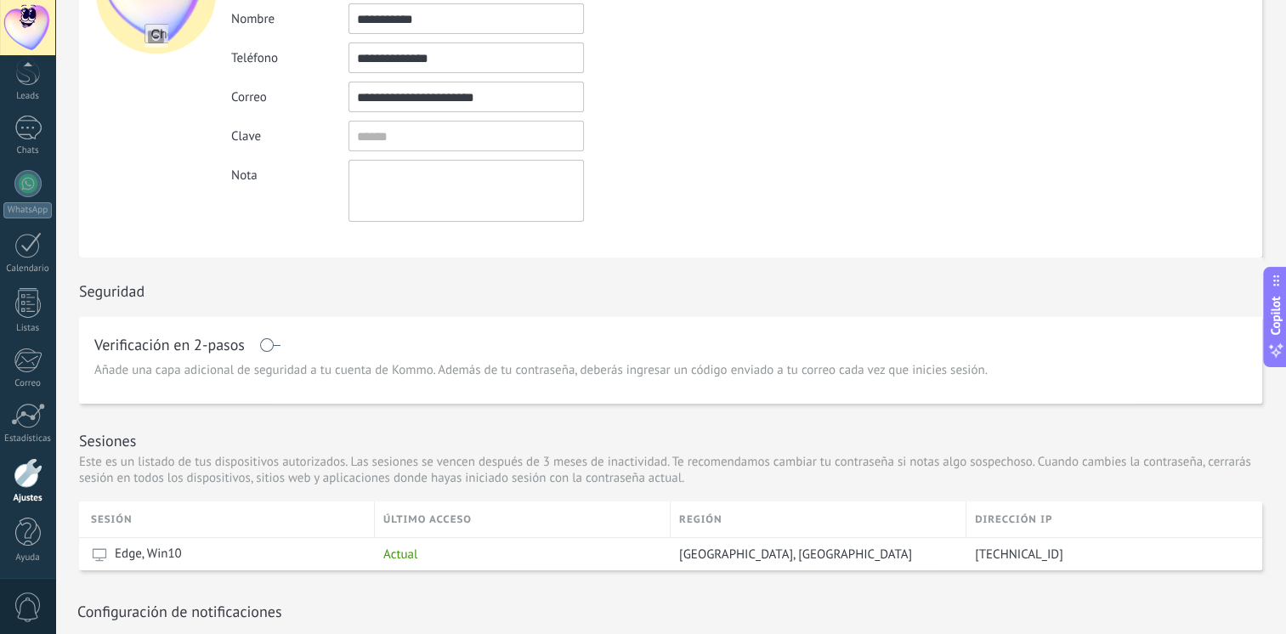
click at [269, 343] on span at bounding box center [269, 345] width 21 height 14
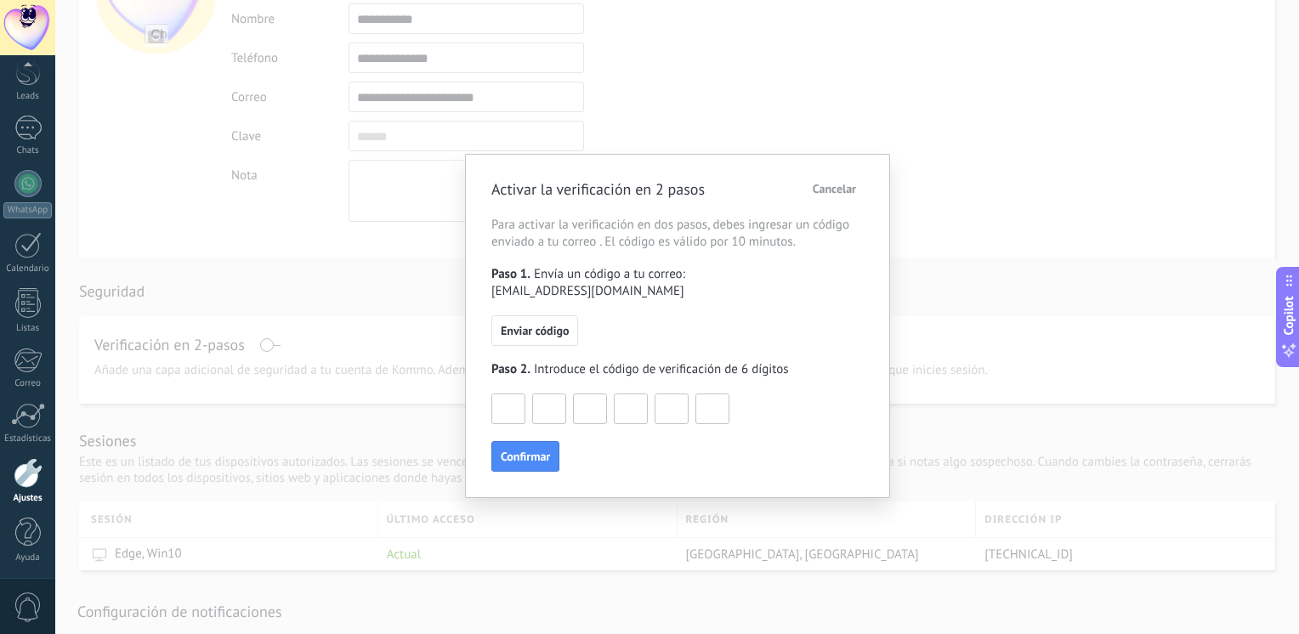
click at [829, 188] on span "Cancelar" at bounding box center [833, 189] width 43 height 12
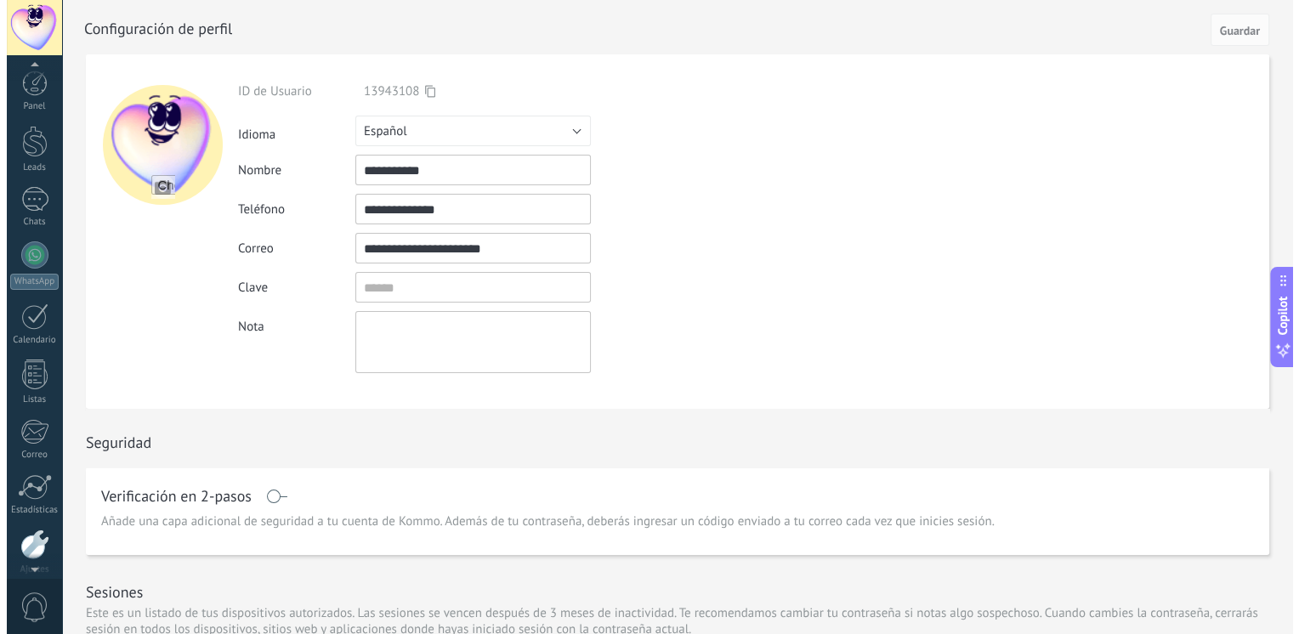
scroll to position [71, 0]
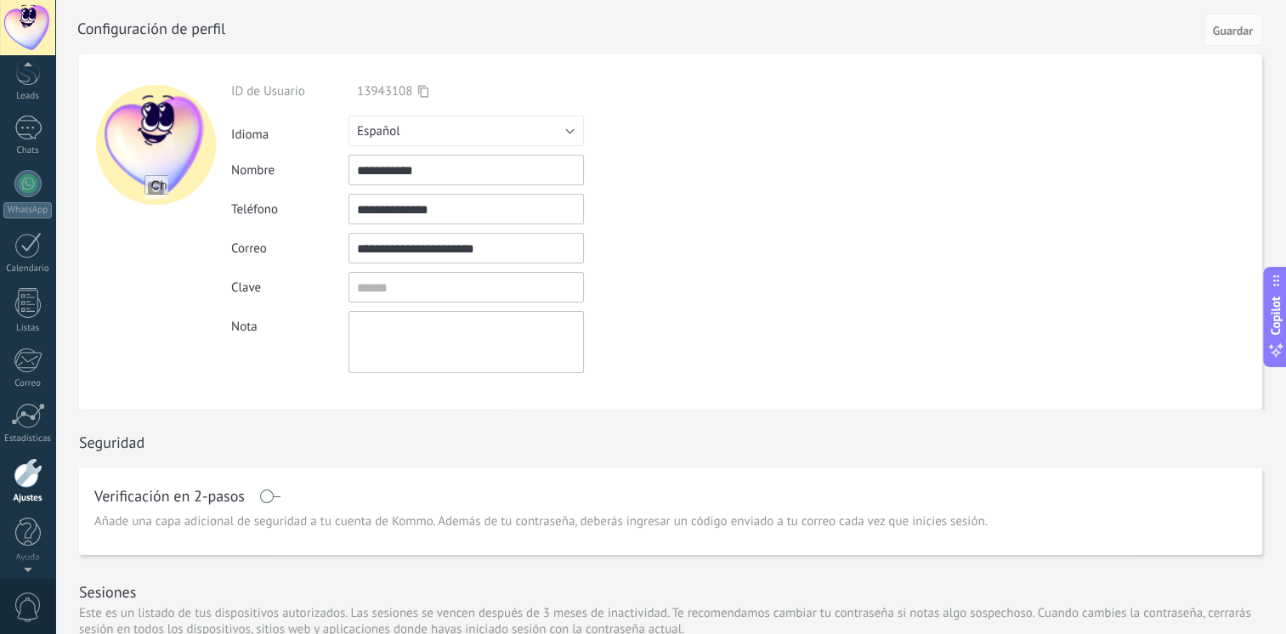
click at [28, 469] on div at bounding box center [28, 473] width 29 height 30
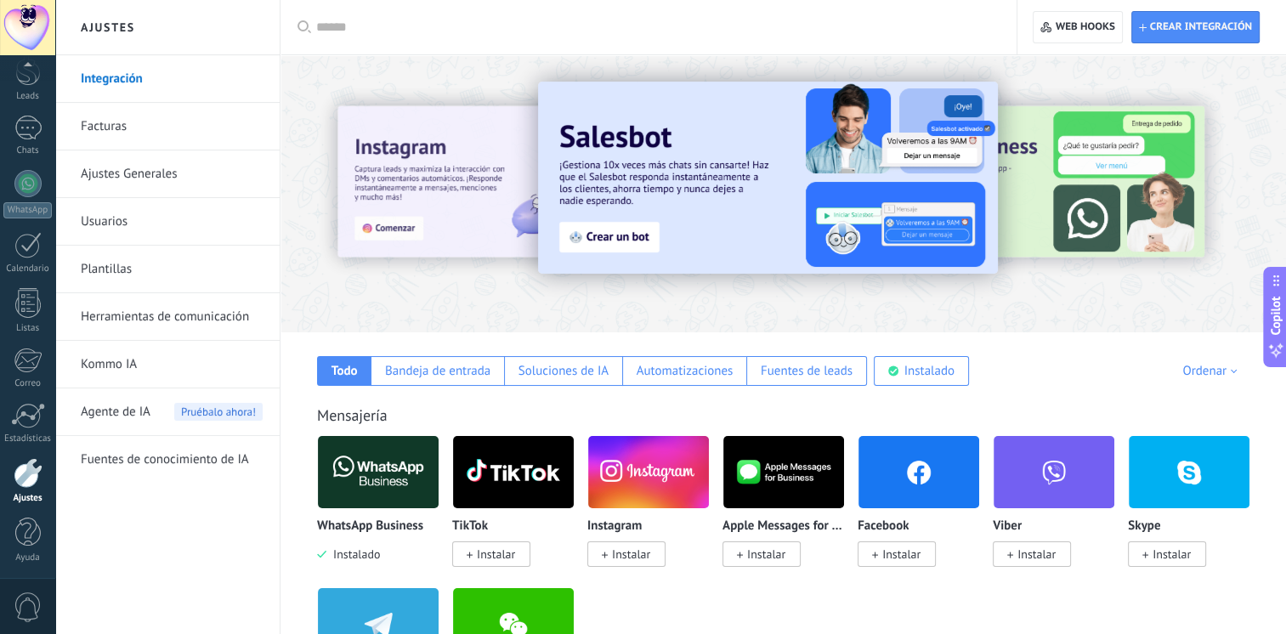
click at [146, 563] on div "Integración Facturas Ajustes Generales Usuarios Plantillas Herramientas de comu…" at bounding box center [167, 344] width 224 height 579
click at [377, 471] on img at bounding box center [378, 472] width 121 height 82
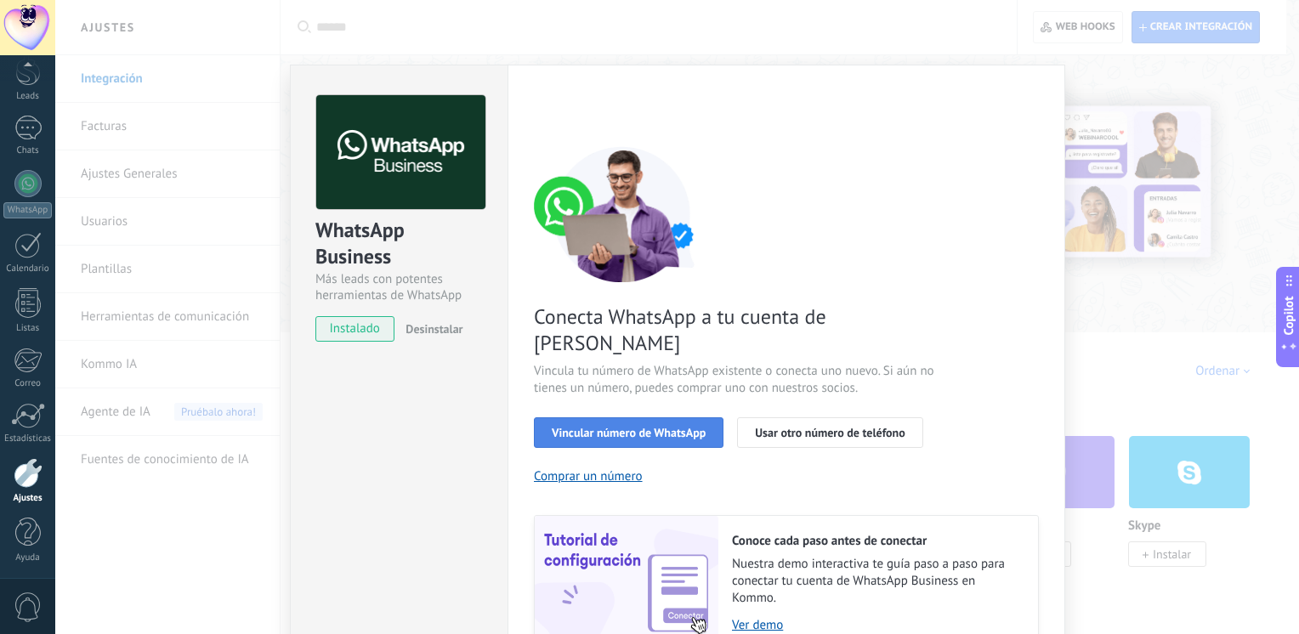
click at [592, 417] on button "Vincular número de WhatsApp" at bounding box center [629, 432] width 190 height 31
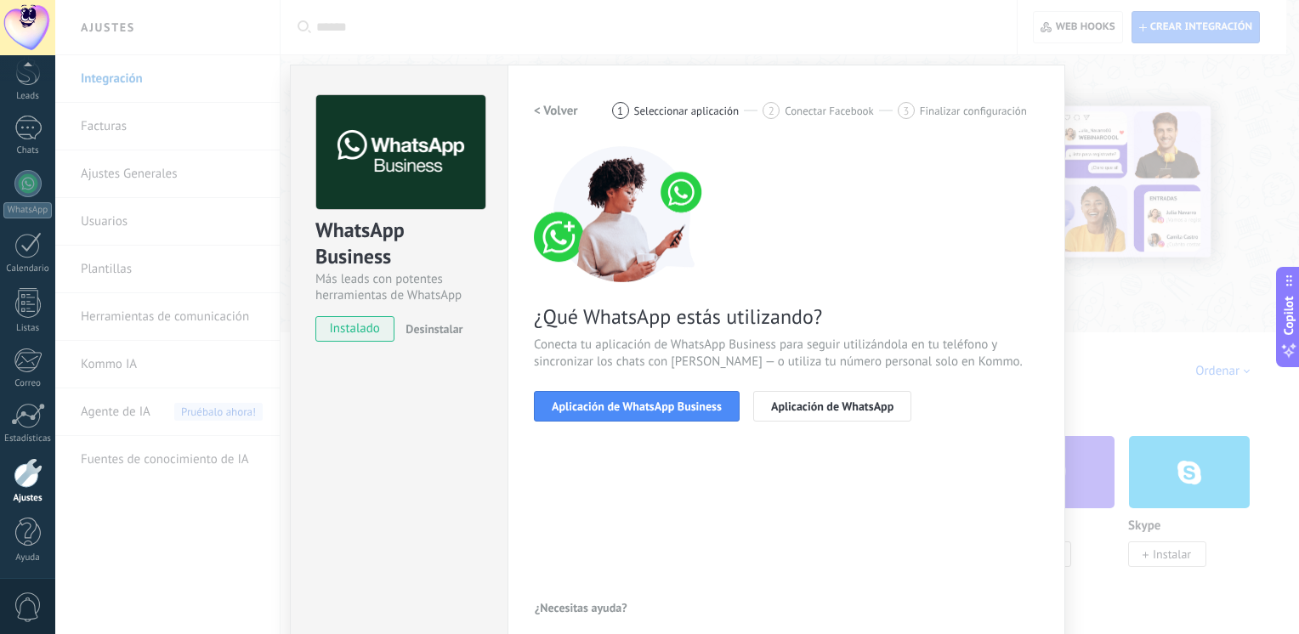
click at [592, 398] on button "Aplicación de WhatsApp Business" at bounding box center [637, 406] width 206 height 31
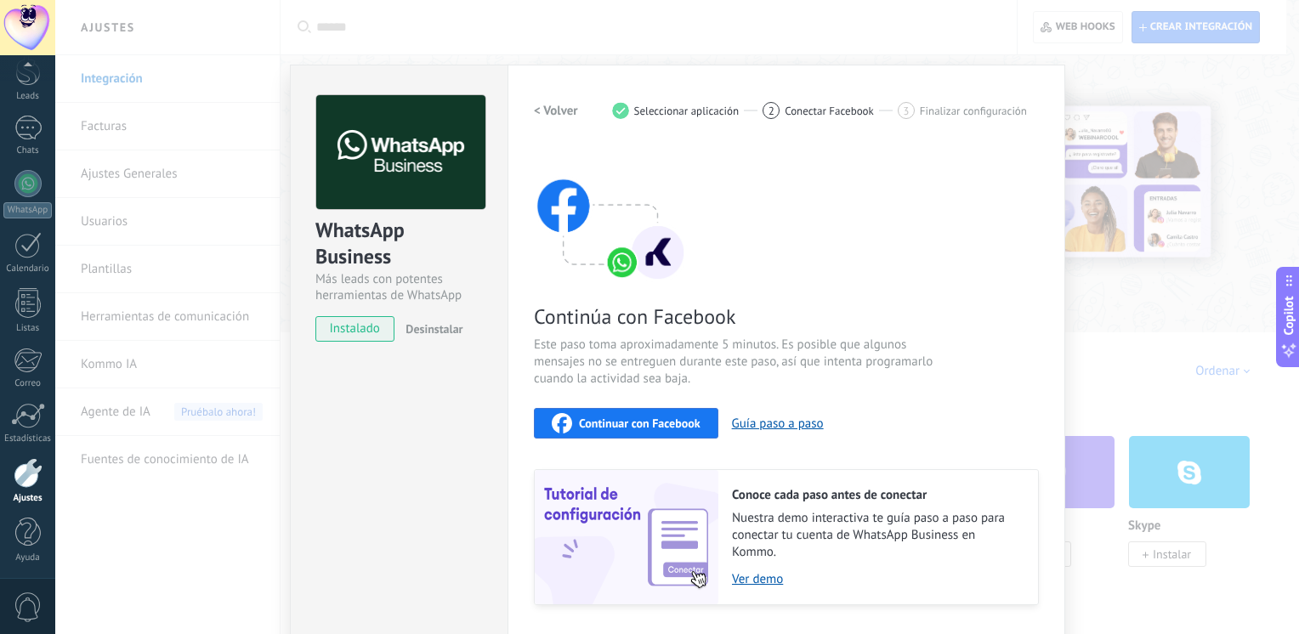
click at [591, 425] on span "Continuar con Facebook" at bounding box center [640, 423] width 122 height 12
